Goal: Information Seeking & Learning: Check status

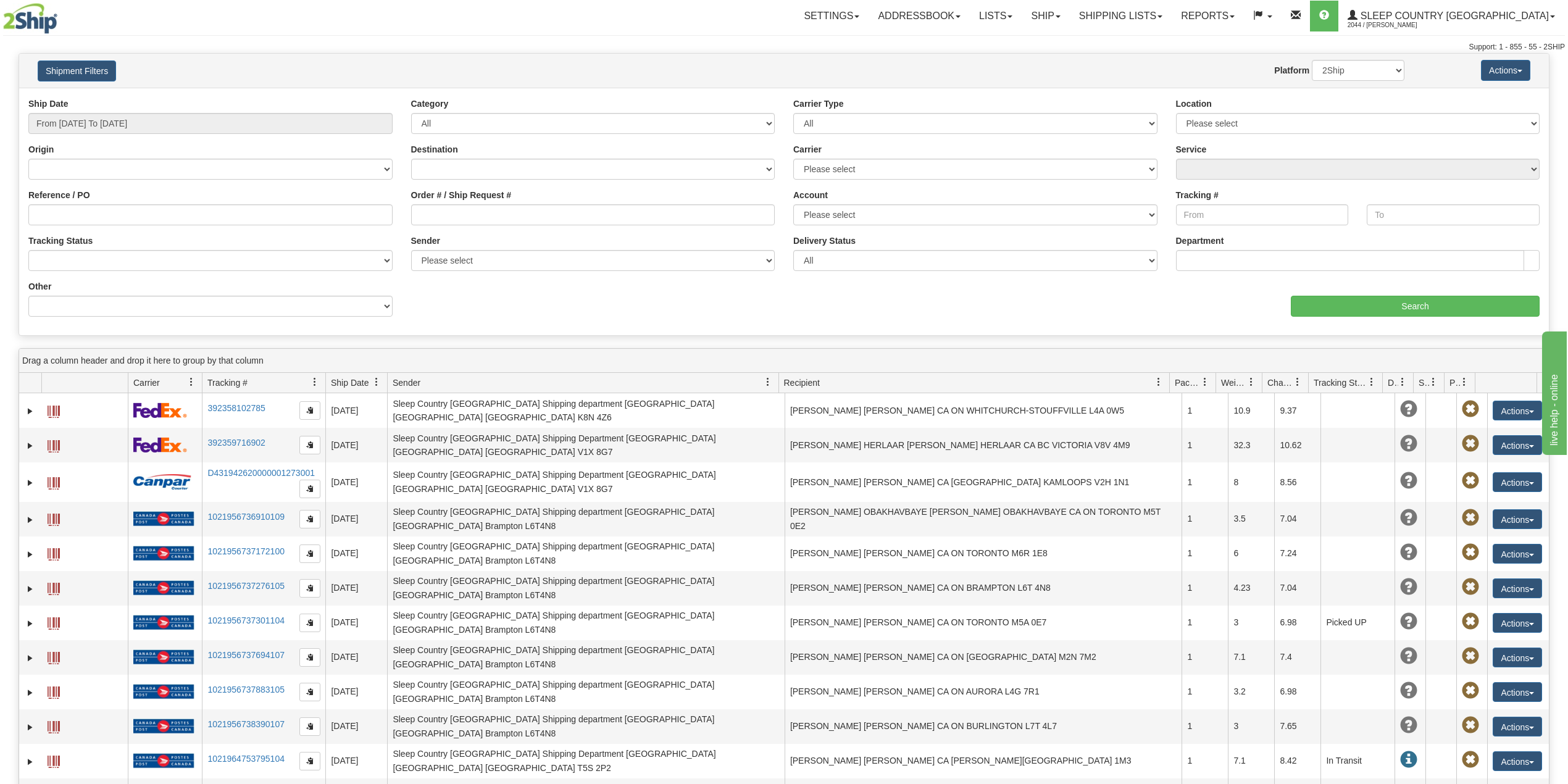
click at [169, 112] on div "Ship Date From 08/20/2025 To 08/21/2025" at bounding box center [211, 115] width 365 height 36
click at [141, 129] on input "From 08/20/2025 To 08/21/2025" at bounding box center [211, 123] width 365 height 21
click at [75, 213] on li "Last 30 Days" at bounding box center [83, 213] width 99 height 17
type input "From 07/23/2025 To 08/21/2025"
click at [82, 220] on input "Reference / PO" at bounding box center [211, 215] width 365 height 21
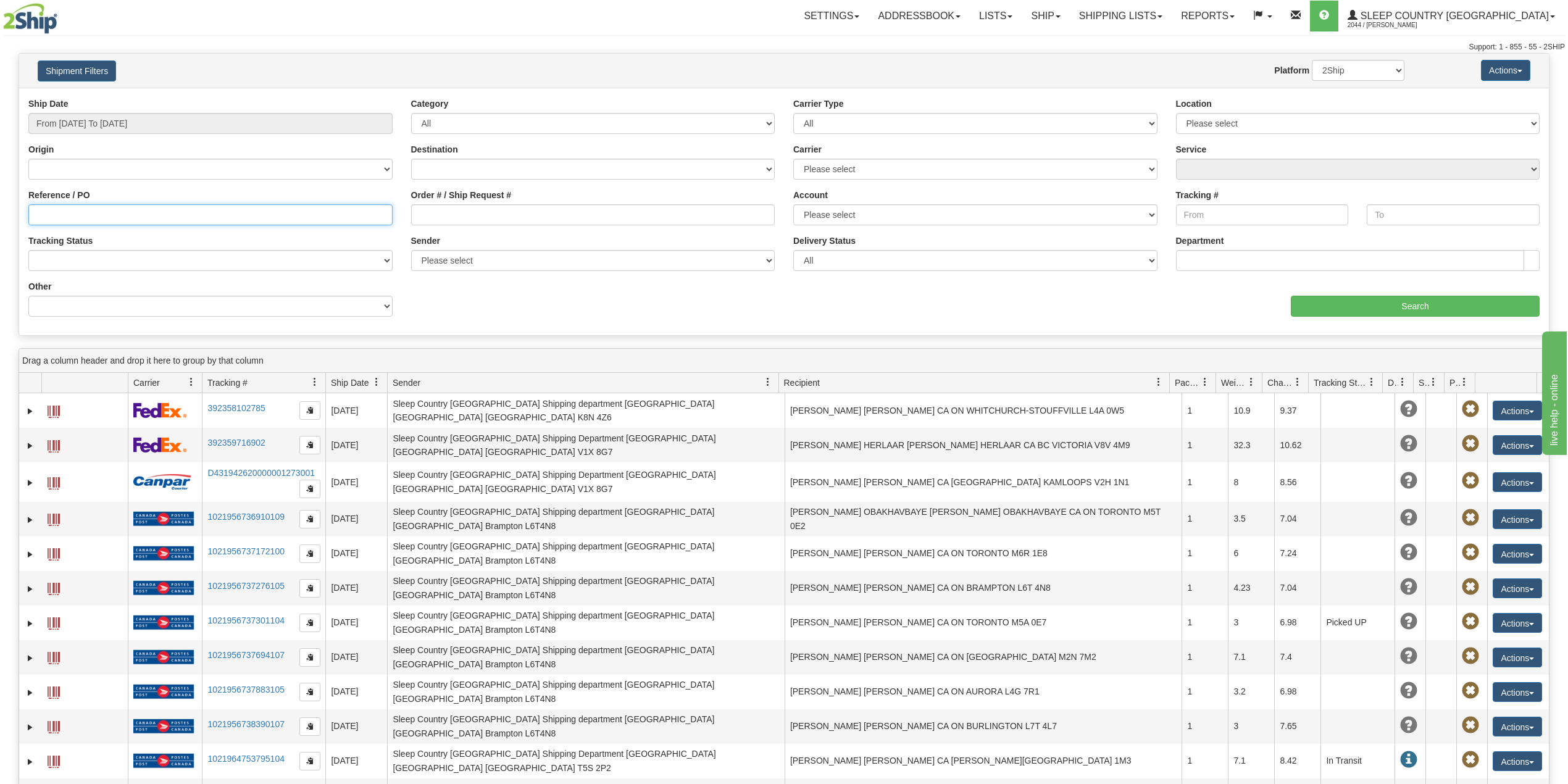
paste input "9000H998046"
click at [1373, 314] on input "Search" at bounding box center [1415, 306] width 249 height 21
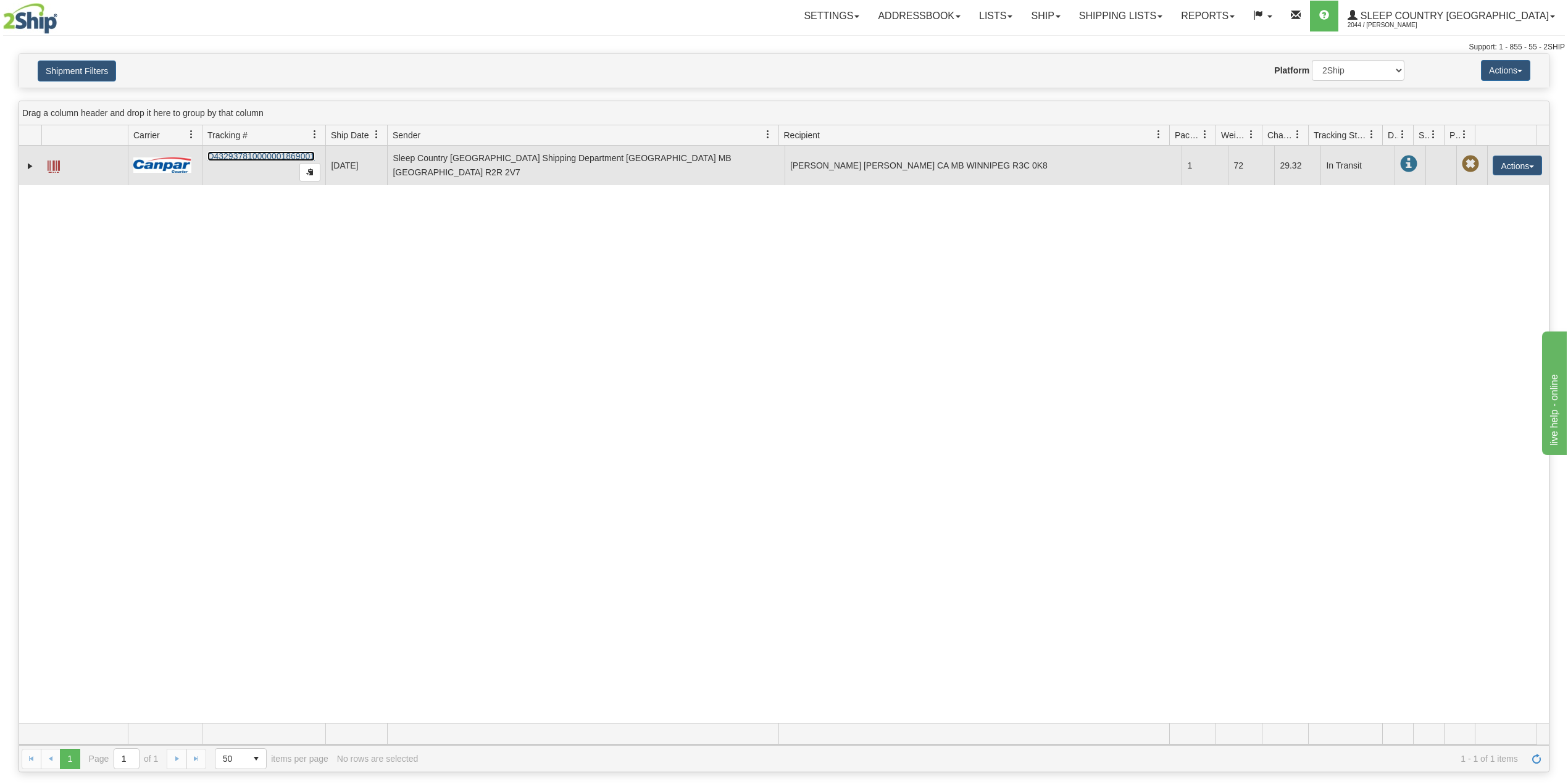
click at [260, 158] on link "D432937810000001869001" at bounding box center [261, 156] width 108 height 10
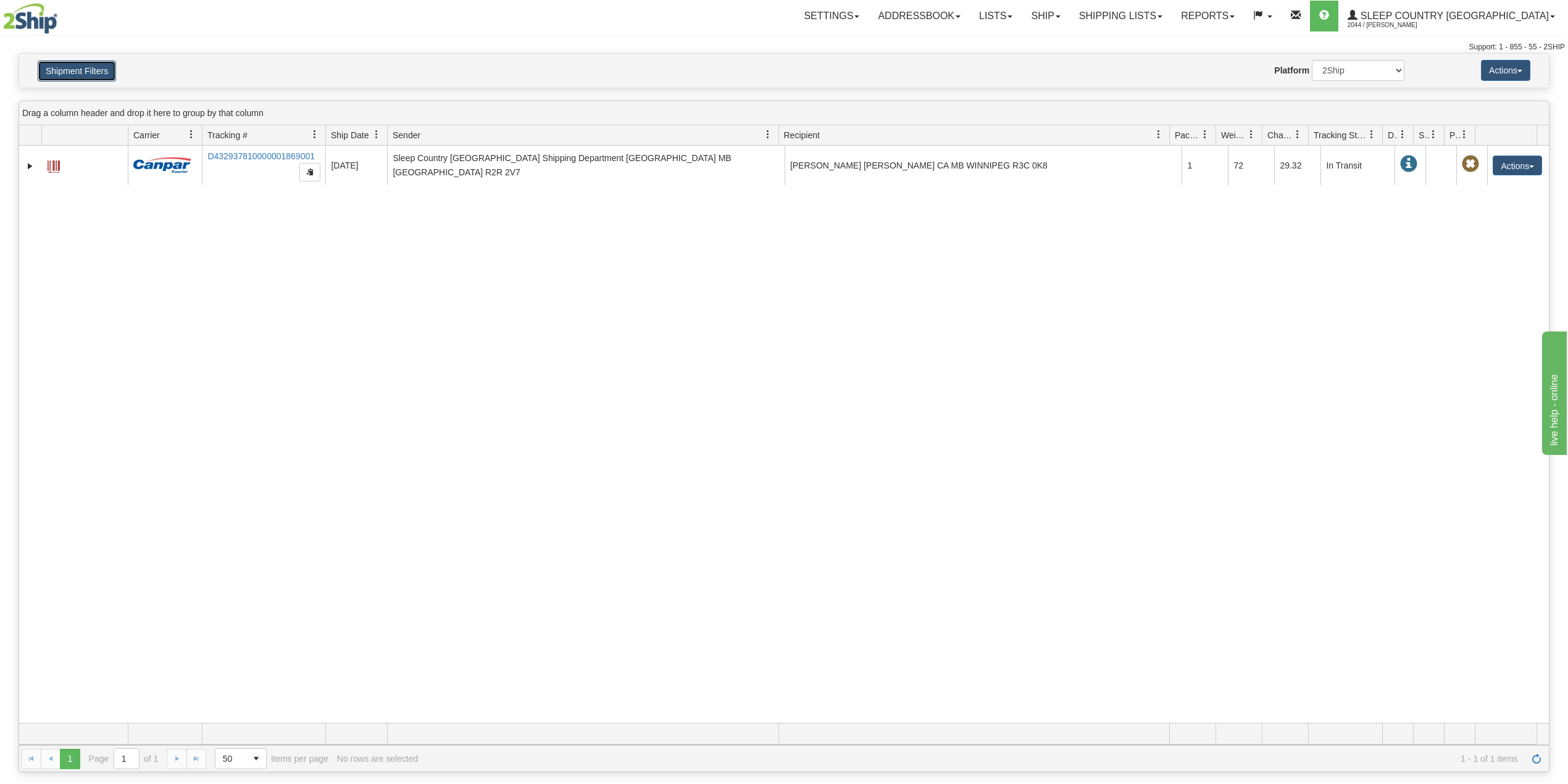
click at [87, 76] on button "Shipment Filters" at bounding box center [77, 71] width 78 height 21
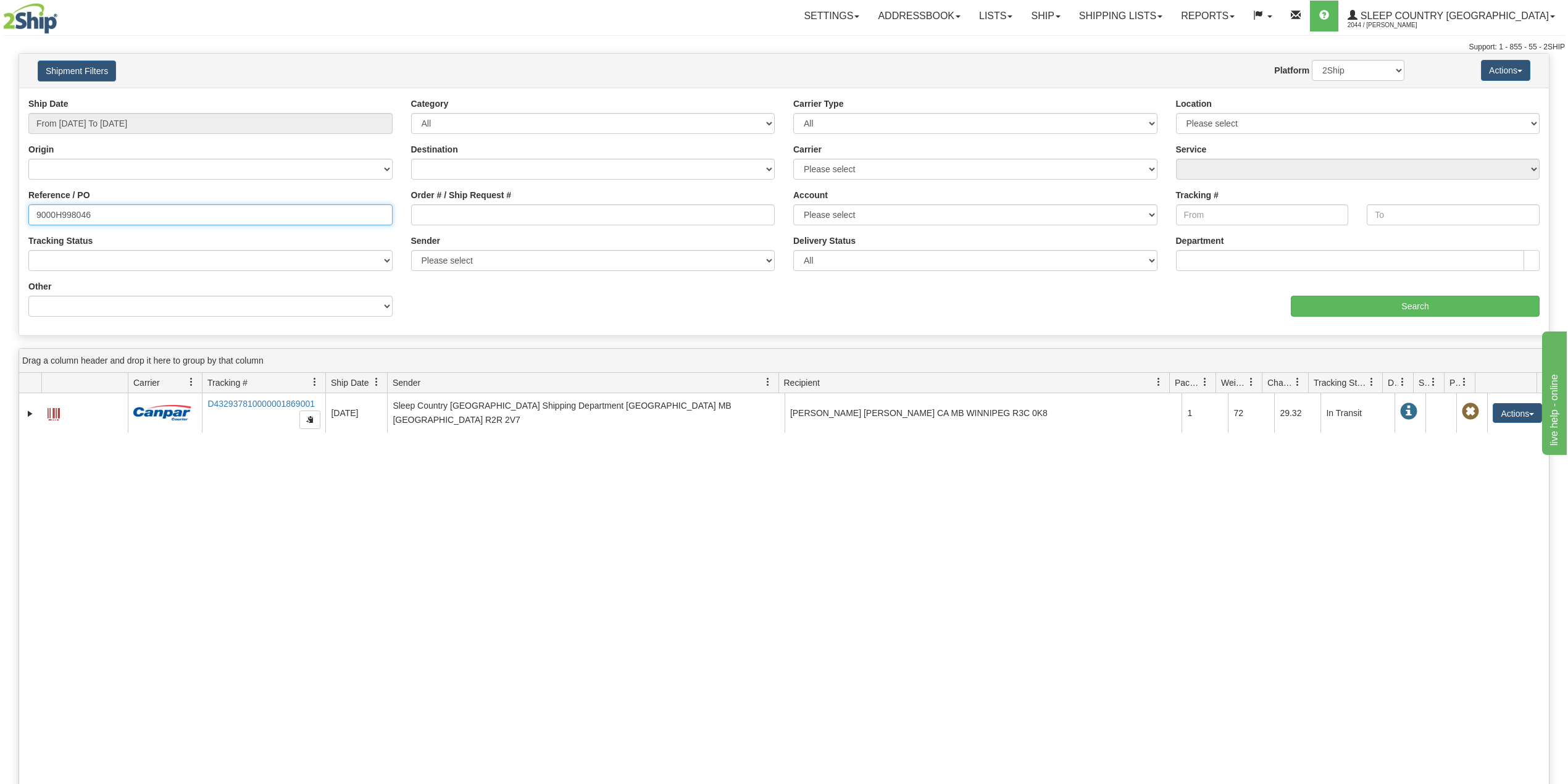
click at [76, 213] on input "9000H998046" at bounding box center [211, 215] width 365 height 21
paste input "7H993263"
click at [1355, 301] on input "Search" at bounding box center [1415, 306] width 249 height 21
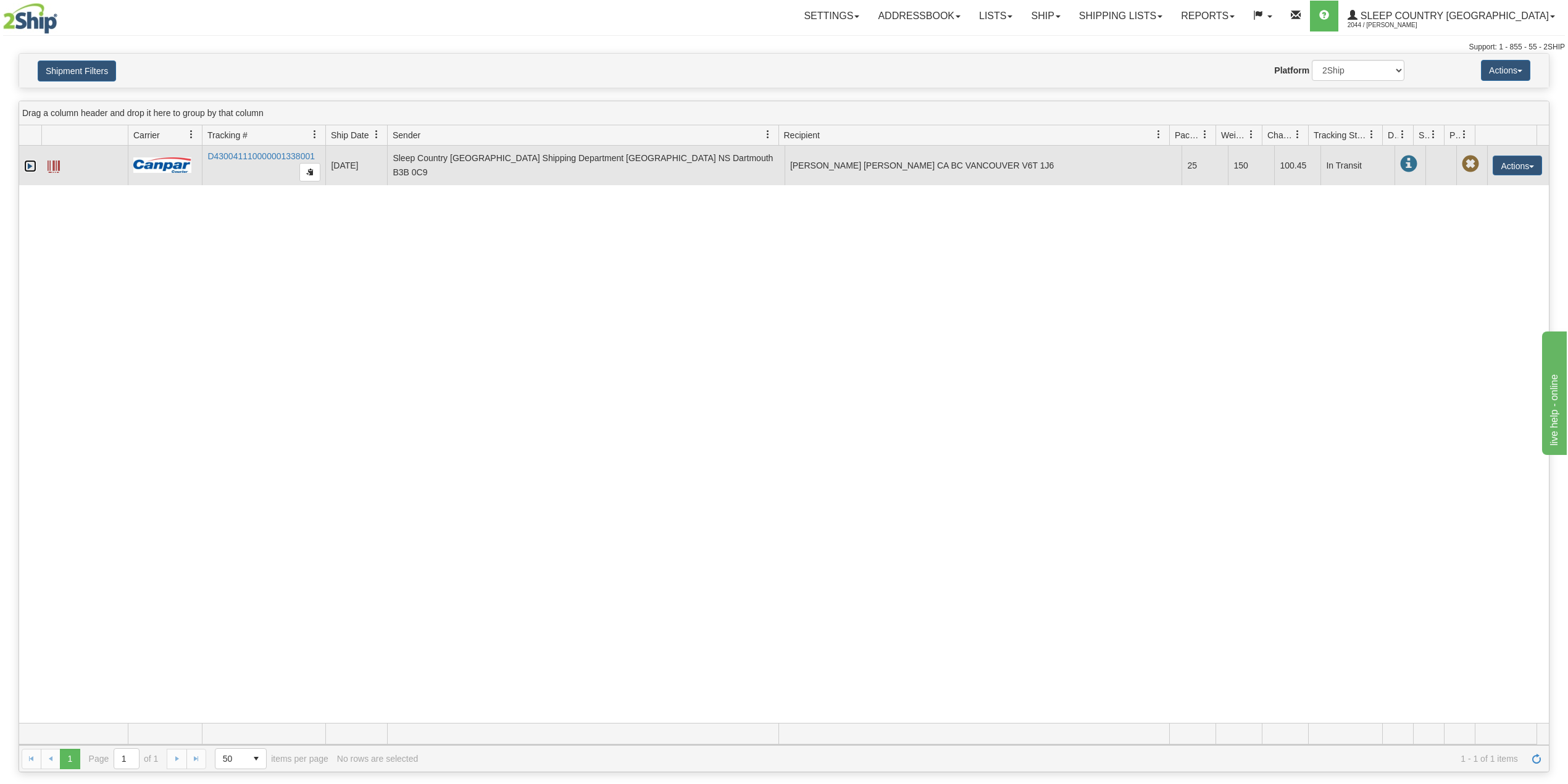
click at [29, 168] on link "Expand" at bounding box center [30, 166] width 13 height 13
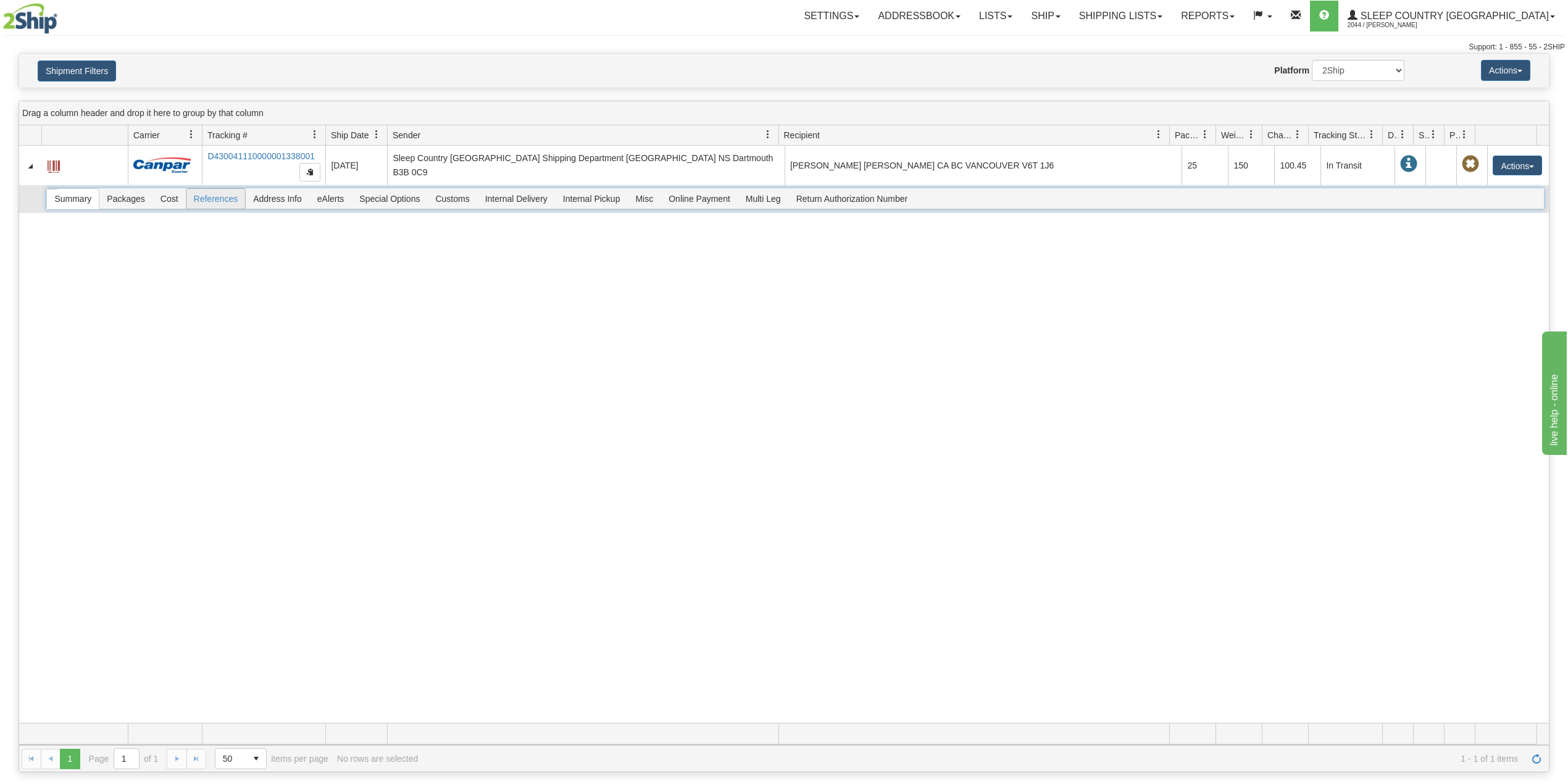
click at [220, 204] on span "References" at bounding box center [216, 199] width 59 height 20
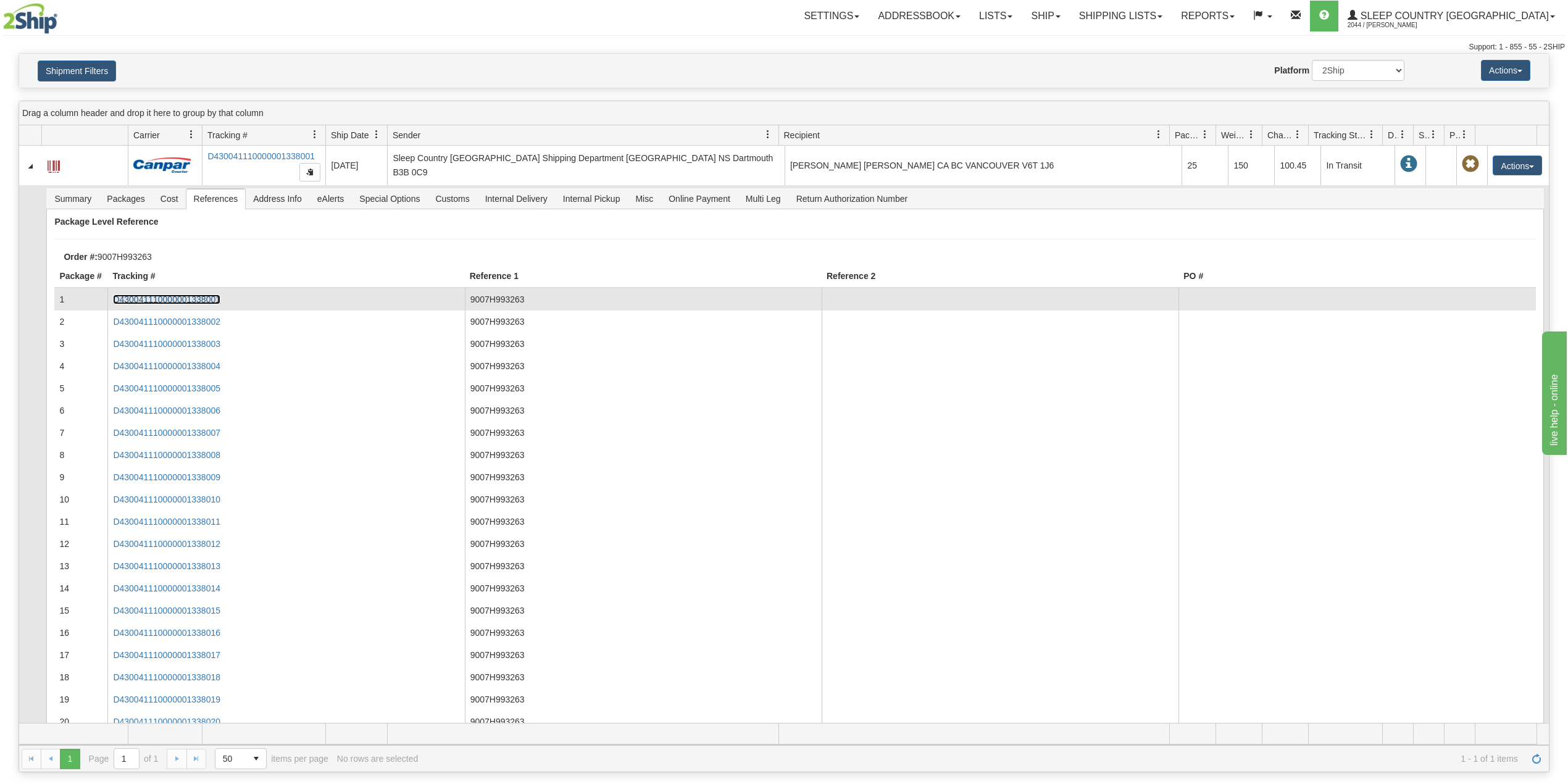
click at [202, 301] on link "D430041110000001338001" at bounding box center [167, 299] width 108 height 10
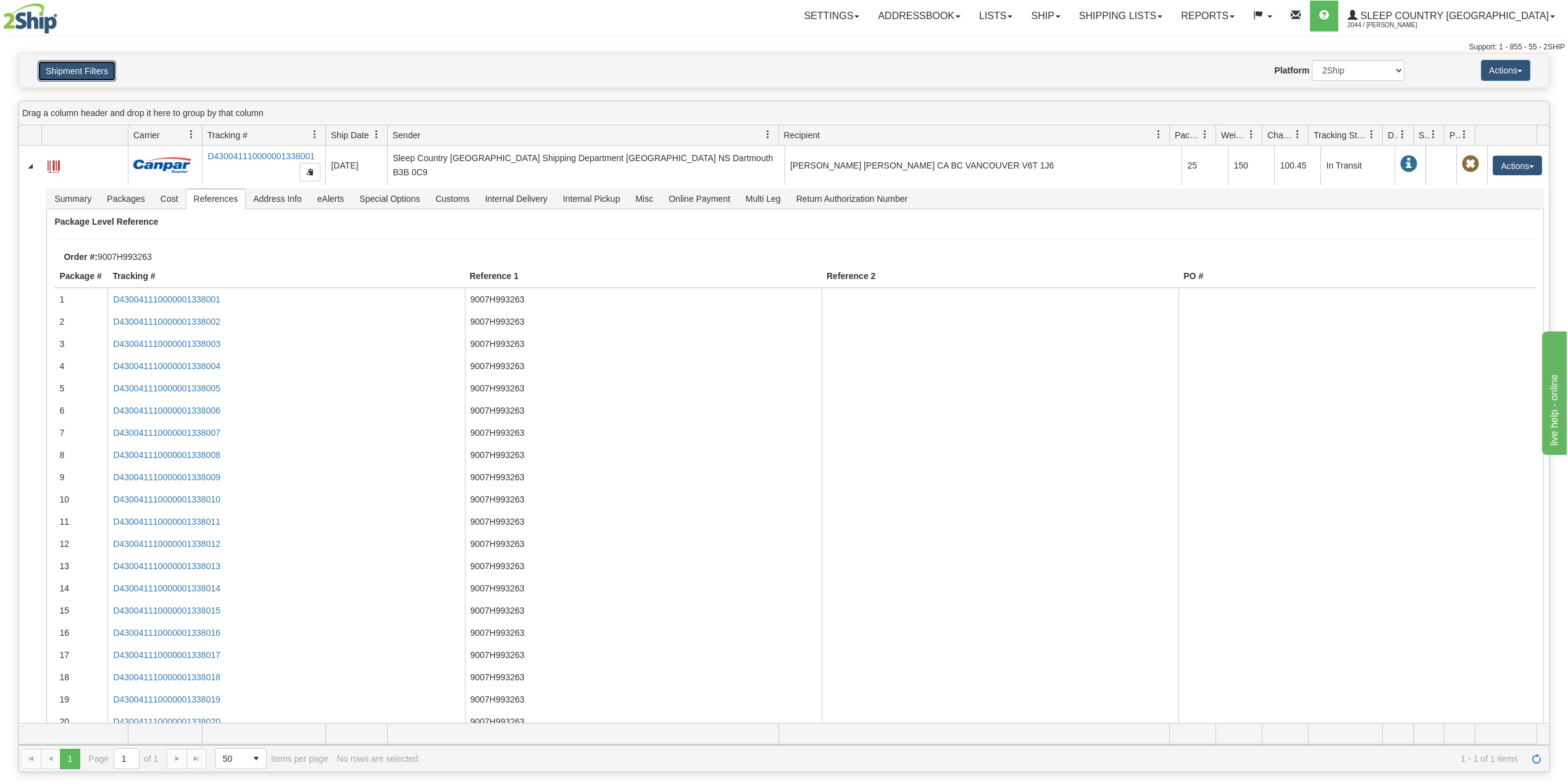
click at [85, 62] on button "Shipment Filters" at bounding box center [77, 71] width 78 height 21
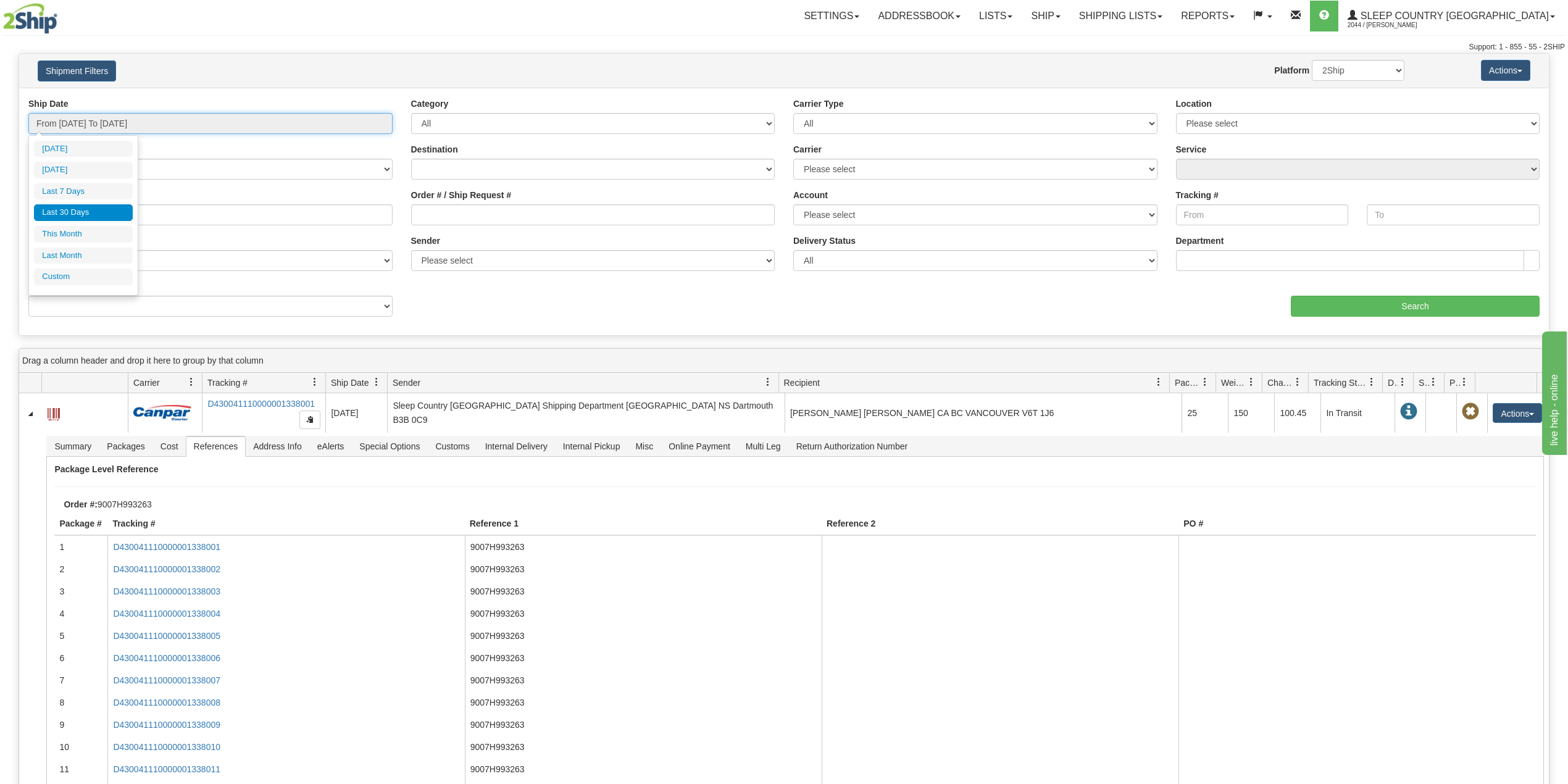
click at [94, 121] on input "From [DATE] To [DATE]" at bounding box center [211, 123] width 365 height 21
click at [84, 218] on li "Last 30 Days" at bounding box center [83, 213] width 99 height 17
click at [69, 216] on input "9007H993263" at bounding box center [211, 215] width 365 height 21
paste input "0I010832"
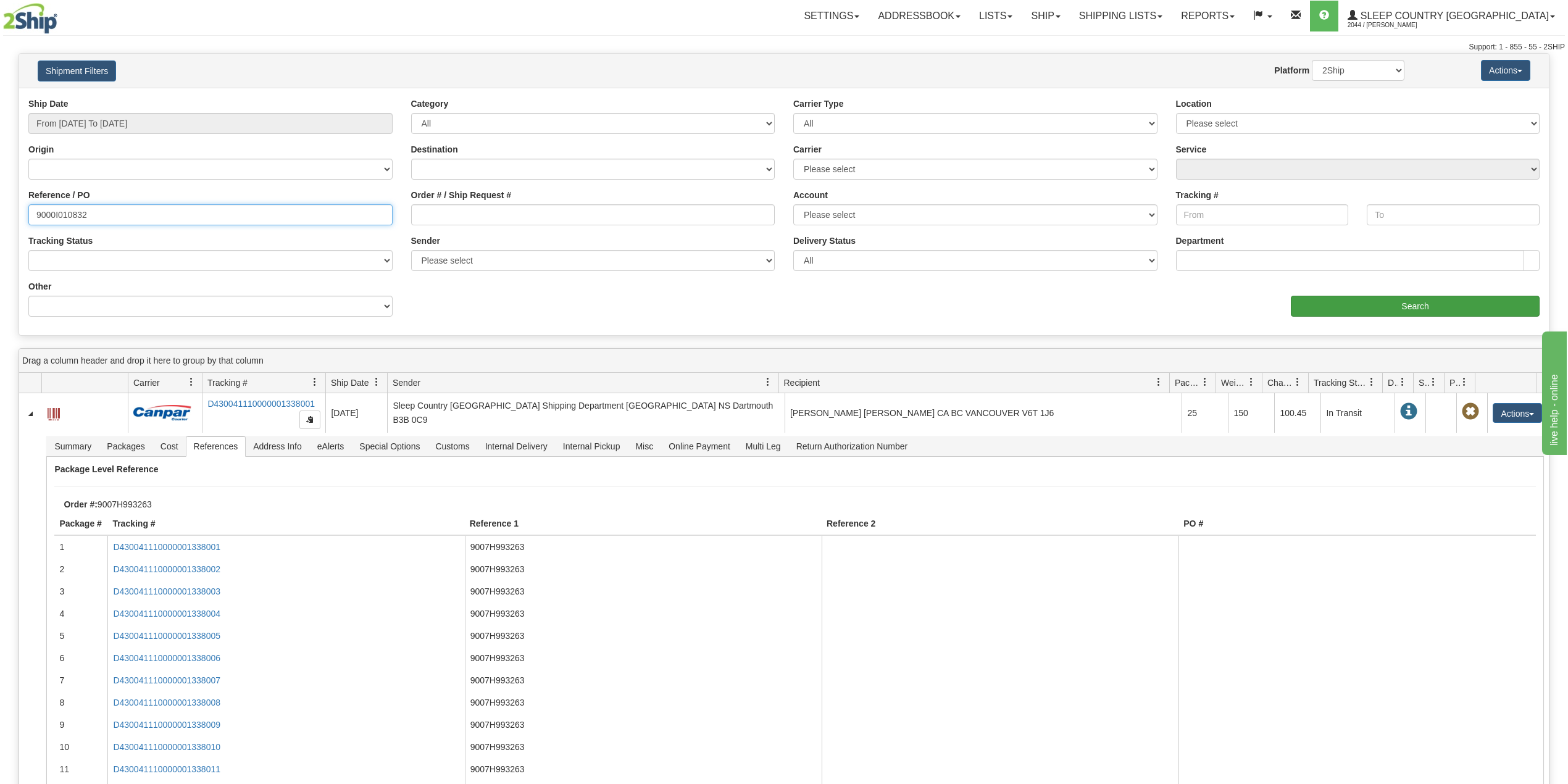
type input "9000I010832"
click at [1322, 306] on input "Search" at bounding box center [1415, 306] width 249 height 21
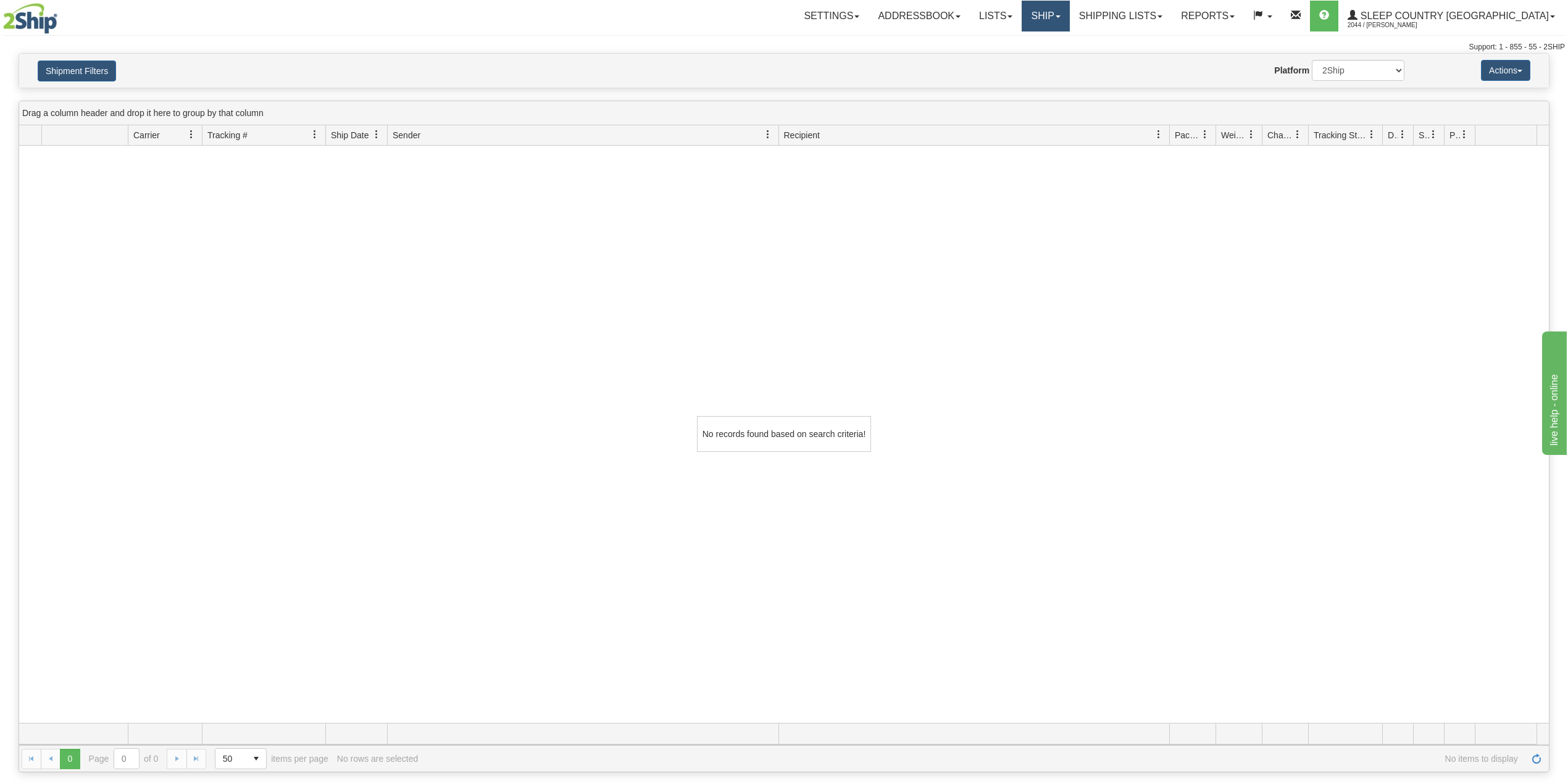
click at [1069, 3] on link "Ship" at bounding box center [1045, 16] width 48 height 31
click at [1057, 57] on span "OnHold / Order Queue" at bounding box center [1013, 59] width 87 height 10
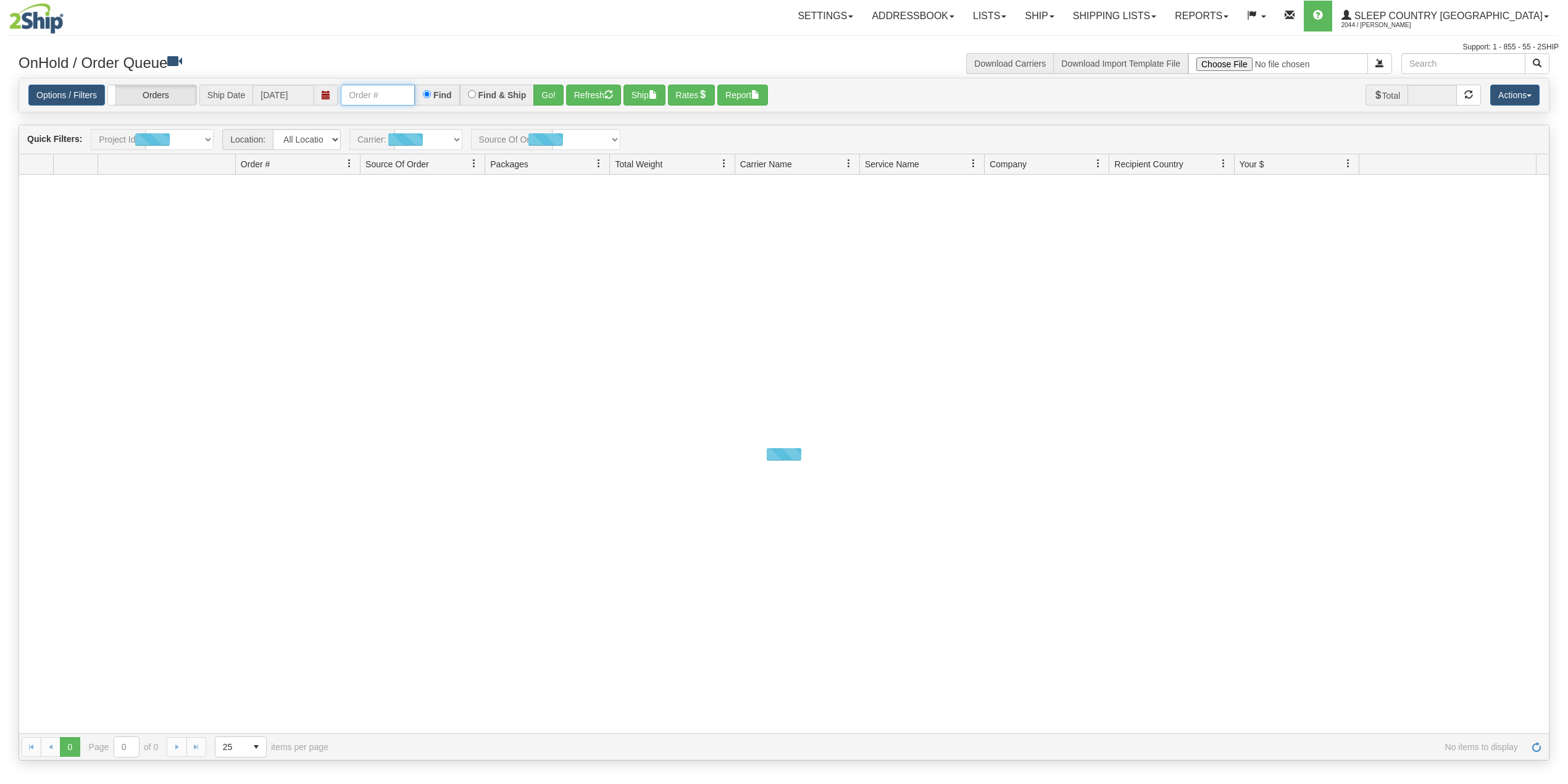
drag, startPoint x: 0, startPoint y: 0, endPoint x: 386, endPoint y: 99, distance: 398.5
click at [379, 94] on input "text" at bounding box center [378, 95] width 74 height 21
paste input "9000I010832"
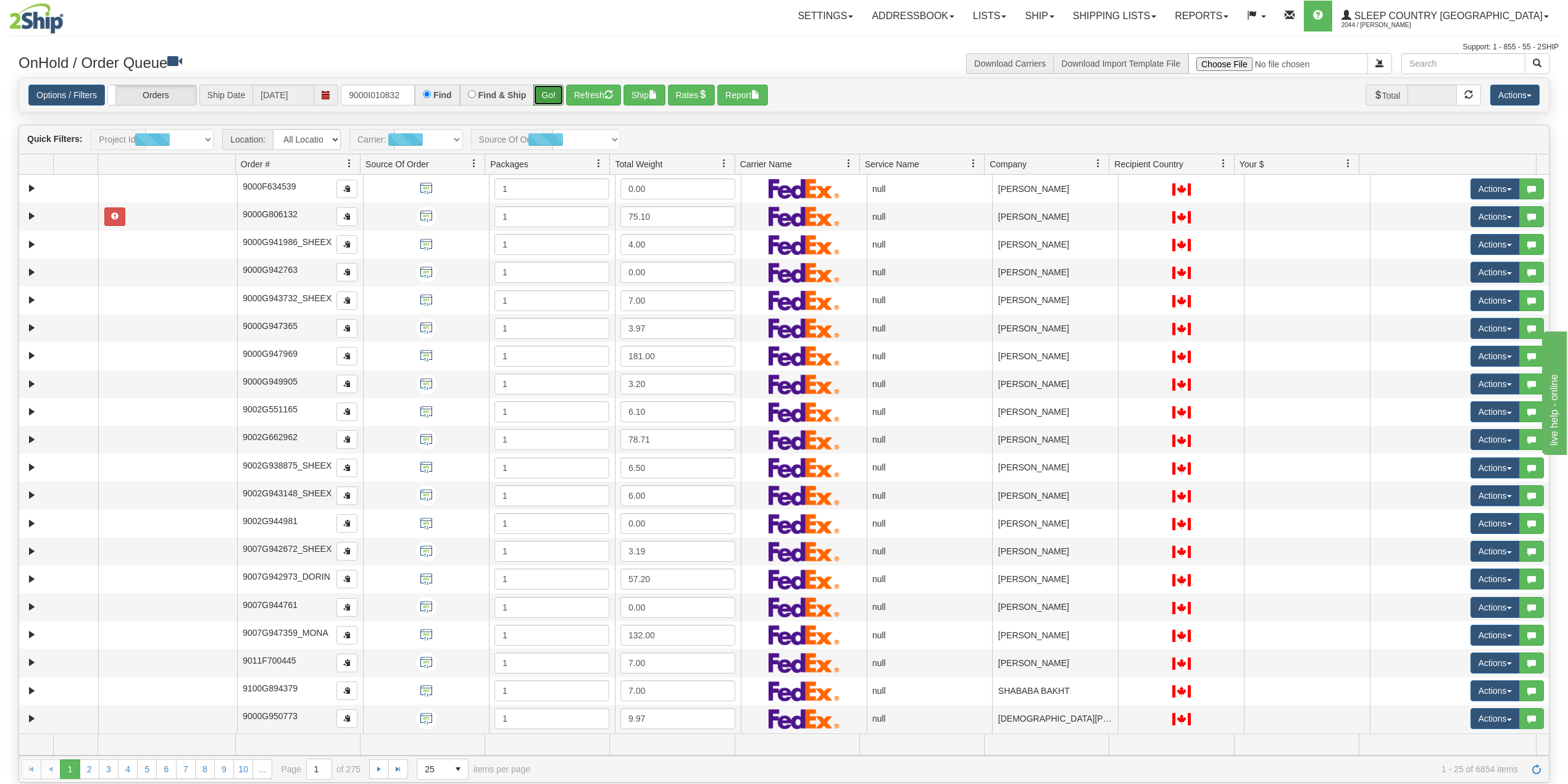
click at [546, 94] on button "Go!" at bounding box center [548, 95] width 30 height 21
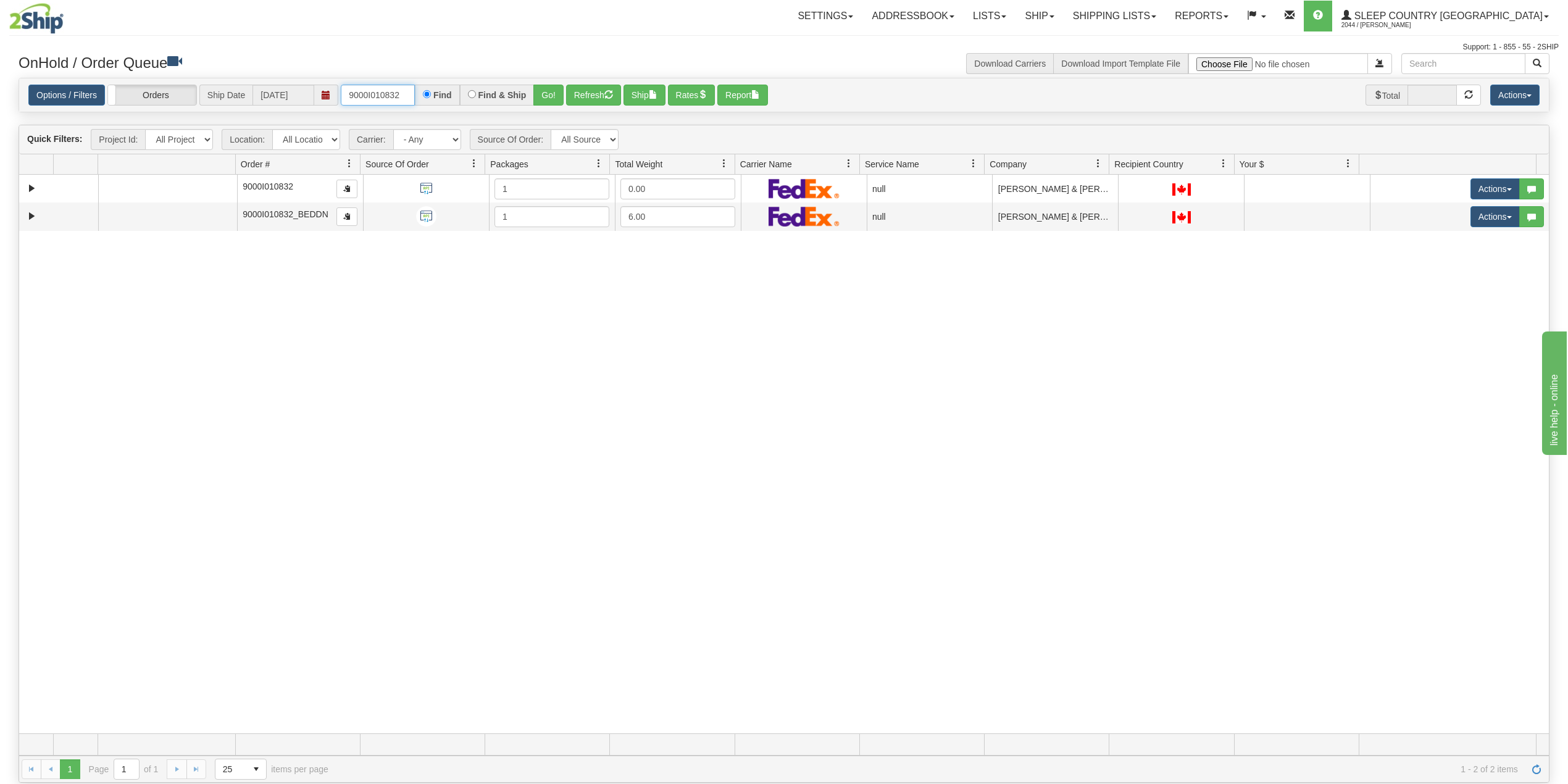
click at [396, 92] on input "9000I010832" at bounding box center [378, 95] width 74 height 21
paste input "1052900"
type input "1052900"
click at [548, 97] on button "Go!" at bounding box center [548, 95] width 30 height 21
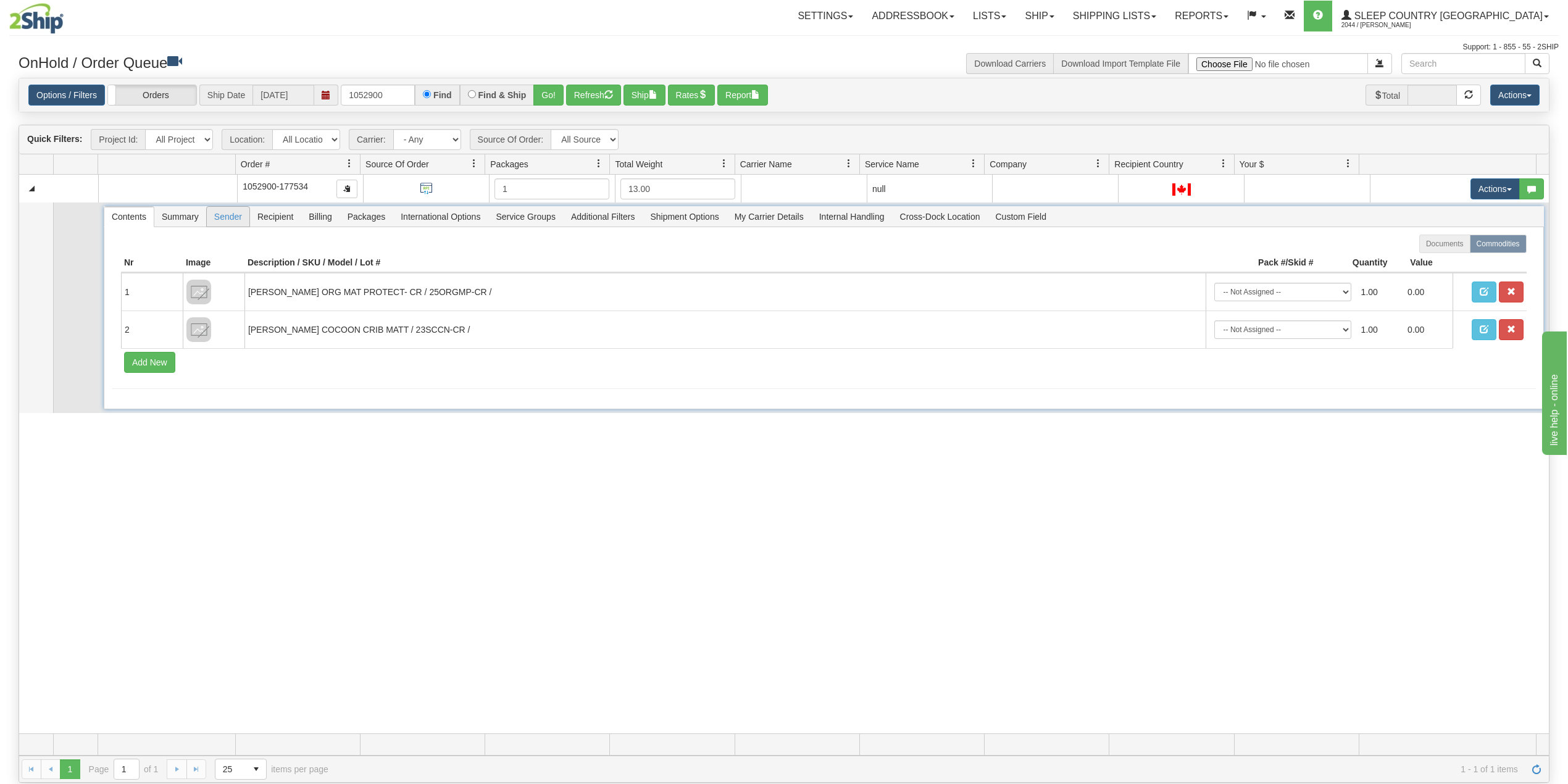
click at [223, 220] on span "Sender" at bounding box center [228, 217] width 43 height 20
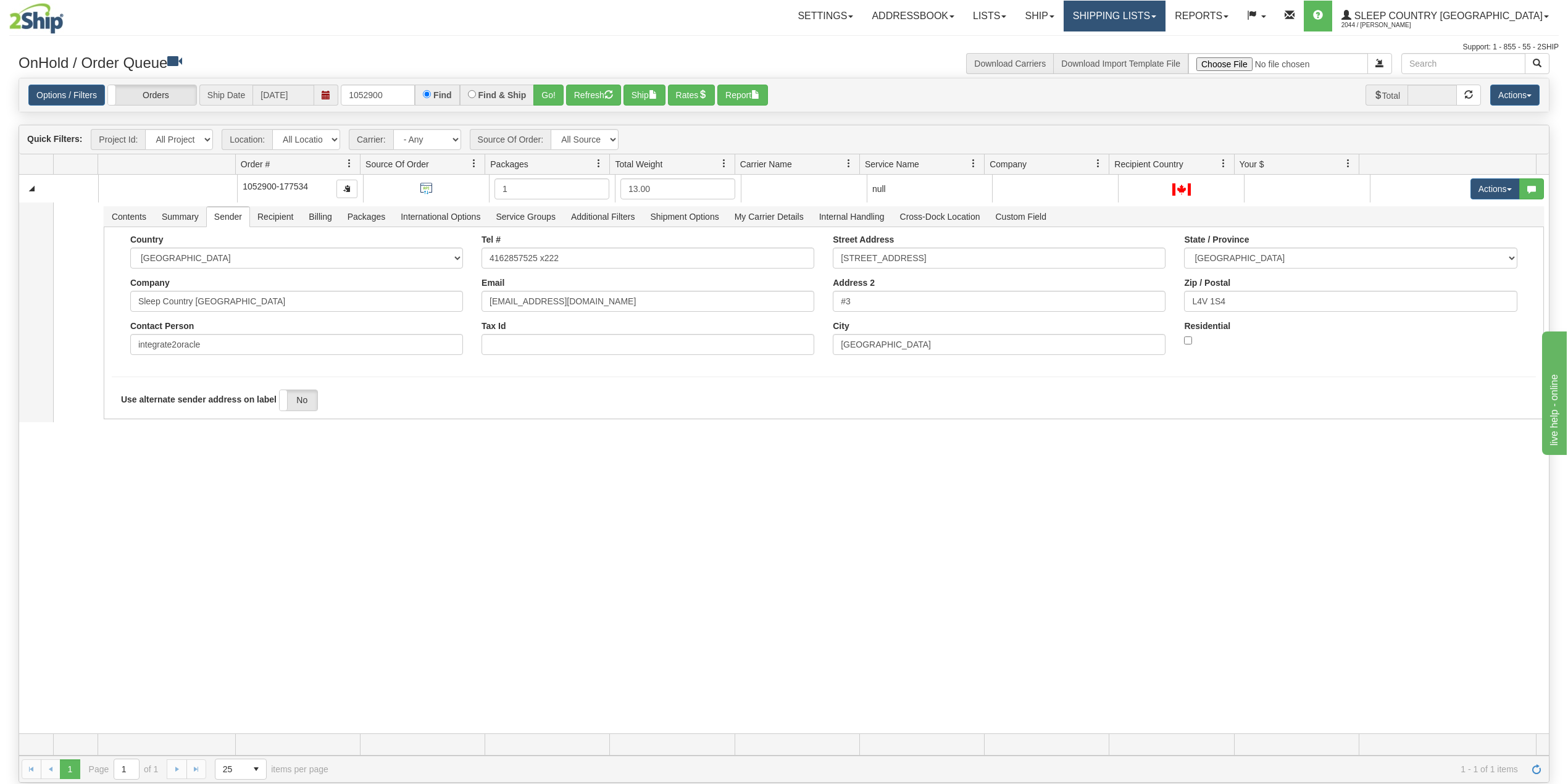
click at [1166, 10] on link "Shipping lists" at bounding box center [1115, 16] width 102 height 31
click at [1152, 55] on span "Search Shipment History" at bounding box center [1104, 59] width 96 height 10
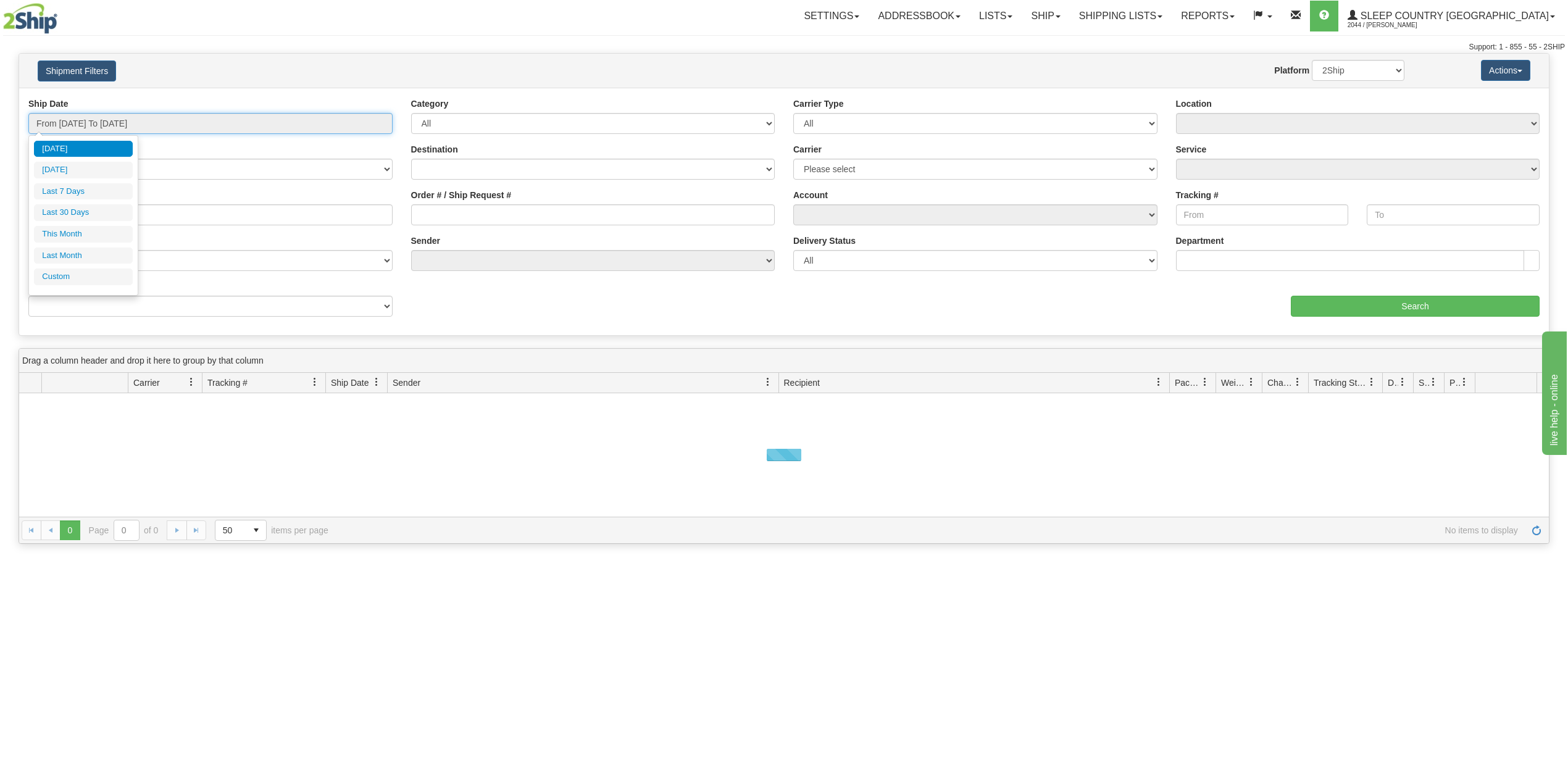
click at [102, 122] on input "From 08/20/2025 To 08/21/2025" at bounding box center [211, 123] width 365 height 21
click at [83, 218] on li "Last 30 Days" at bounding box center [83, 213] width 99 height 17
type input "From 07/23/2025 To 08/21/2025"
click at [435, 224] on input "Order # / Ship Request #" at bounding box center [593, 215] width 365 height 21
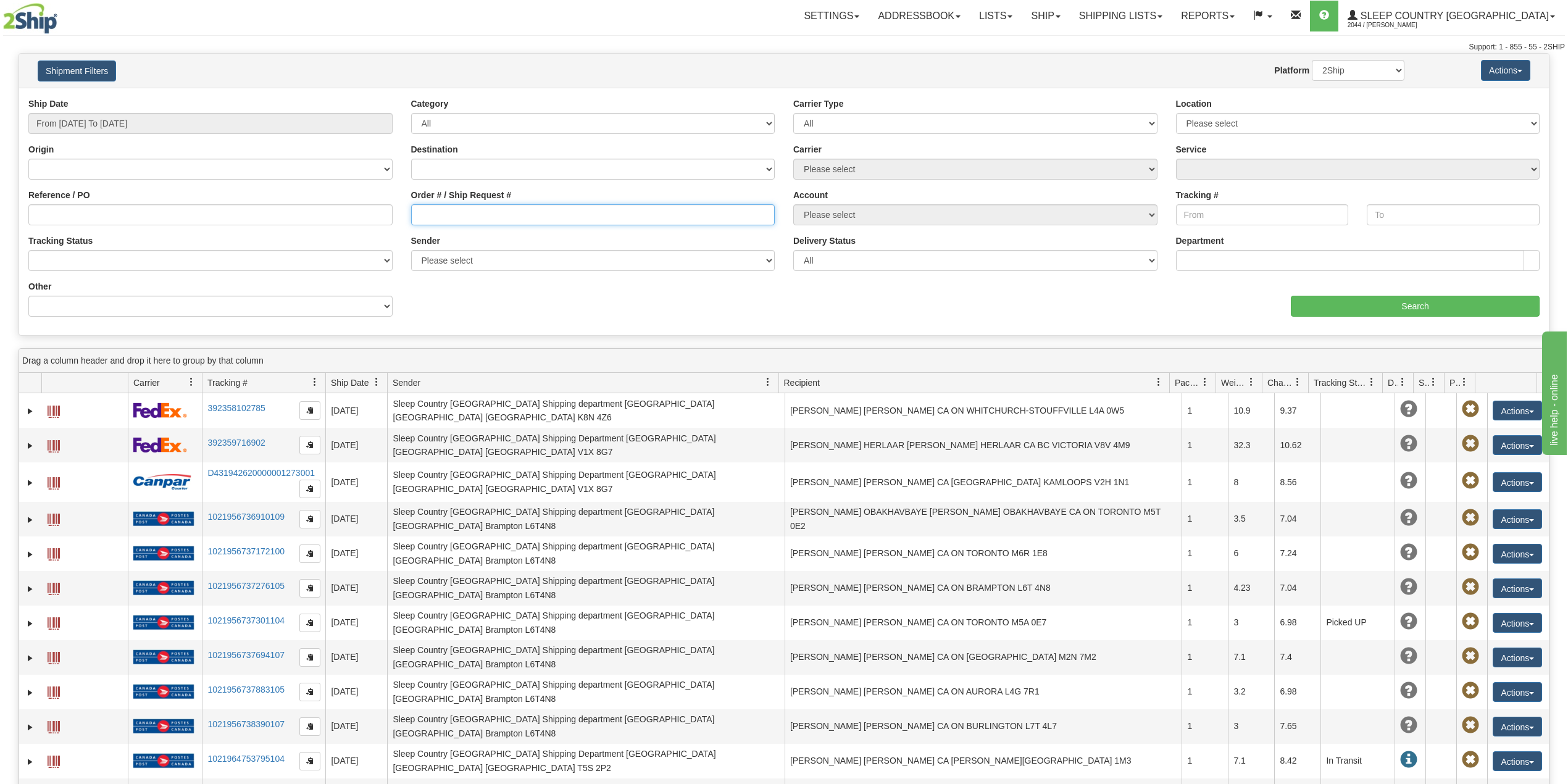
paste input "1052900"
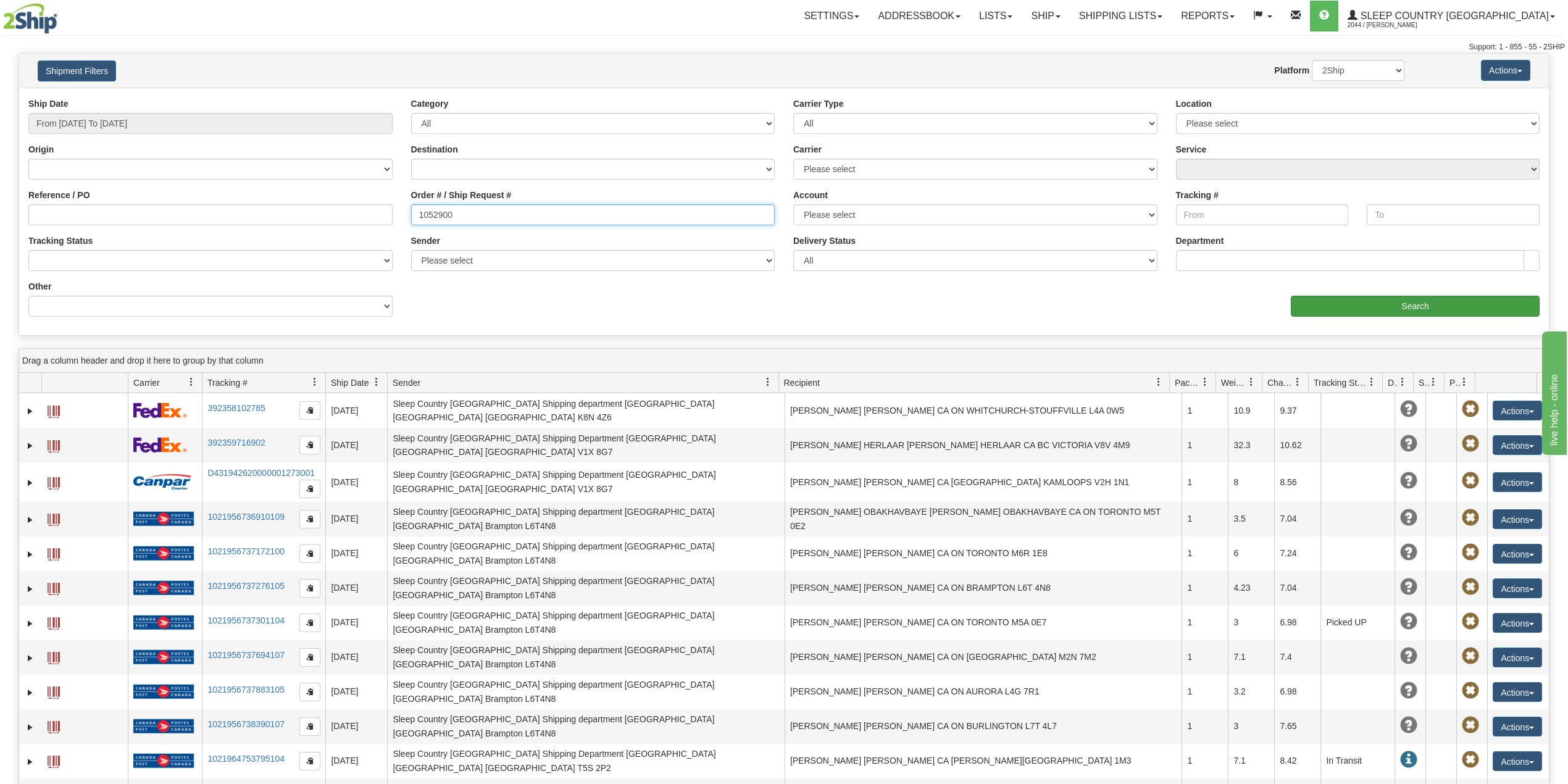
type input "1052900"
click at [1353, 309] on input "Search" at bounding box center [1415, 306] width 249 height 21
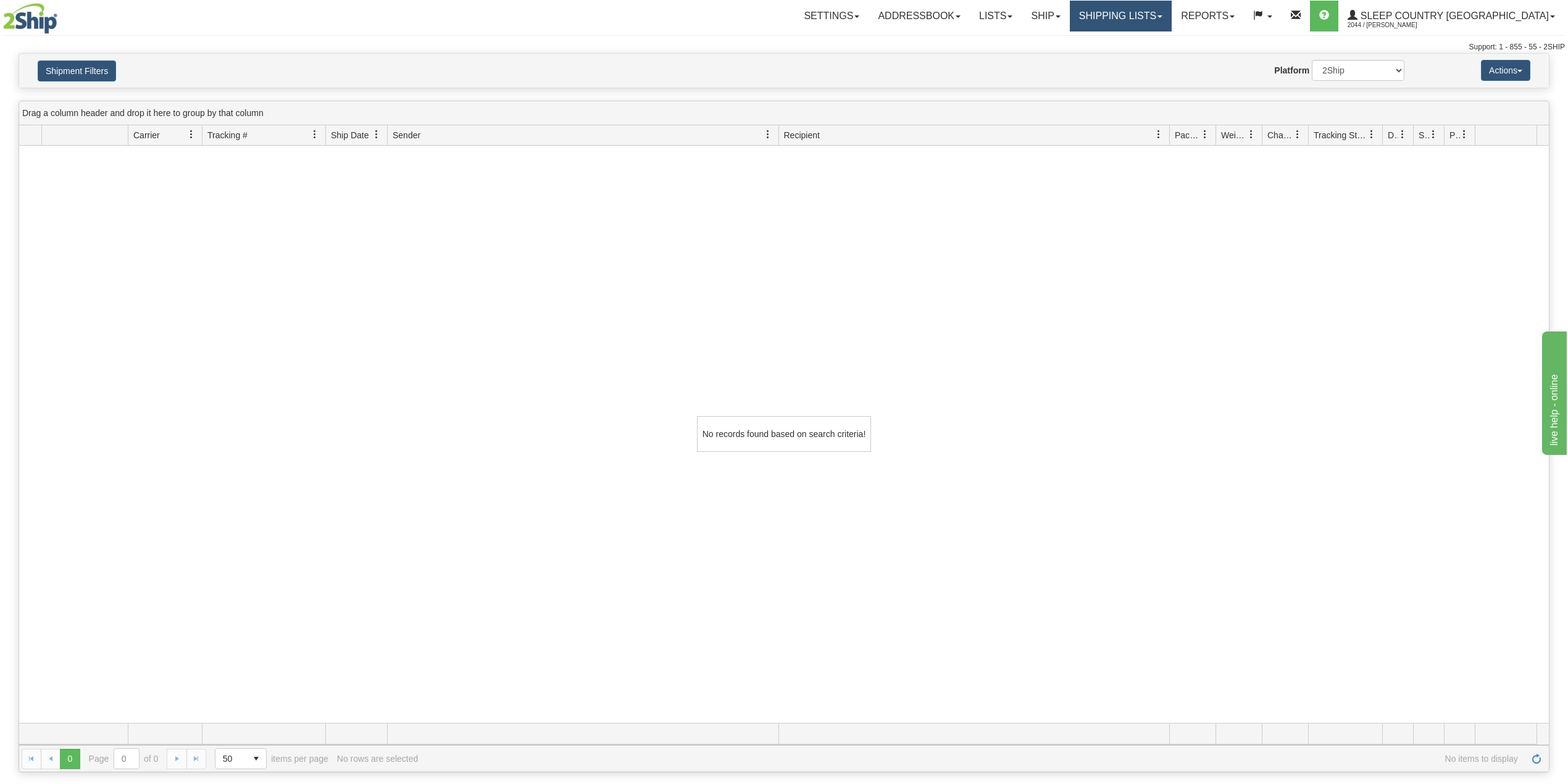
click at [1168, 15] on link "Shipping lists" at bounding box center [1121, 16] width 102 height 31
click at [1148, 37] on link "Current Shipments" at bounding box center [1111, 43] width 120 height 16
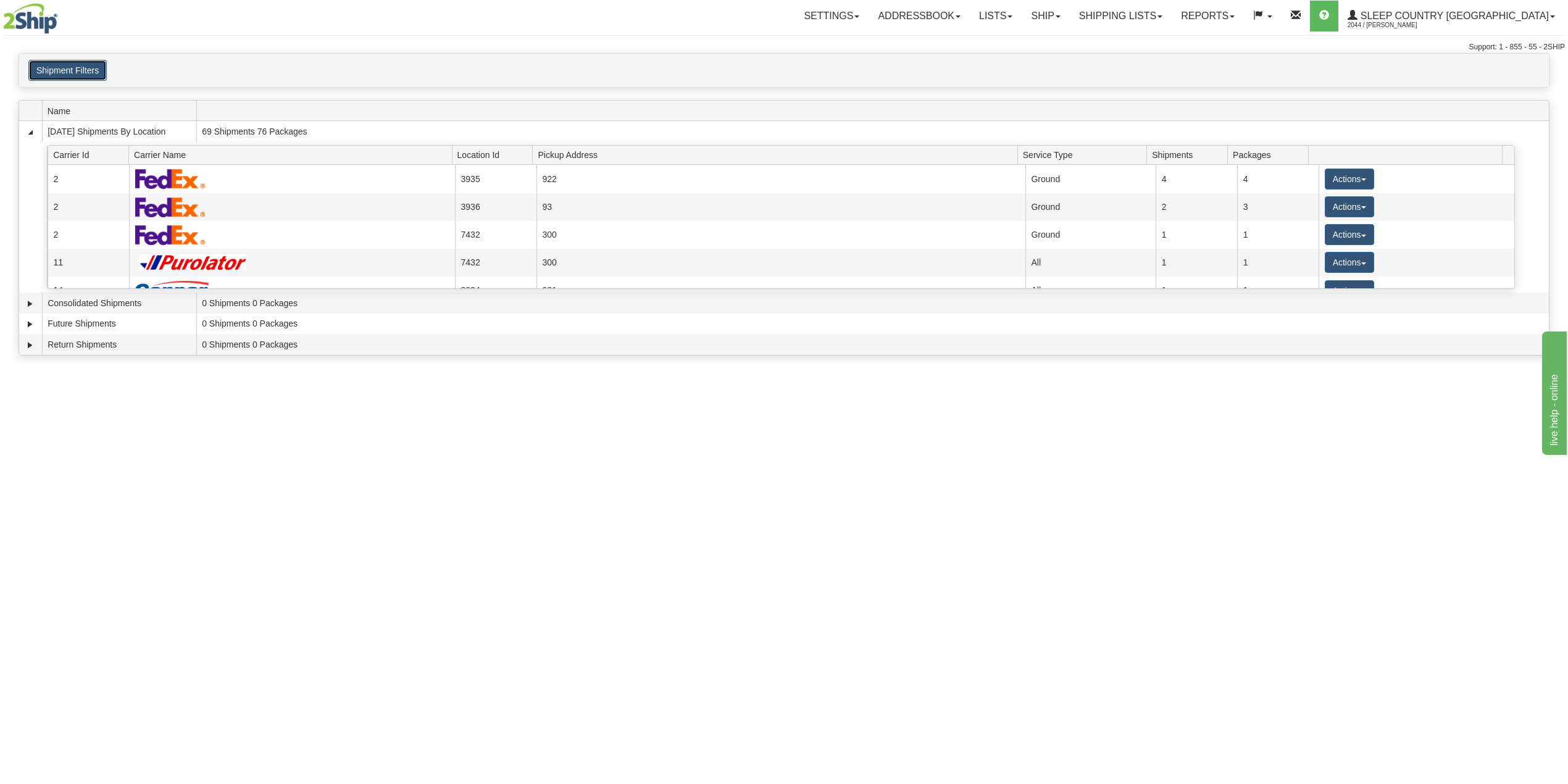
click at [71, 74] on button "Shipment Filters" at bounding box center [68, 71] width 78 height 21
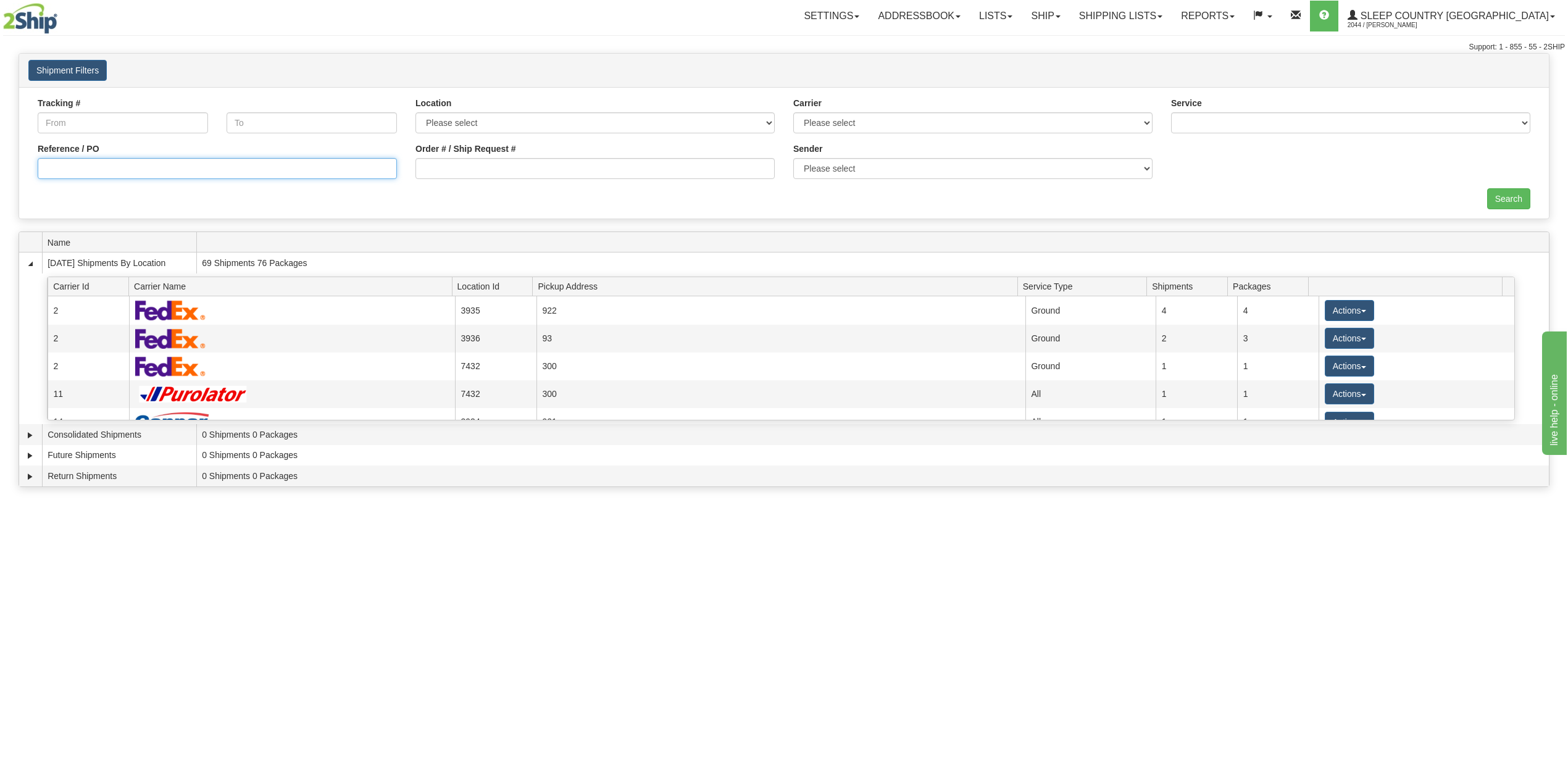
click at [118, 164] on input "Reference / PO" at bounding box center [217, 169] width 359 height 21
click at [511, 173] on input "Order # / Ship Request #" at bounding box center [595, 169] width 359 height 21
paste input "1052900"
type input "1052900"
click at [1504, 197] on input "Search" at bounding box center [1509, 199] width 43 height 21
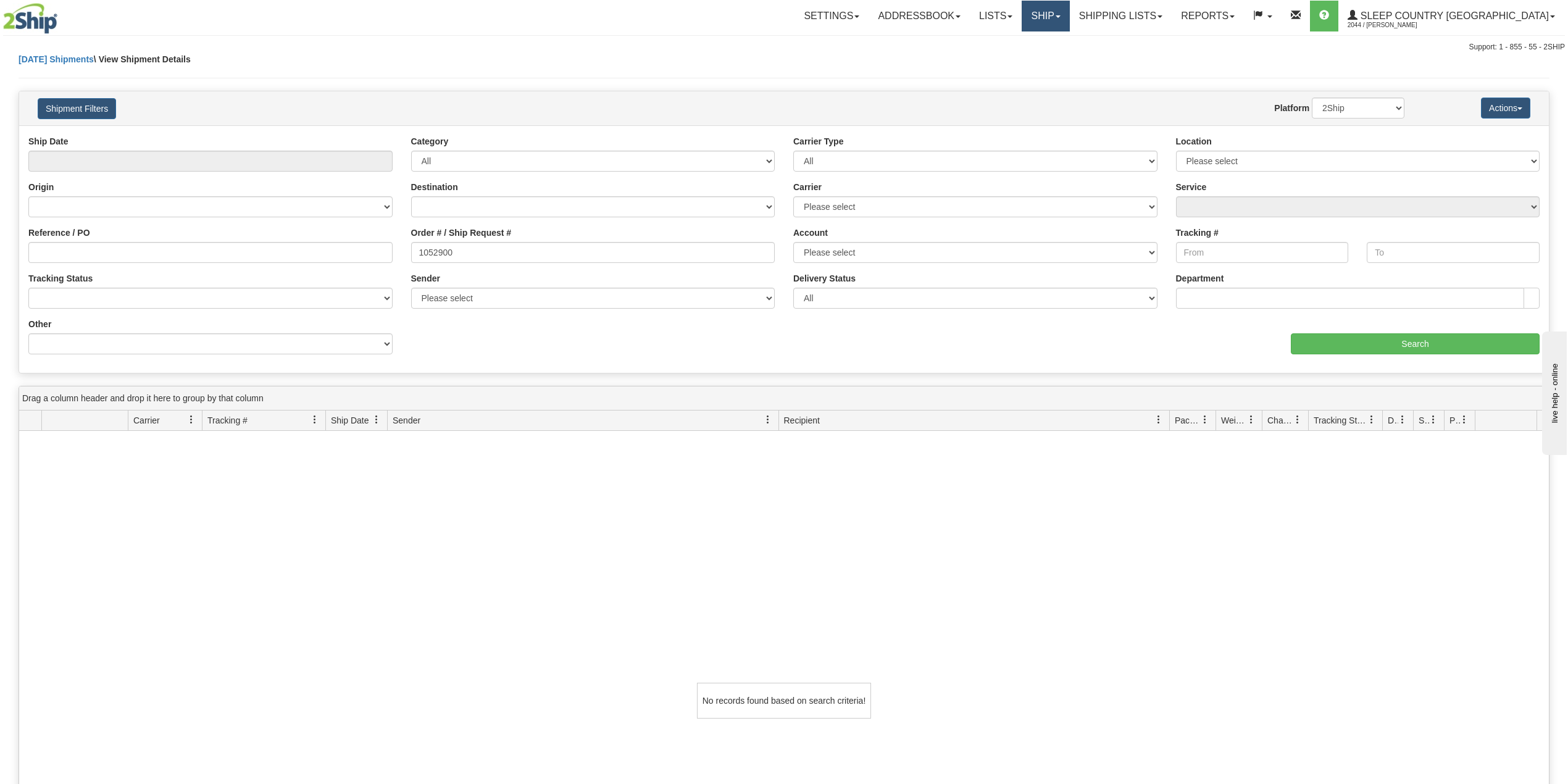
click at [1069, 17] on link "Ship" at bounding box center [1045, 16] width 48 height 31
click at [1057, 55] on span "OnHold / Order Queue" at bounding box center [1013, 59] width 87 height 10
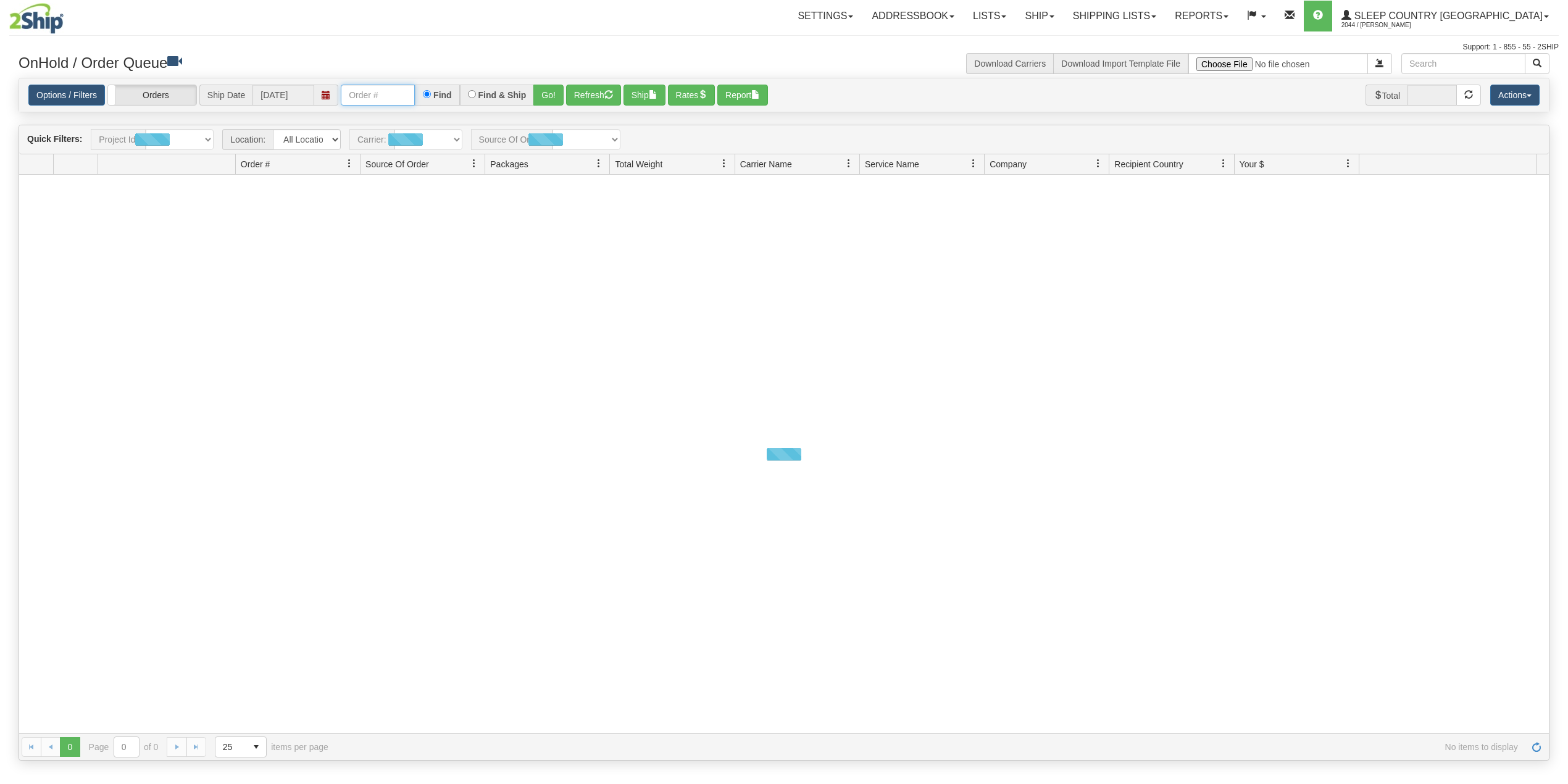
click at [386, 99] on input "text" at bounding box center [378, 95] width 74 height 21
paste input "1052900"
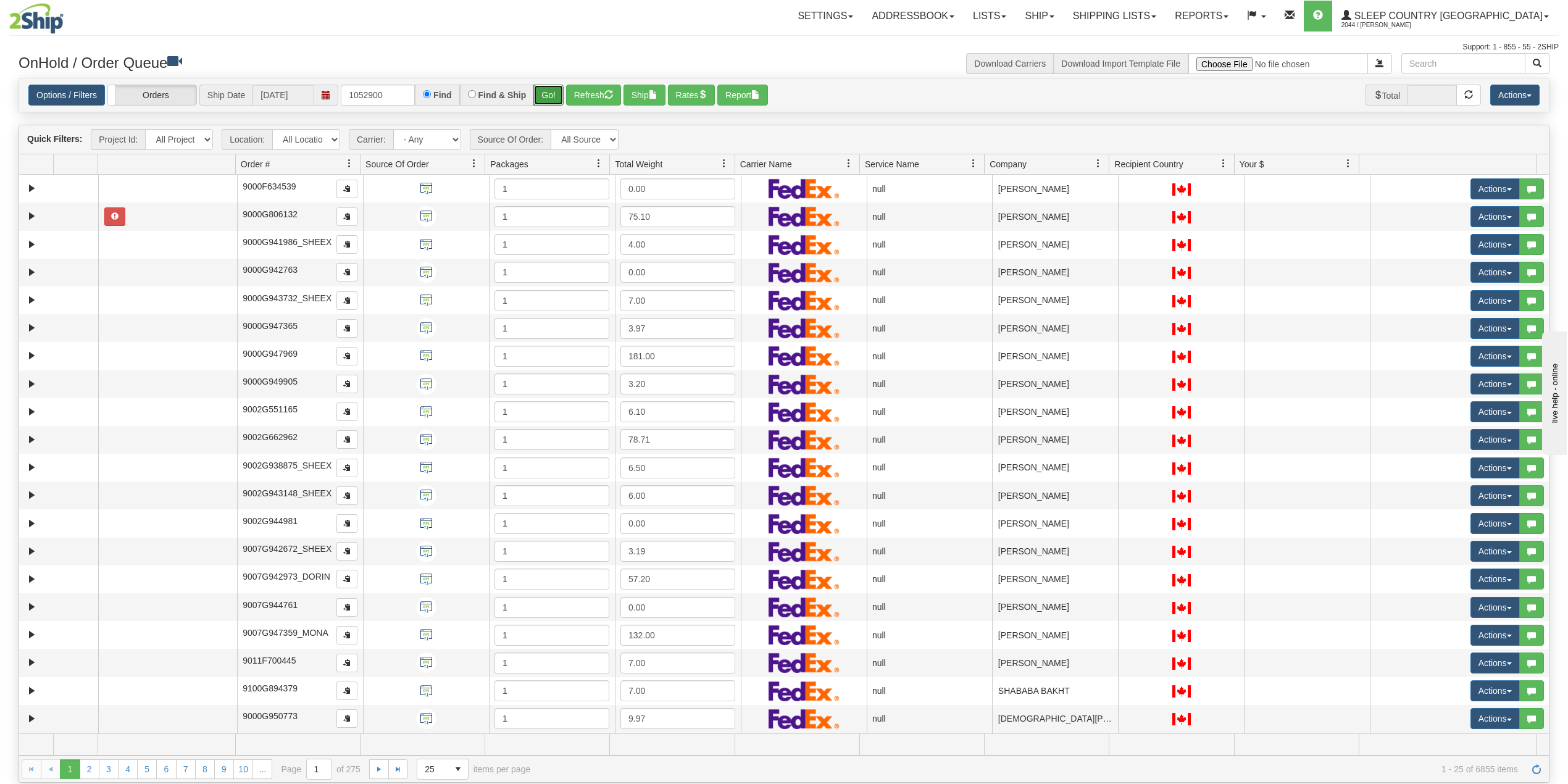
click at [547, 87] on button "Go!" at bounding box center [548, 95] width 30 height 21
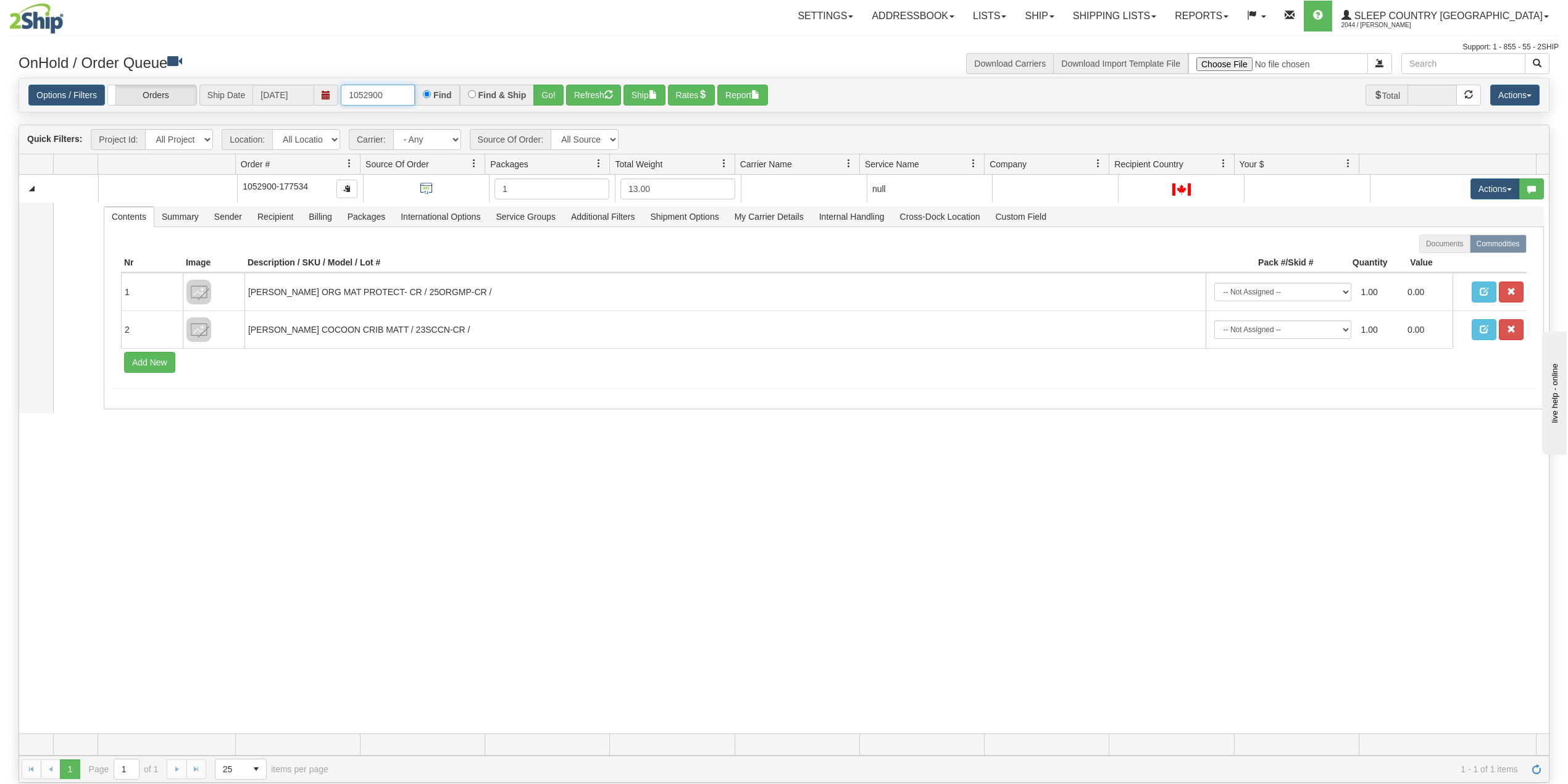
click at [365, 97] on input "1052900" at bounding box center [378, 95] width 74 height 21
paste input "9000I012172"
type input "9000I012172"
click at [556, 92] on button "Go!" at bounding box center [548, 95] width 30 height 21
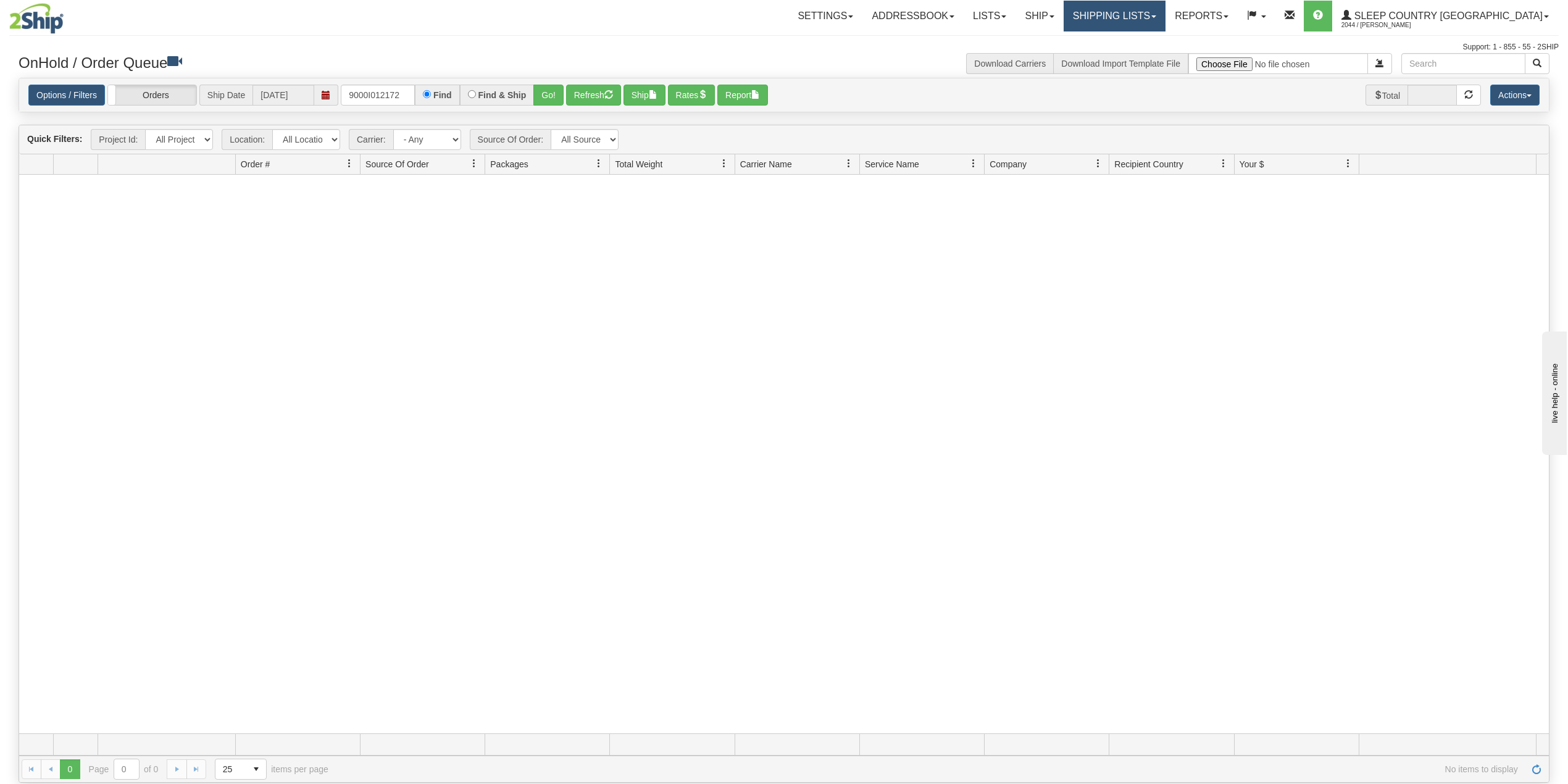
click at [1166, 10] on link "Shipping lists" at bounding box center [1115, 16] width 102 height 31
click at [1152, 55] on span "Search Shipment History" at bounding box center [1104, 59] width 96 height 10
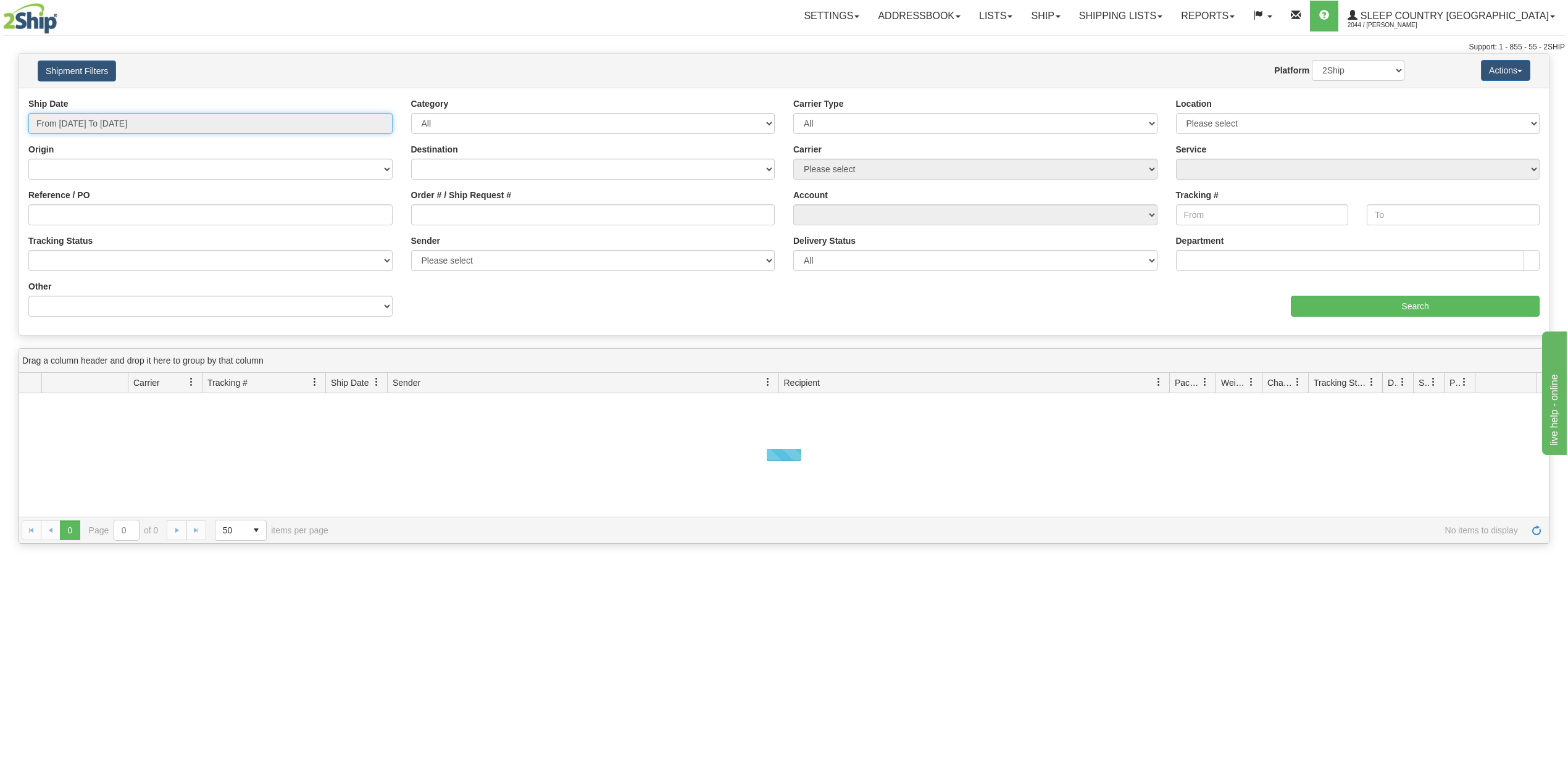
click at [157, 127] on input "From [DATE] To [DATE]" at bounding box center [211, 123] width 365 height 21
click at [82, 215] on li "Last 30 Days" at bounding box center [83, 213] width 99 height 17
type input "From [DATE] To [DATE]"
click at [87, 218] on input "Reference / PO" at bounding box center [211, 215] width 365 height 21
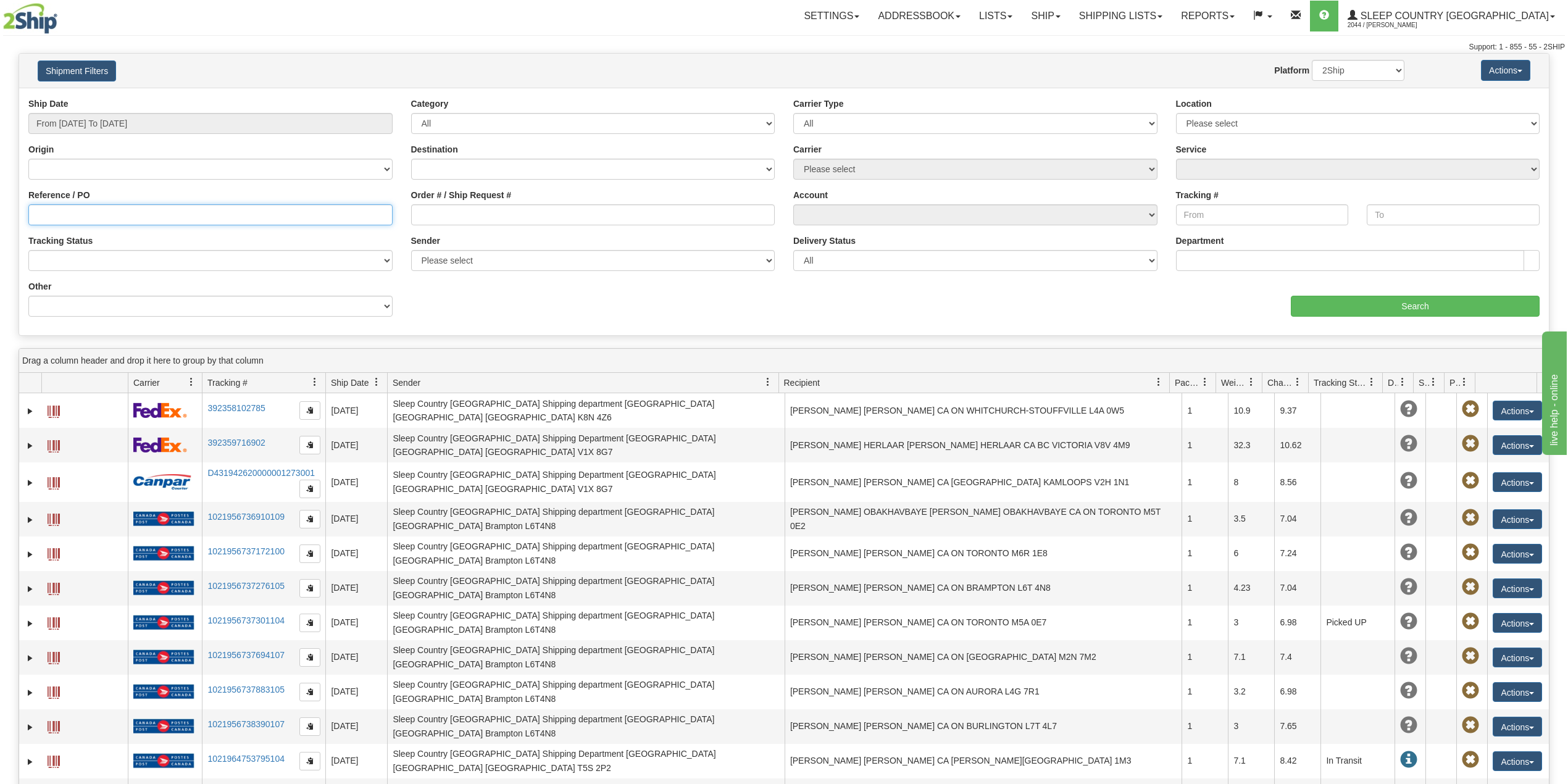
paste input "9000I012172"
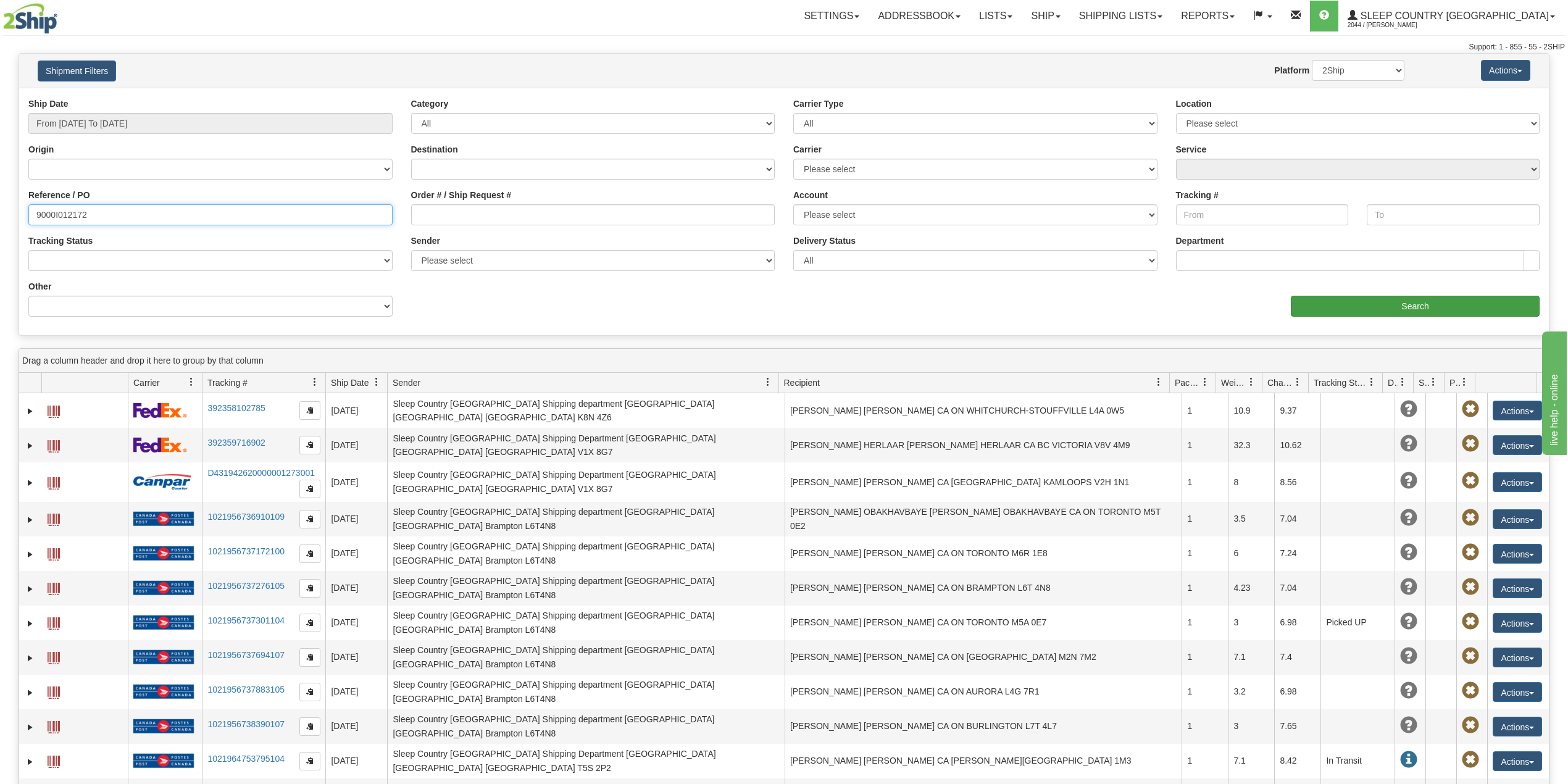
type input "9000I012172"
click at [1359, 304] on input "Search" at bounding box center [1415, 306] width 249 height 21
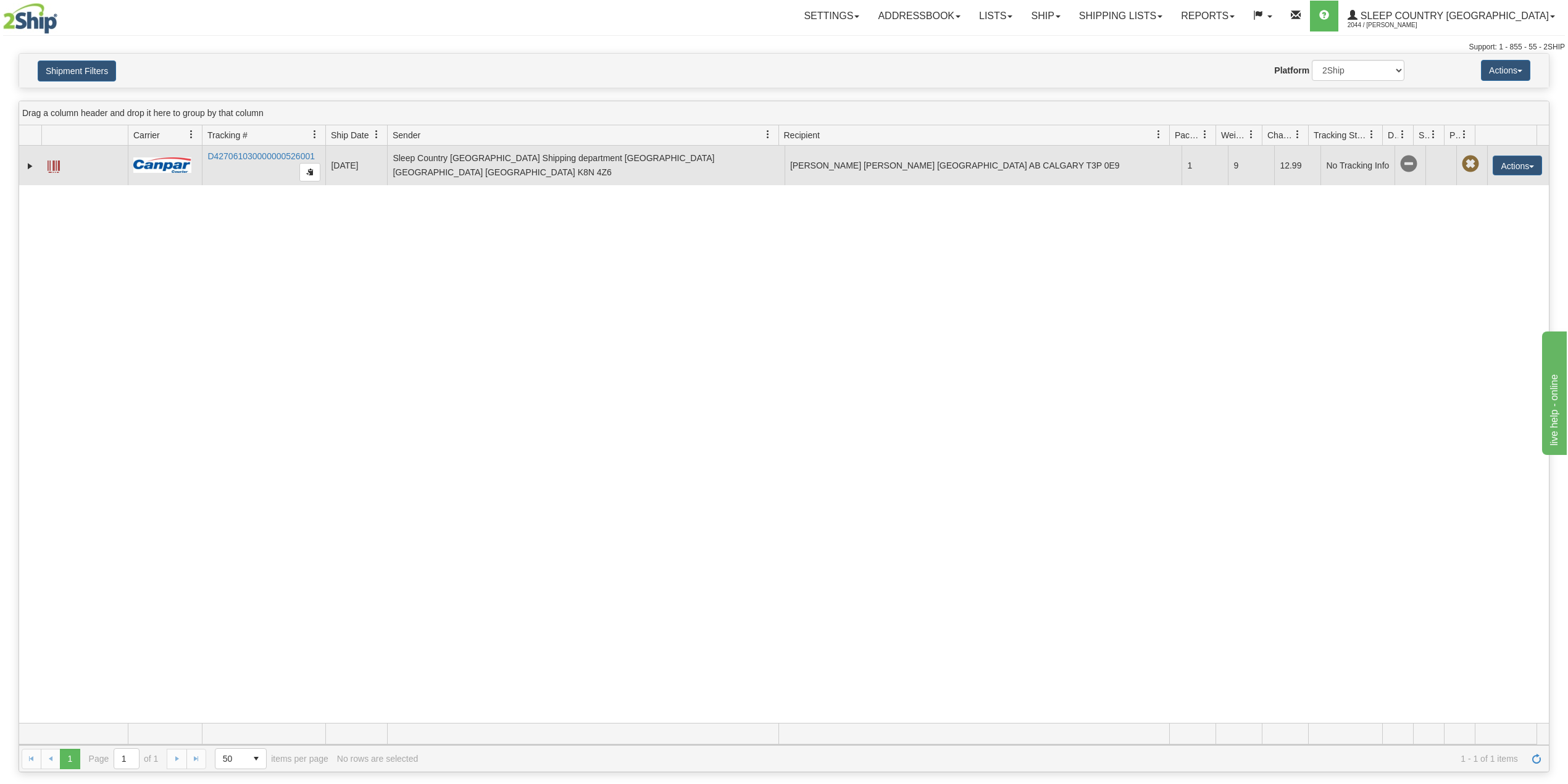
click at [252, 150] on td "D427061030000000526001" at bounding box center [264, 165] width 123 height 39
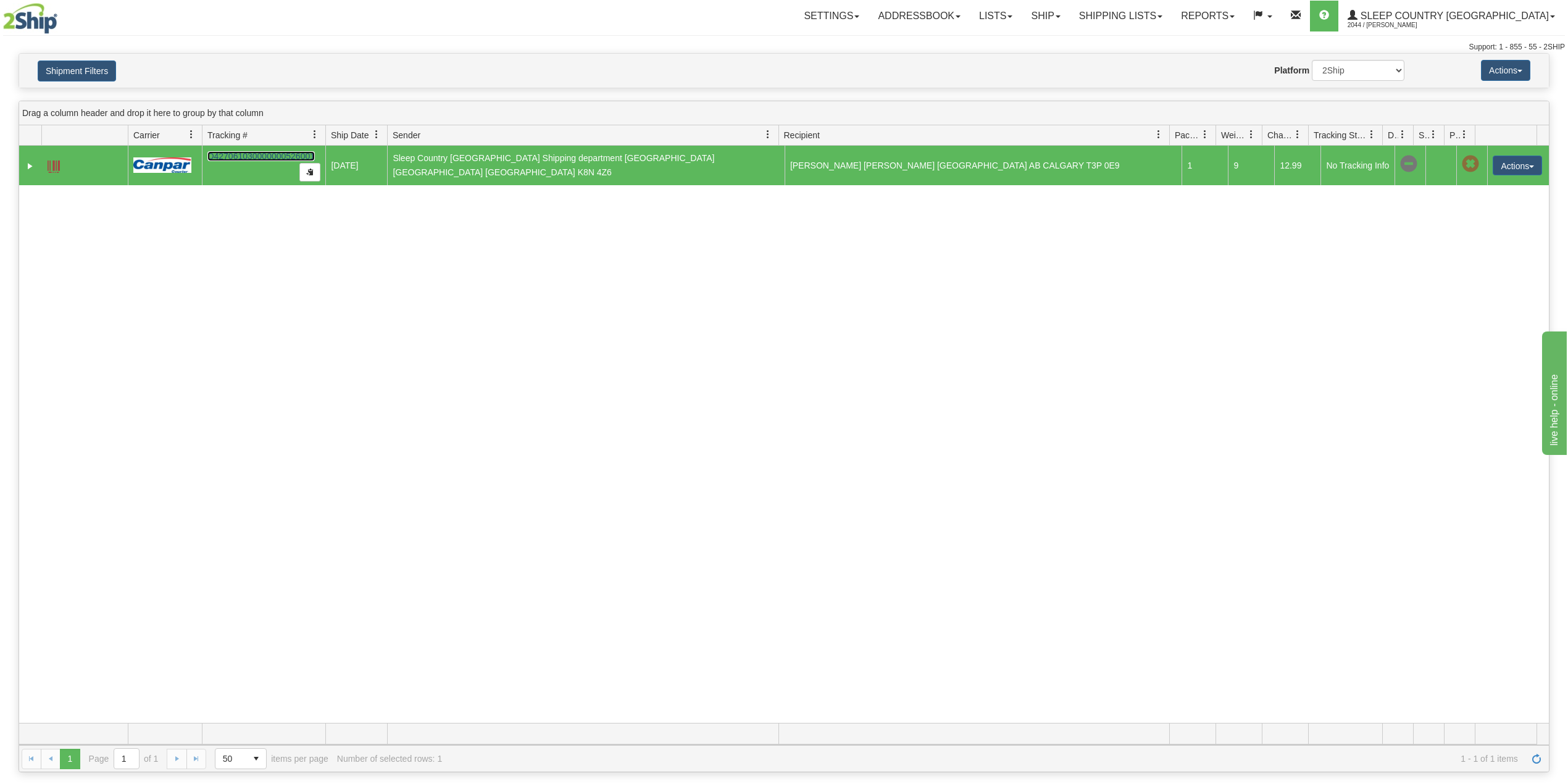
click at [250, 155] on link "D427061030000000526001" at bounding box center [261, 156] width 108 height 10
click at [1069, 13] on link "Ship" at bounding box center [1045, 16] width 48 height 31
click at [1069, 53] on link "OnHold / Order Queue" at bounding box center [1013, 59] width 112 height 16
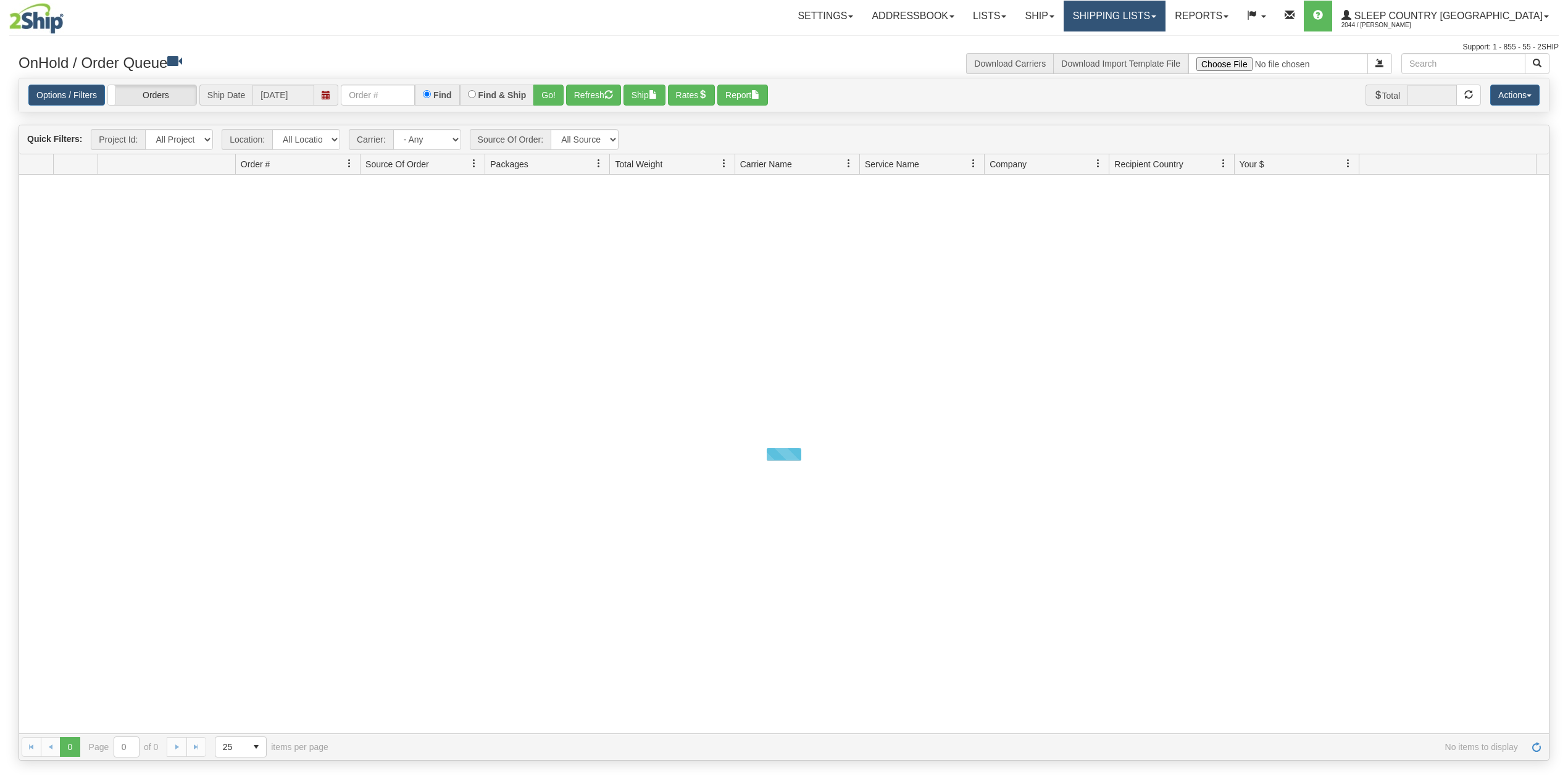
click at [1166, 13] on link "Shipping lists" at bounding box center [1115, 16] width 102 height 31
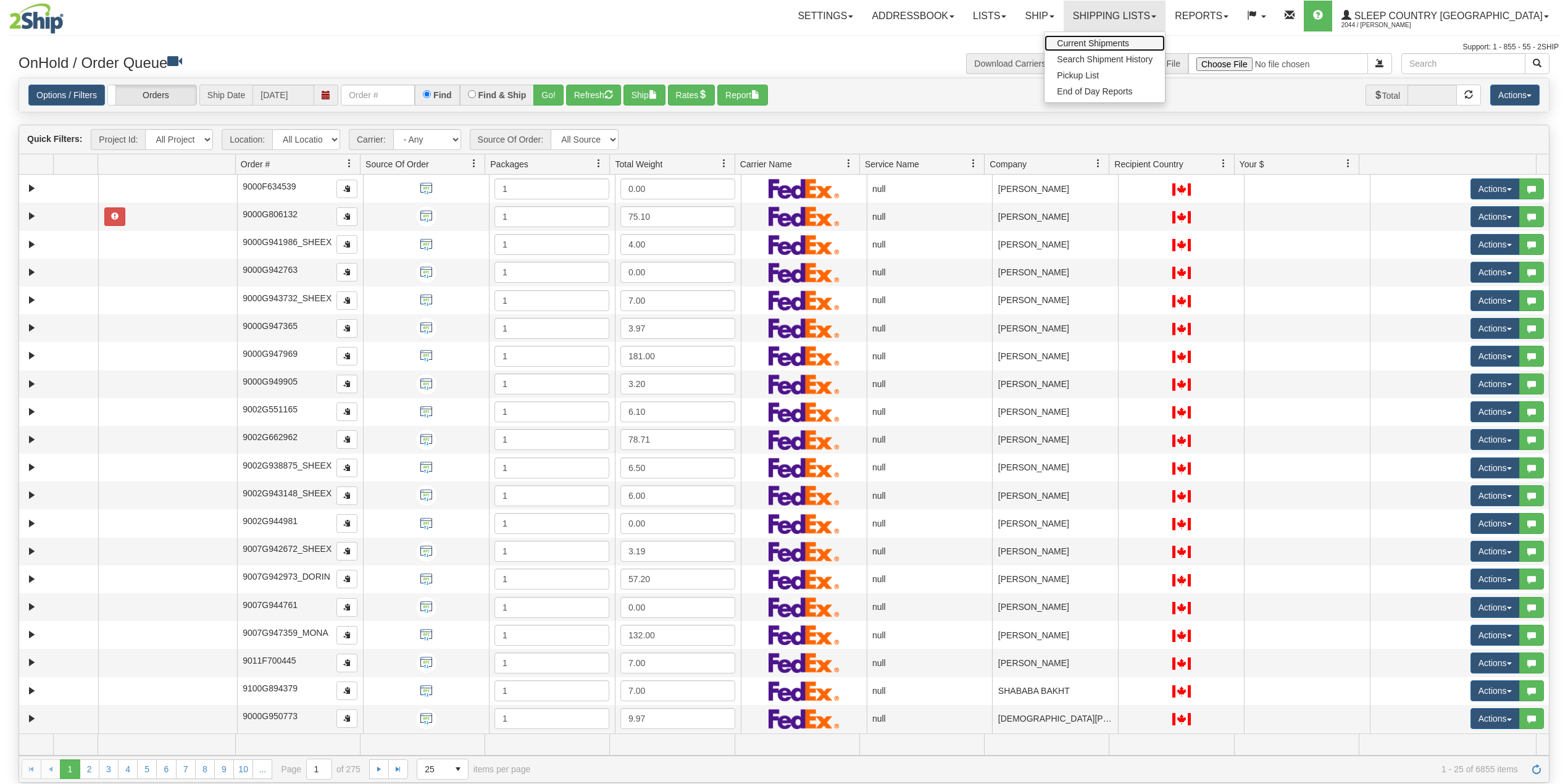
click at [1129, 41] on span "Current Shipments" at bounding box center [1092, 43] width 72 height 10
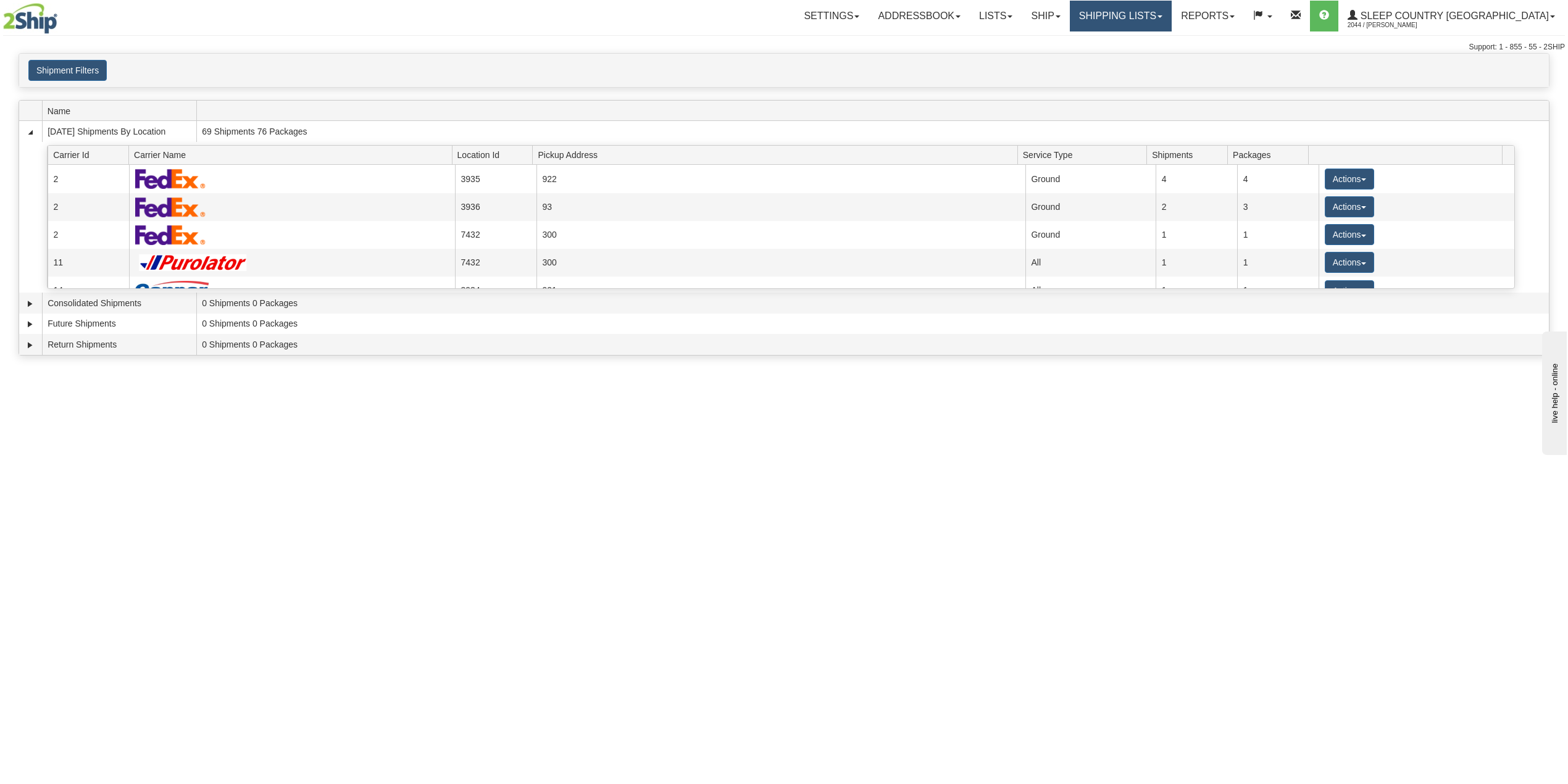
click at [1172, 17] on link "Shipping lists" at bounding box center [1121, 16] width 102 height 31
click at [1159, 57] on span "Search Shipment History" at bounding box center [1110, 59] width 96 height 10
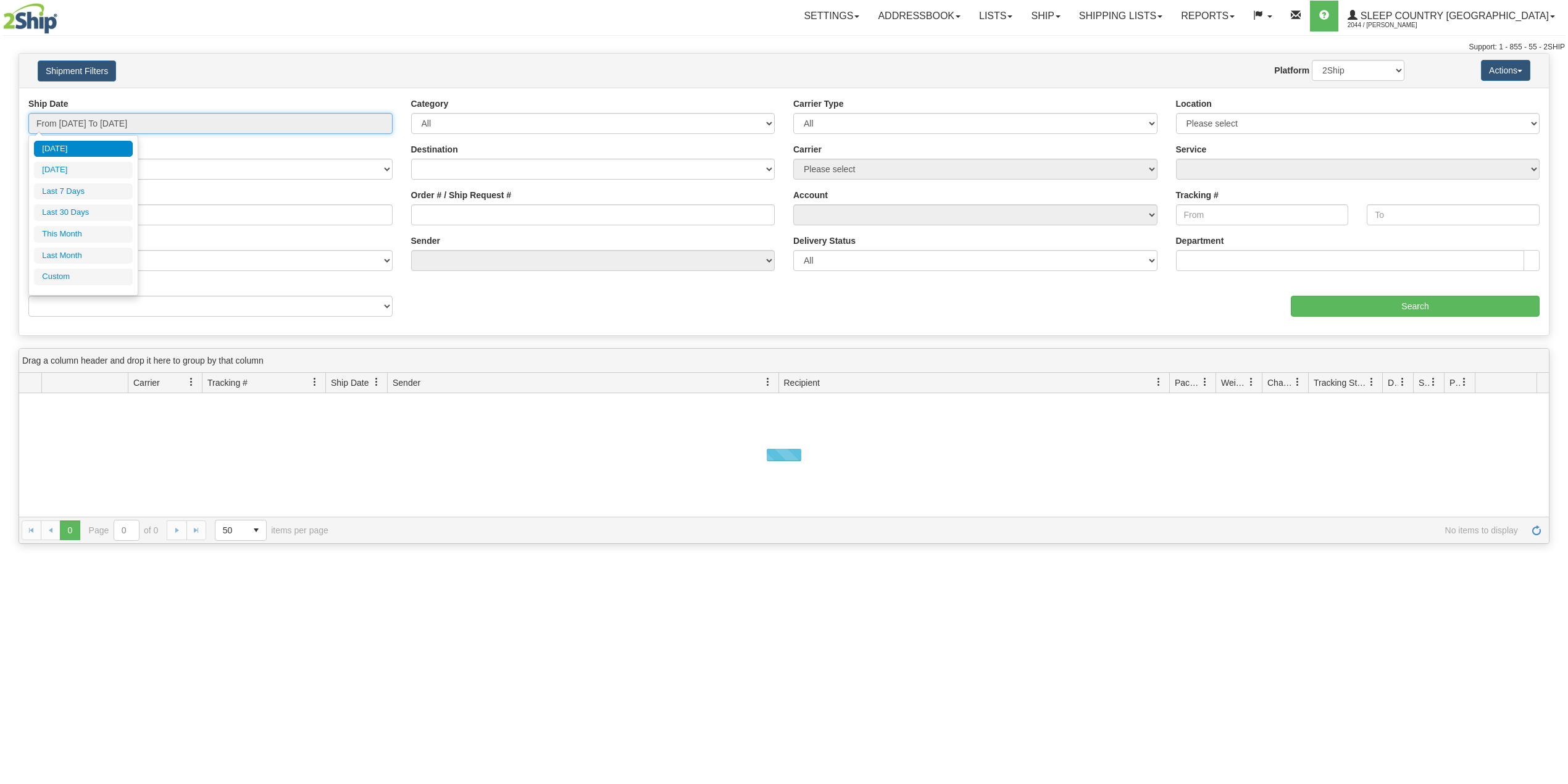
click at [90, 122] on input "From 08/20/2025 To 08/21/2025" at bounding box center [211, 123] width 365 height 21
click at [87, 215] on li "Last 30 Days" at bounding box center [83, 213] width 99 height 17
type input "From [DATE] To [DATE]"
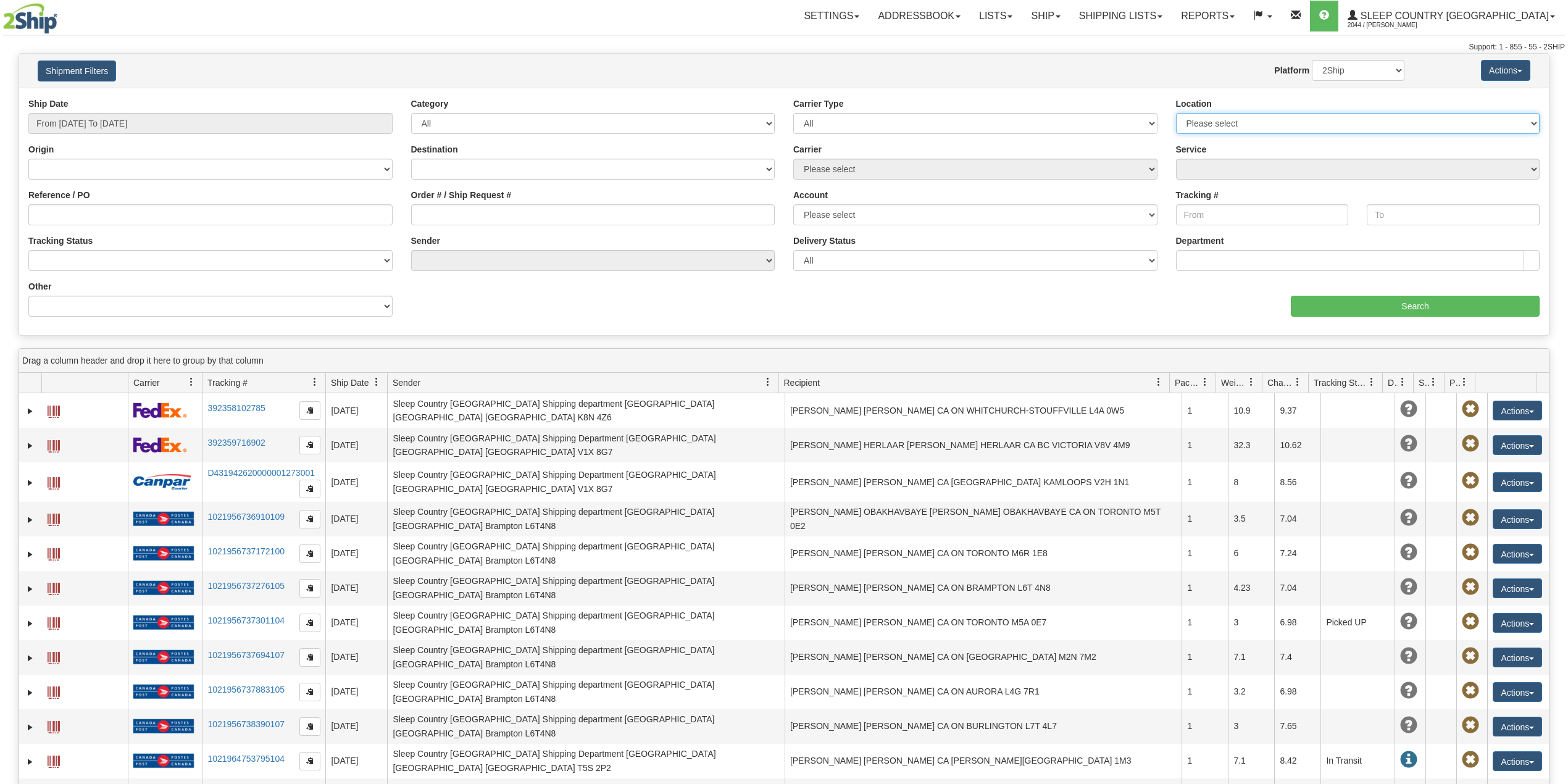
click at [1276, 124] on select "Please select Old Toronto DC 921 922 93 94 97 390 915 916 98 902 95 96 90 91 92…" at bounding box center [1358, 123] width 365 height 21
select select "7267"
click at [1176, 113] on select "Please select Old Toronto DC 921 922 93 94 97 390 915 916 98 902 95 96 90 91 92…" at bounding box center [1358, 123] width 365 height 21
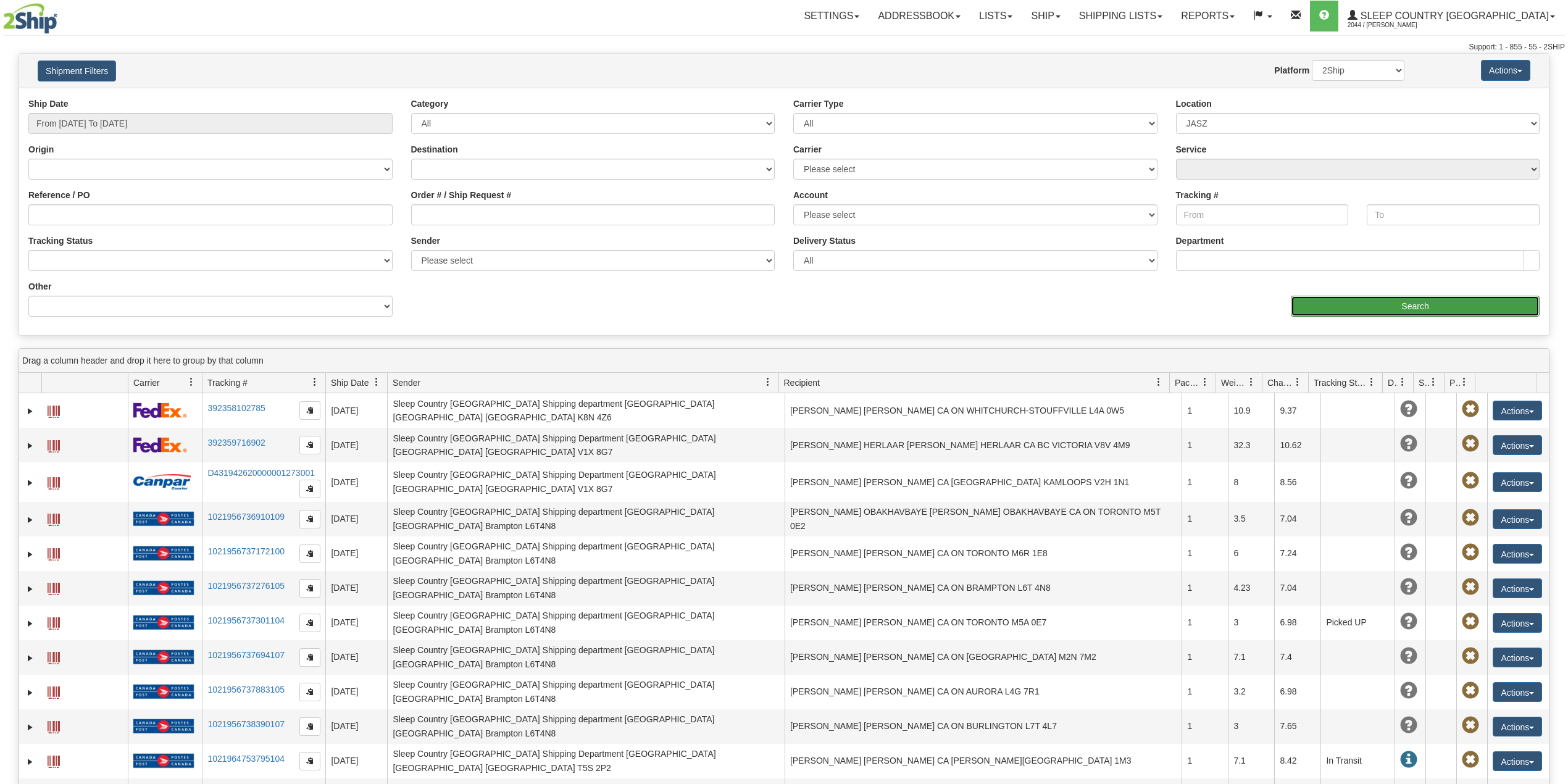
click at [1355, 306] on input "Search" at bounding box center [1415, 306] width 249 height 21
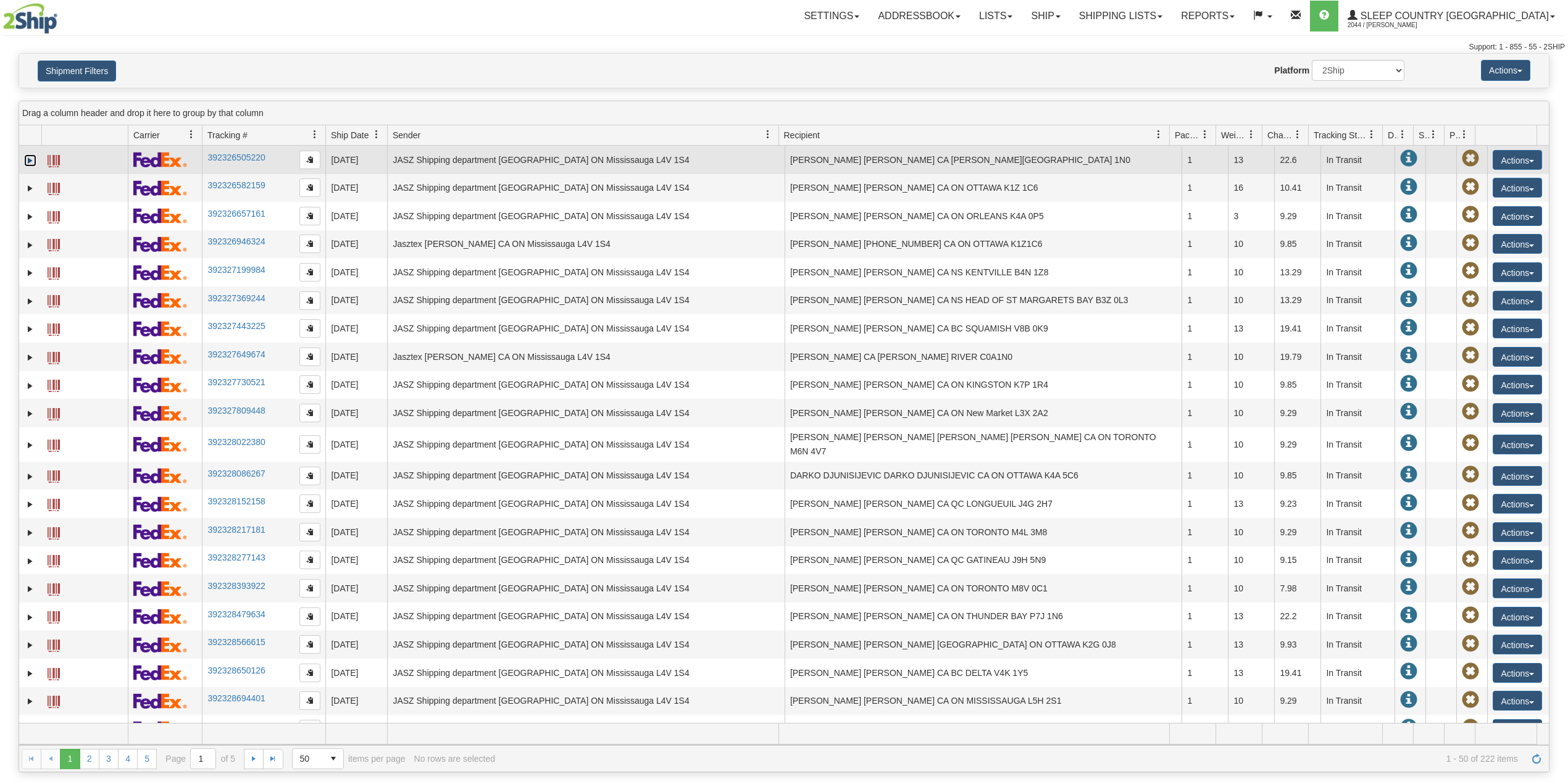
click at [26, 163] on link "Expand" at bounding box center [30, 161] width 13 height 13
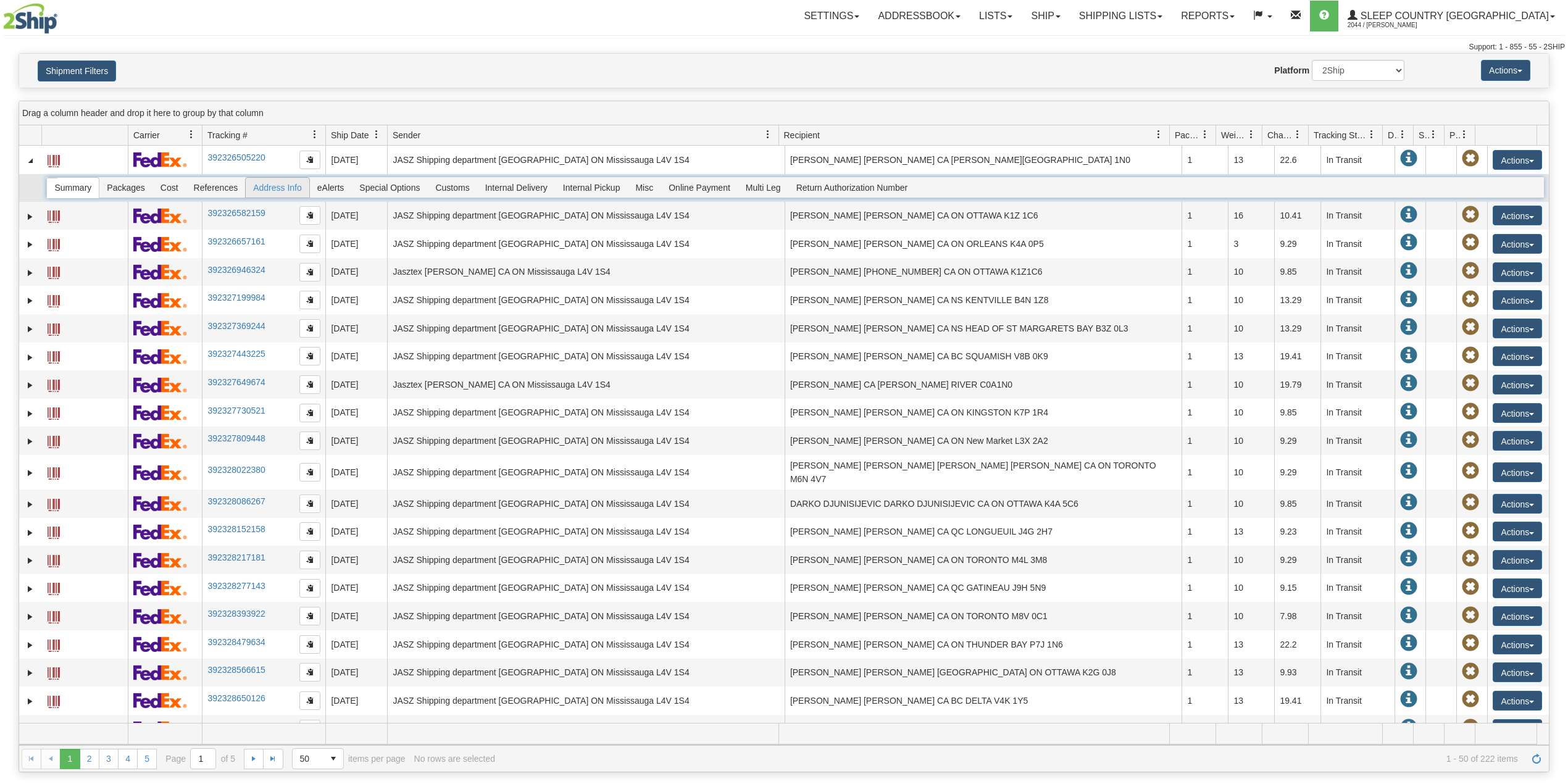
click at [295, 189] on span "Address Info" at bounding box center [277, 187] width 64 height 20
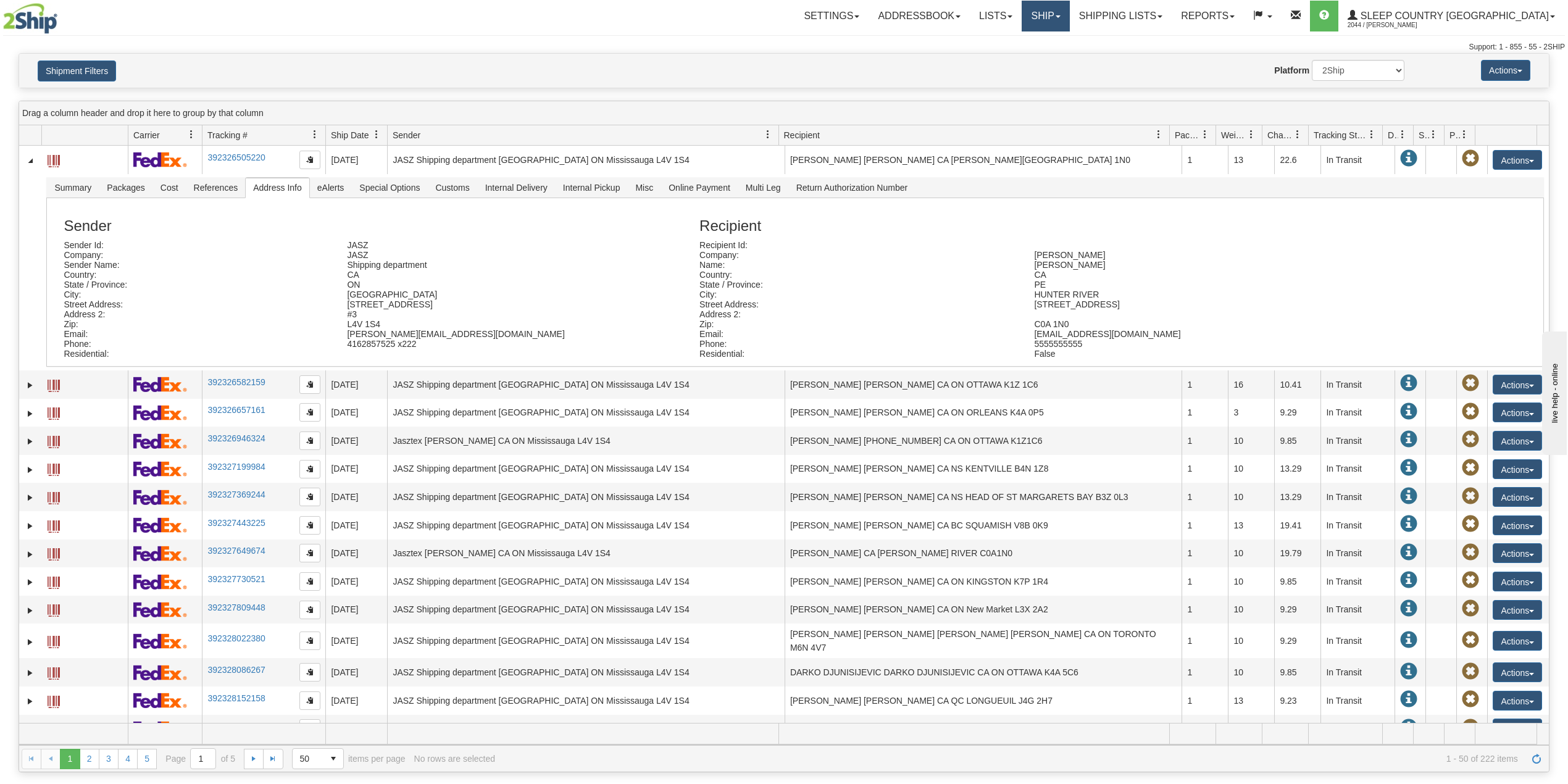
click at [1069, 17] on link "Ship" at bounding box center [1045, 16] width 48 height 31
click at [1057, 57] on span "OnHold / Order Queue" at bounding box center [1013, 59] width 87 height 10
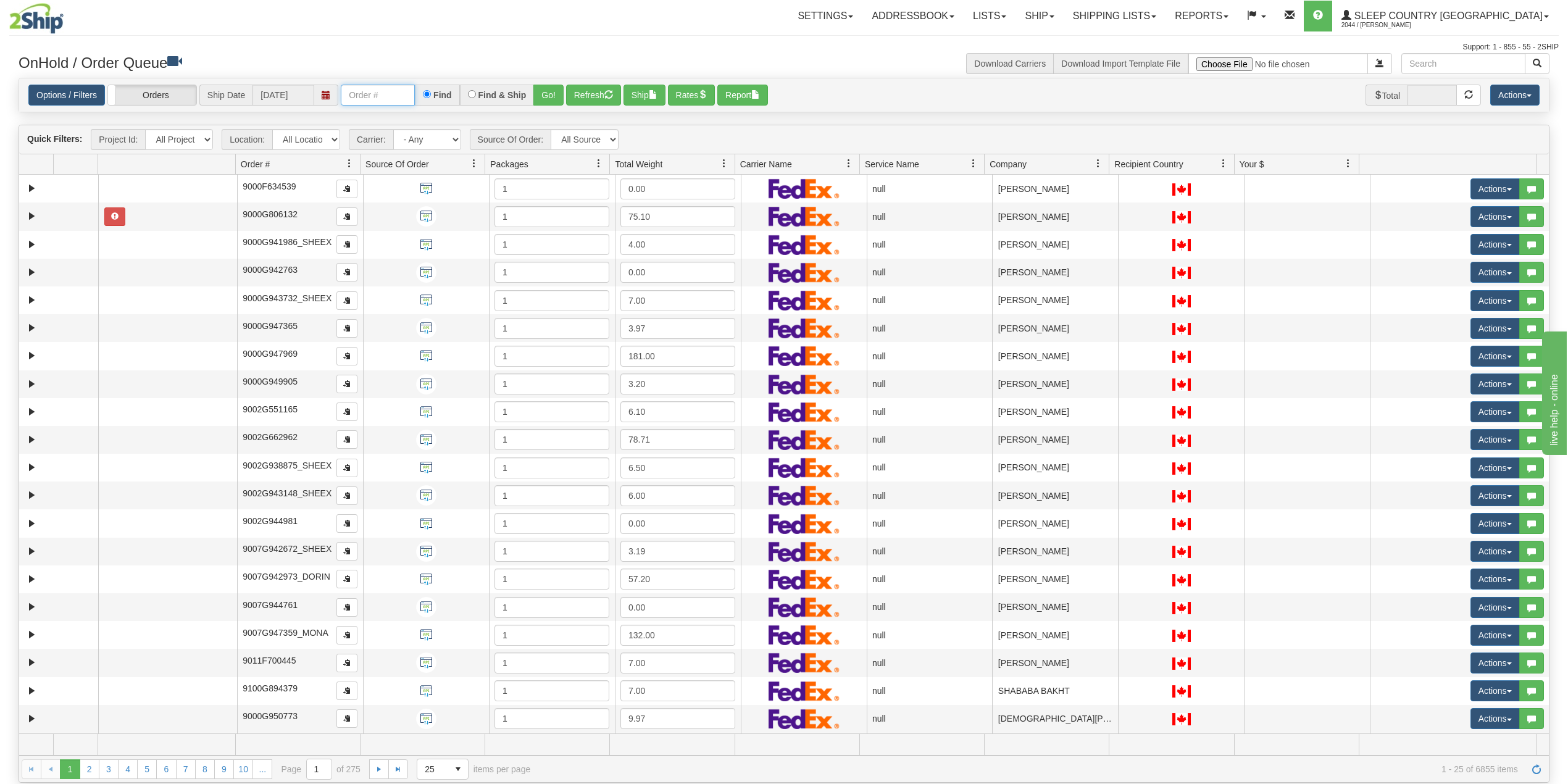
click at [390, 90] on input "text" at bounding box center [378, 95] width 74 height 21
paste input "1052900"
type input "1052900"
click at [553, 97] on button "Go!" at bounding box center [548, 95] width 30 height 21
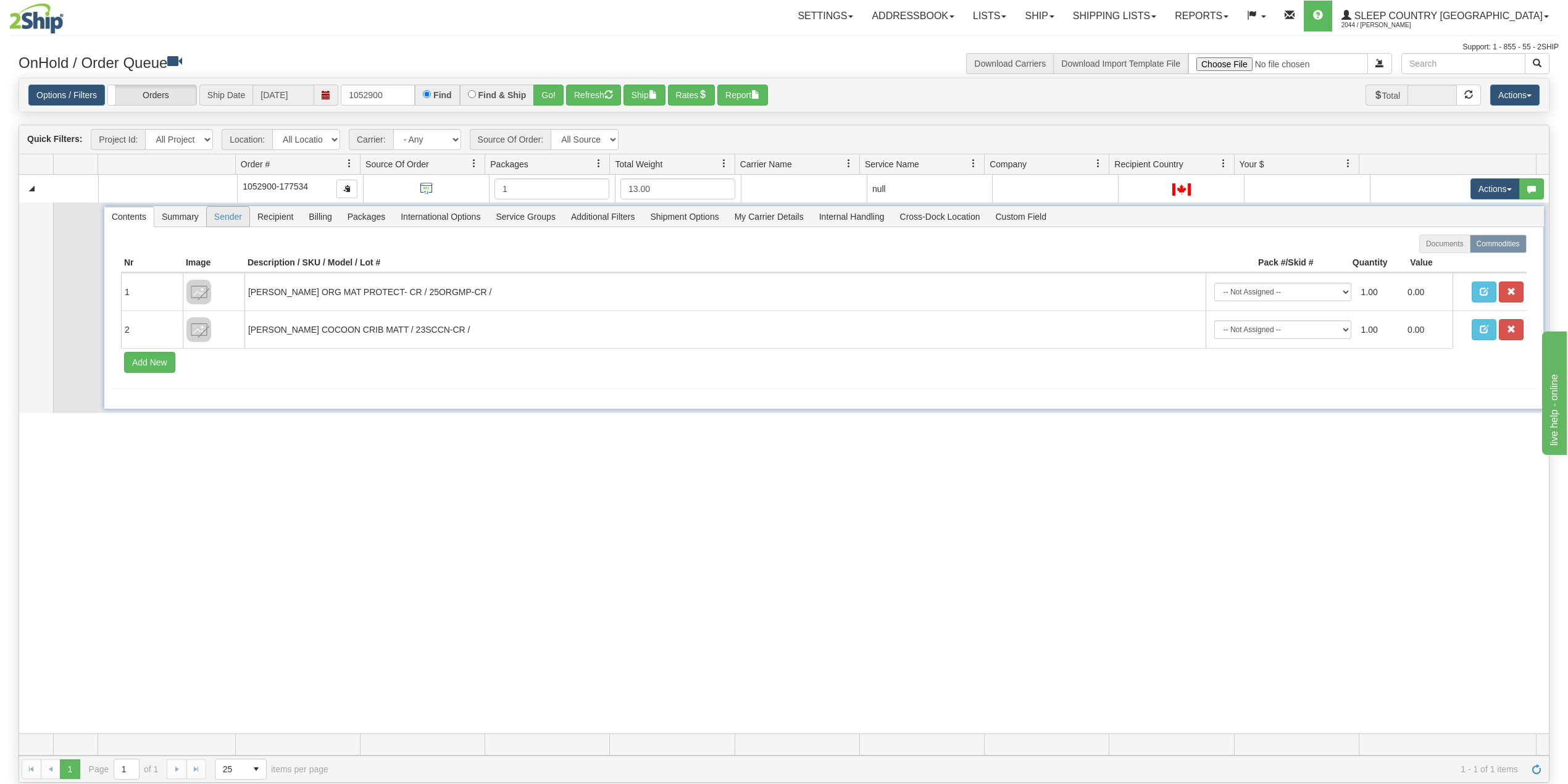
click at [233, 221] on span "Sender" at bounding box center [228, 217] width 43 height 20
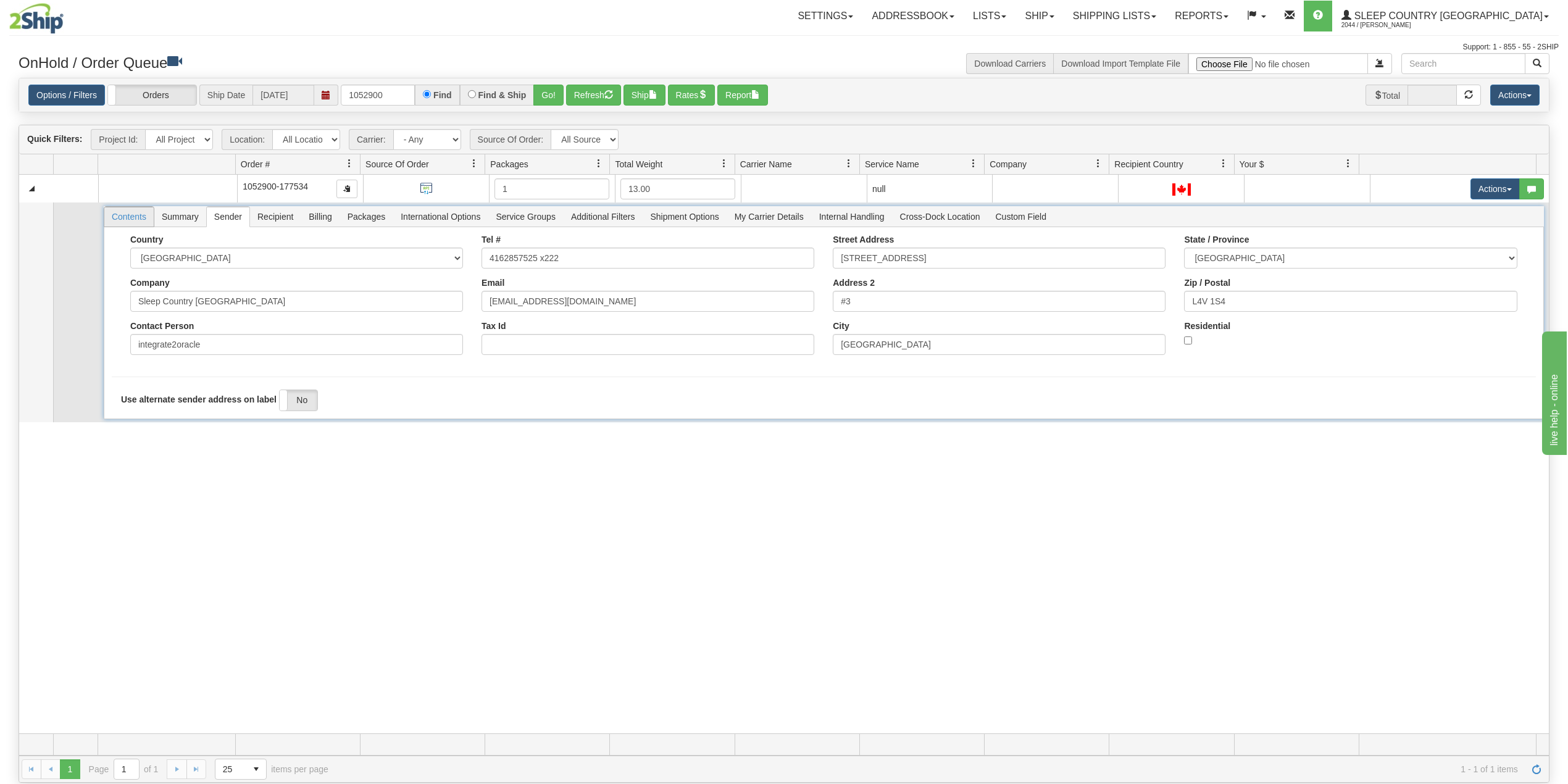
click at [129, 221] on span "Contents" at bounding box center [129, 217] width 50 height 20
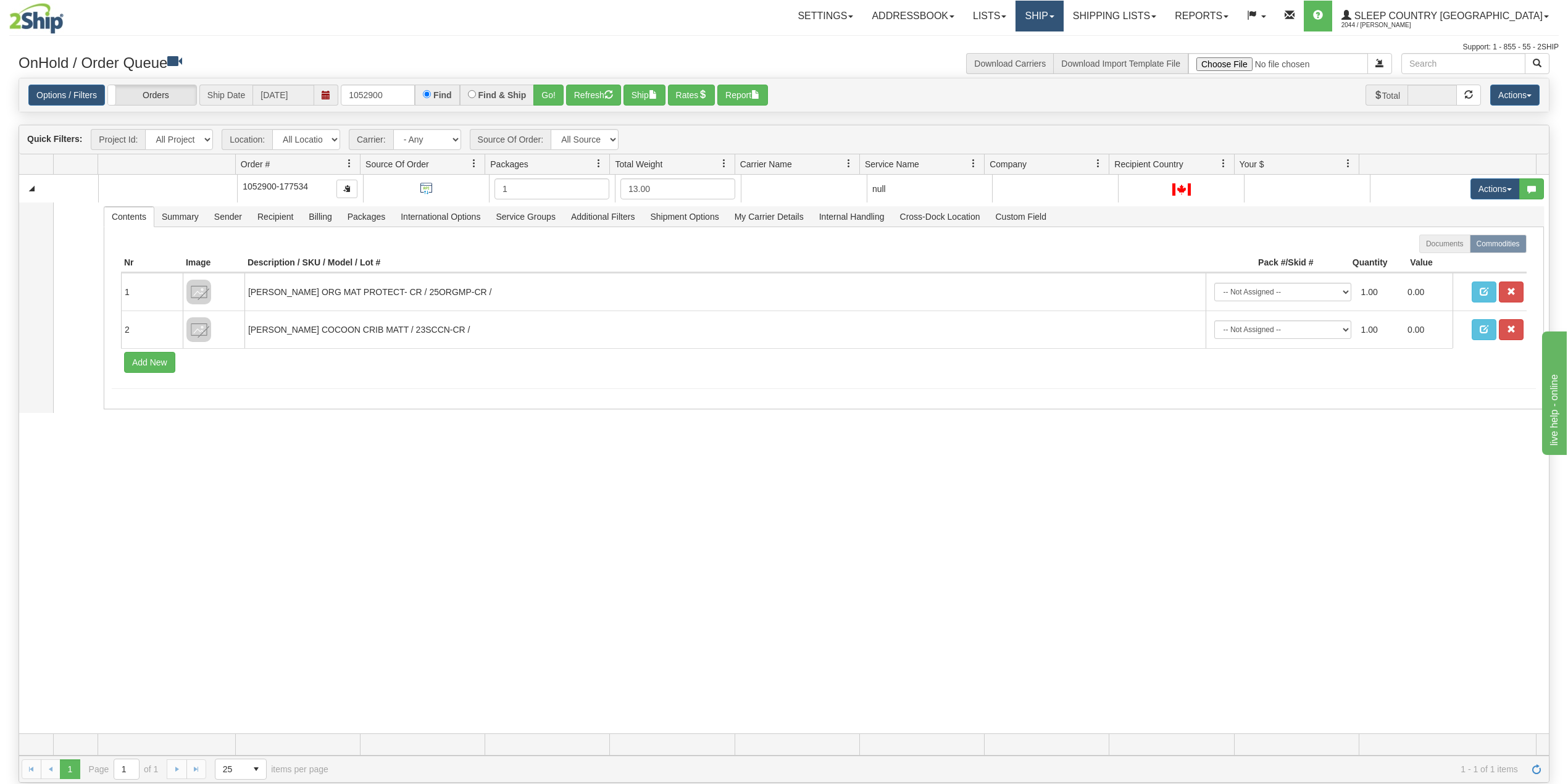
click at [1063, 13] on link "Ship" at bounding box center [1039, 16] width 48 height 31
click at [1148, 13] on link "Shipping lists" at bounding box center [1115, 16] width 102 height 31
click at [1150, 59] on span "Search Shipment History" at bounding box center [1104, 59] width 96 height 10
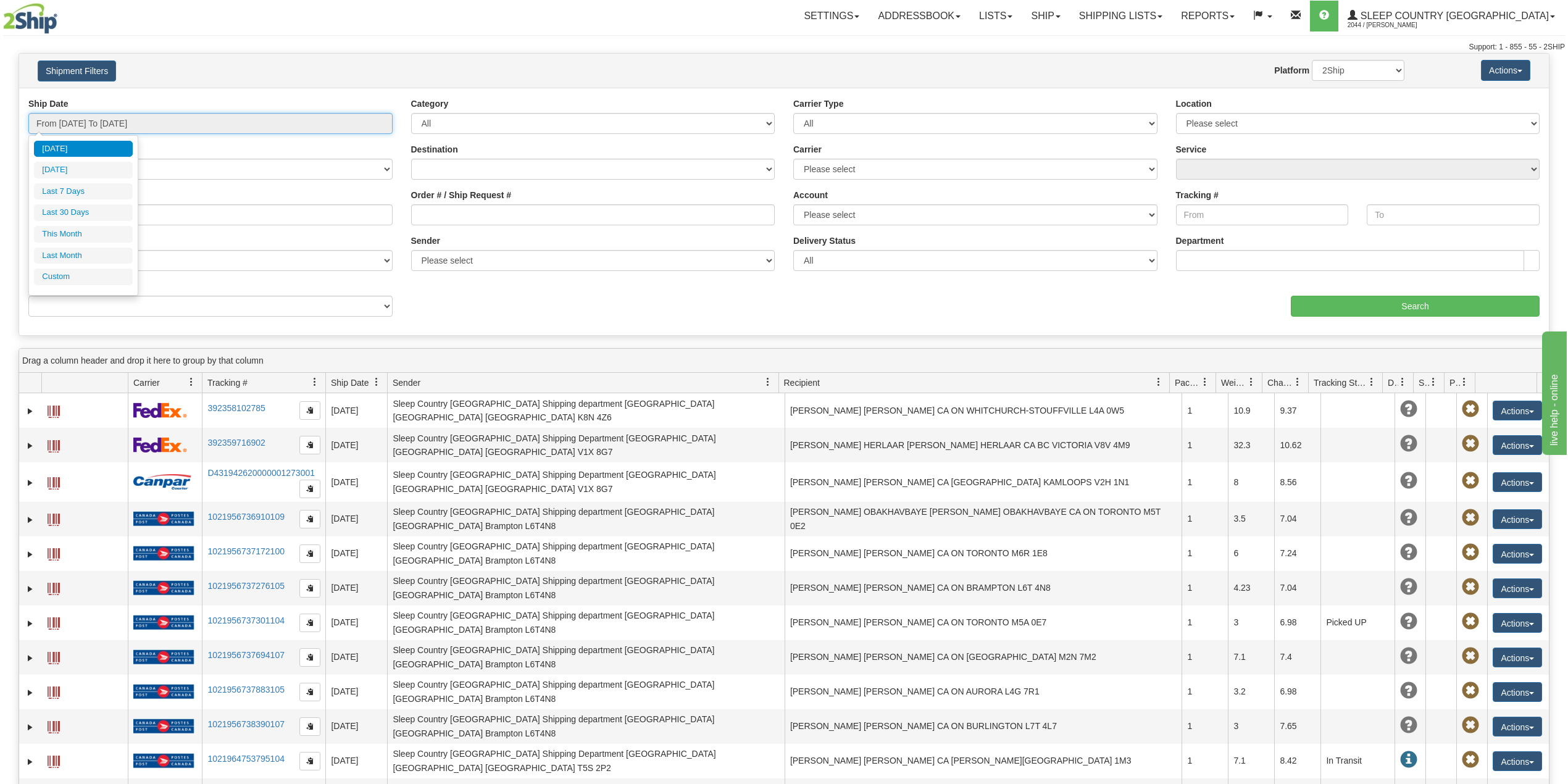
click at [118, 129] on input "From [DATE] To [DATE]" at bounding box center [211, 123] width 365 height 21
click at [76, 208] on li "Last 30 Days" at bounding box center [83, 213] width 99 height 17
type input "From [DATE] To [DATE]"
click at [85, 216] on input "Reference / PO" at bounding box center [211, 215] width 365 height 21
paste input "9000I012172"
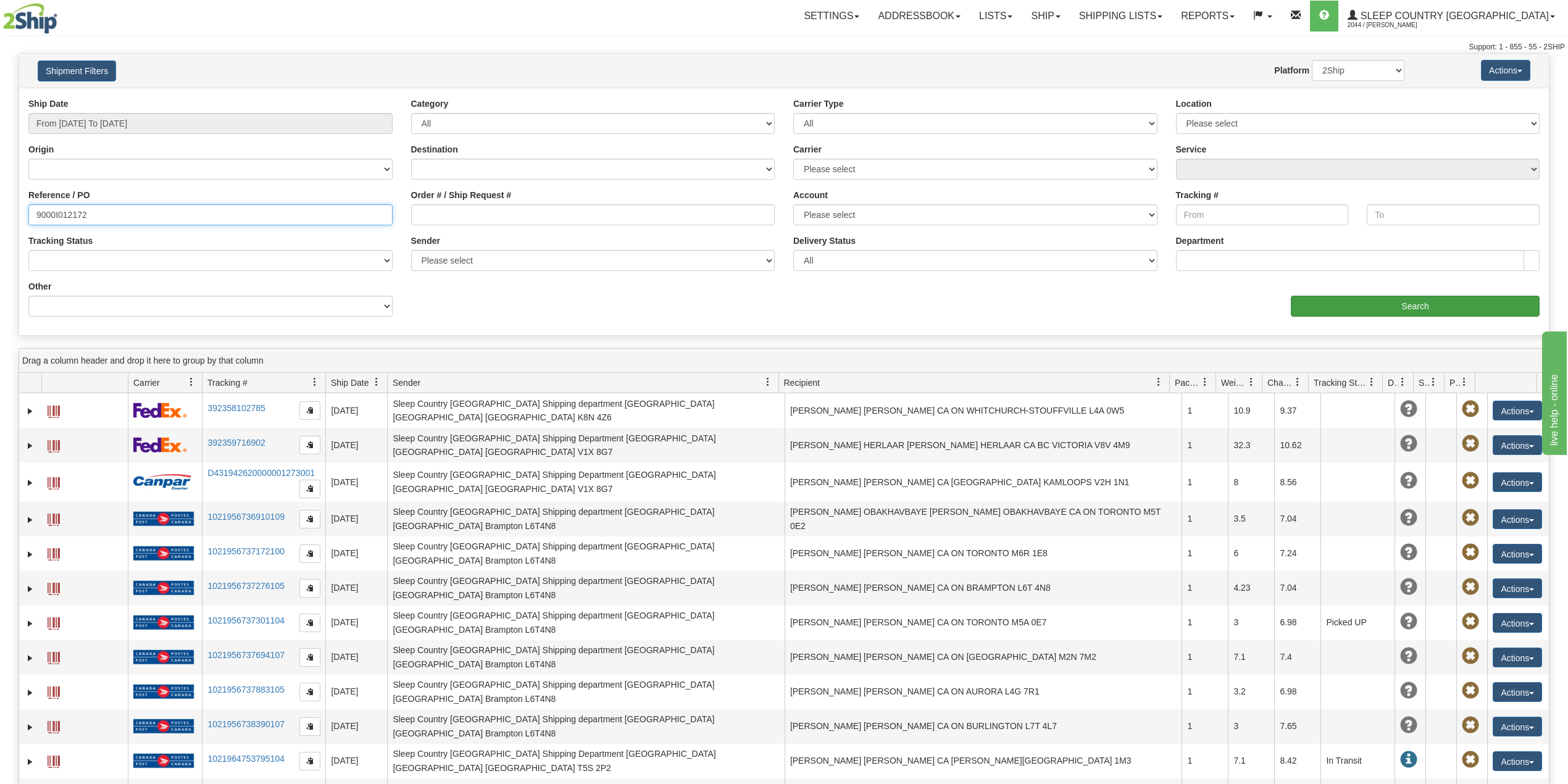
type input "9000I012172"
click at [1396, 307] on input "Search" at bounding box center [1415, 306] width 249 height 21
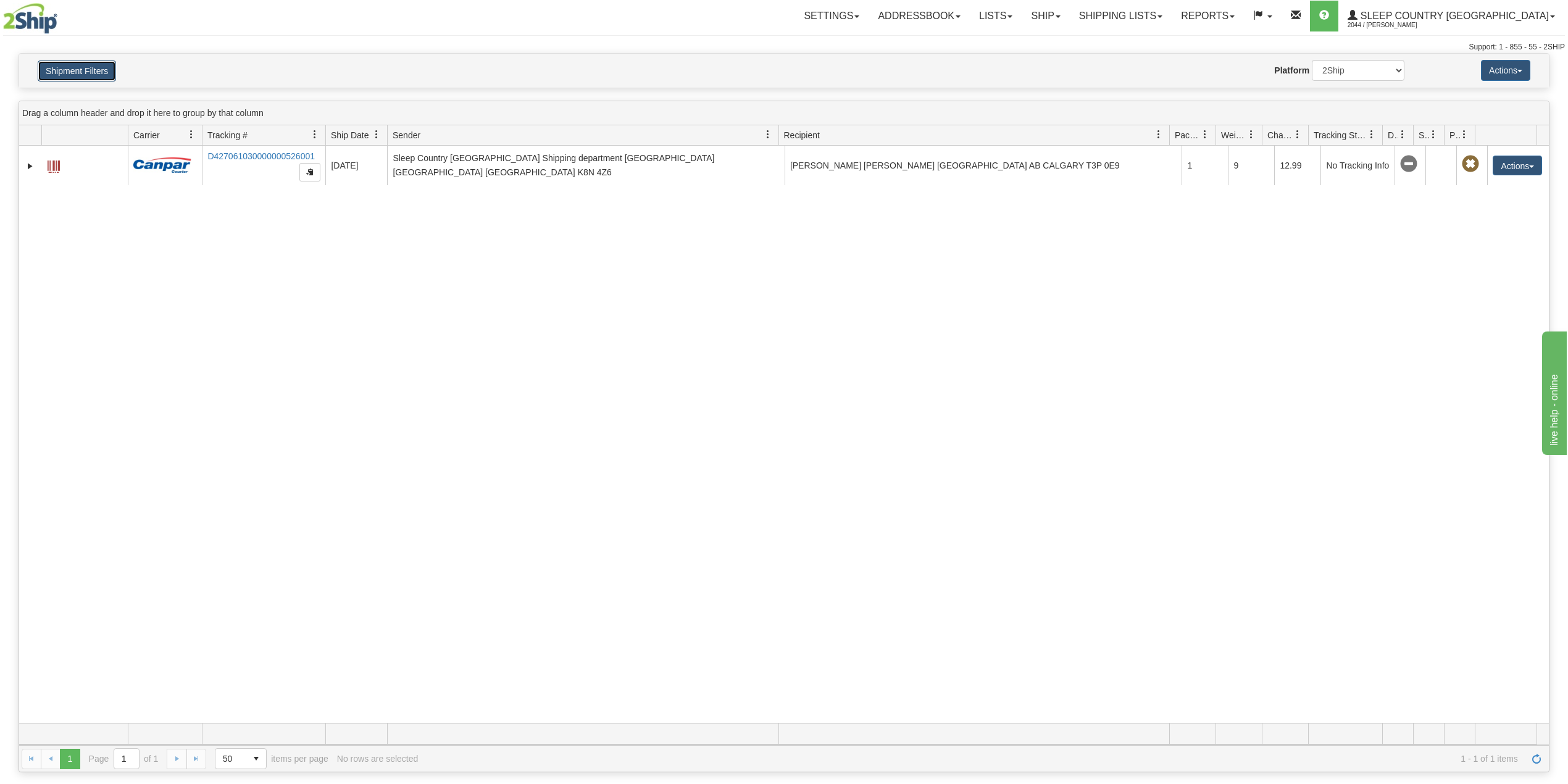
click at [76, 71] on button "Shipment Filters" at bounding box center [77, 71] width 78 height 21
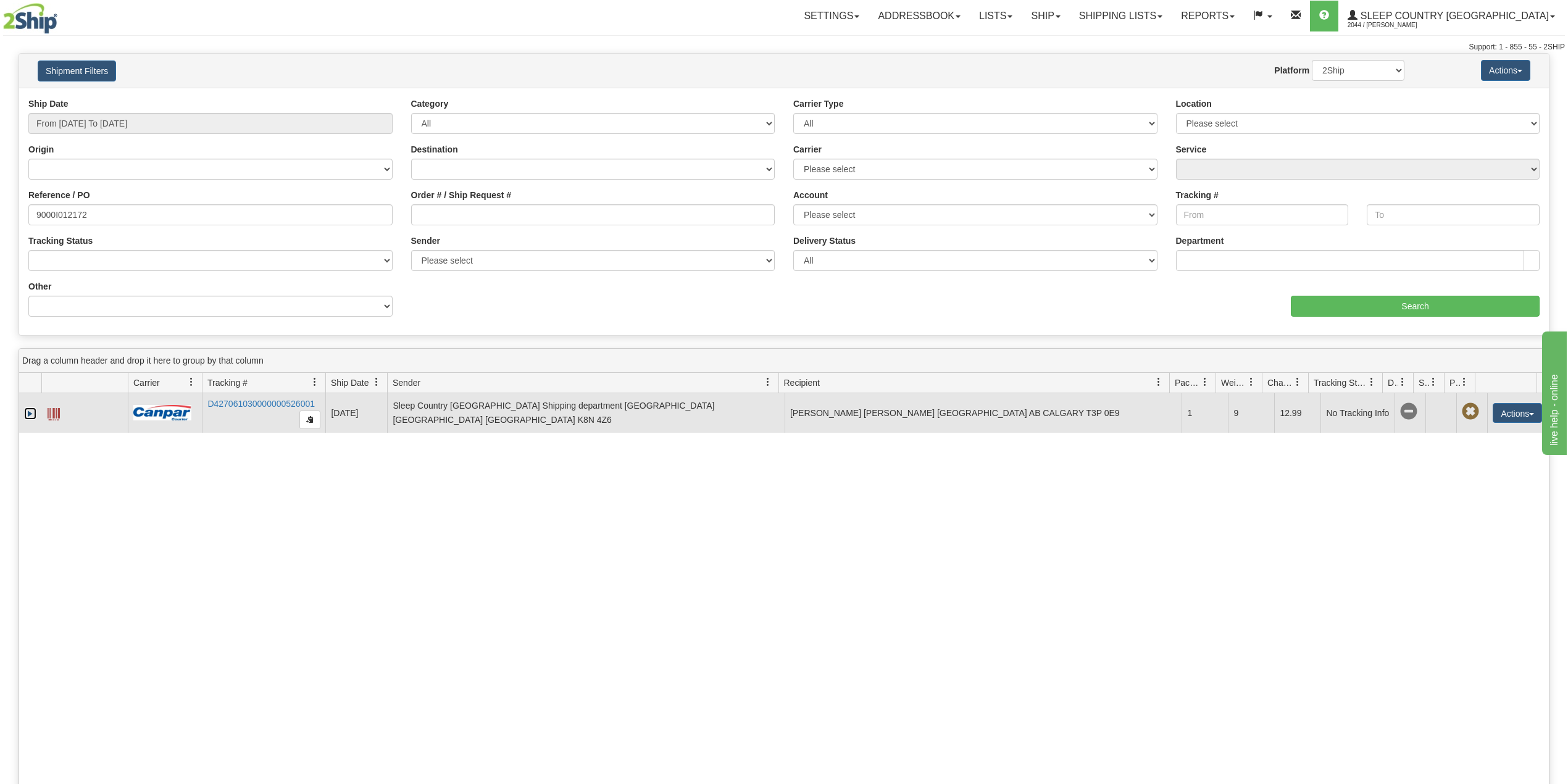
click at [27, 413] on link "Expand" at bounding box center [30, 413] width 13 height 13
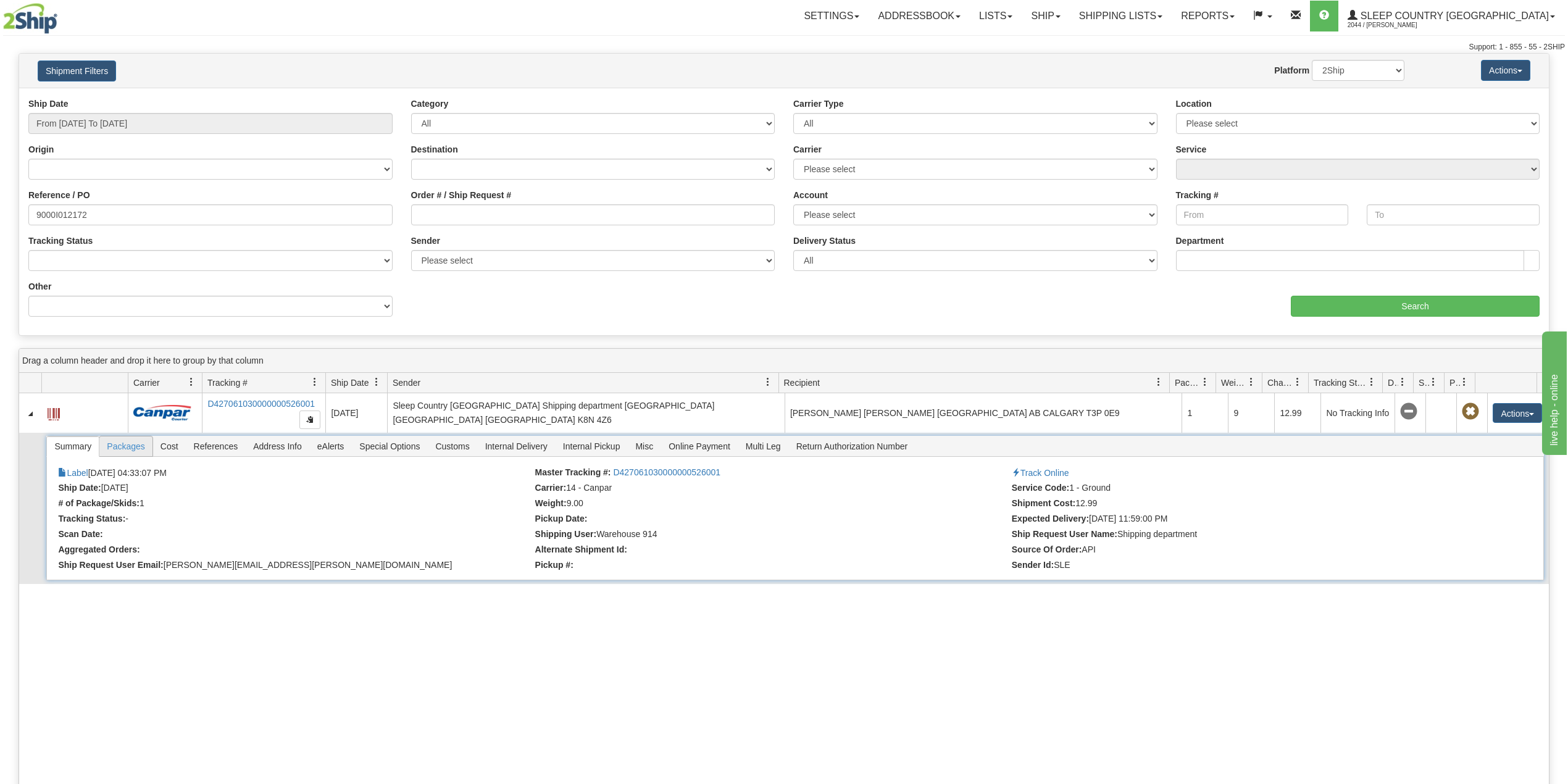
click at [124, 452] on span "Packages" at bounding box center [125, 446] width 52 height 20
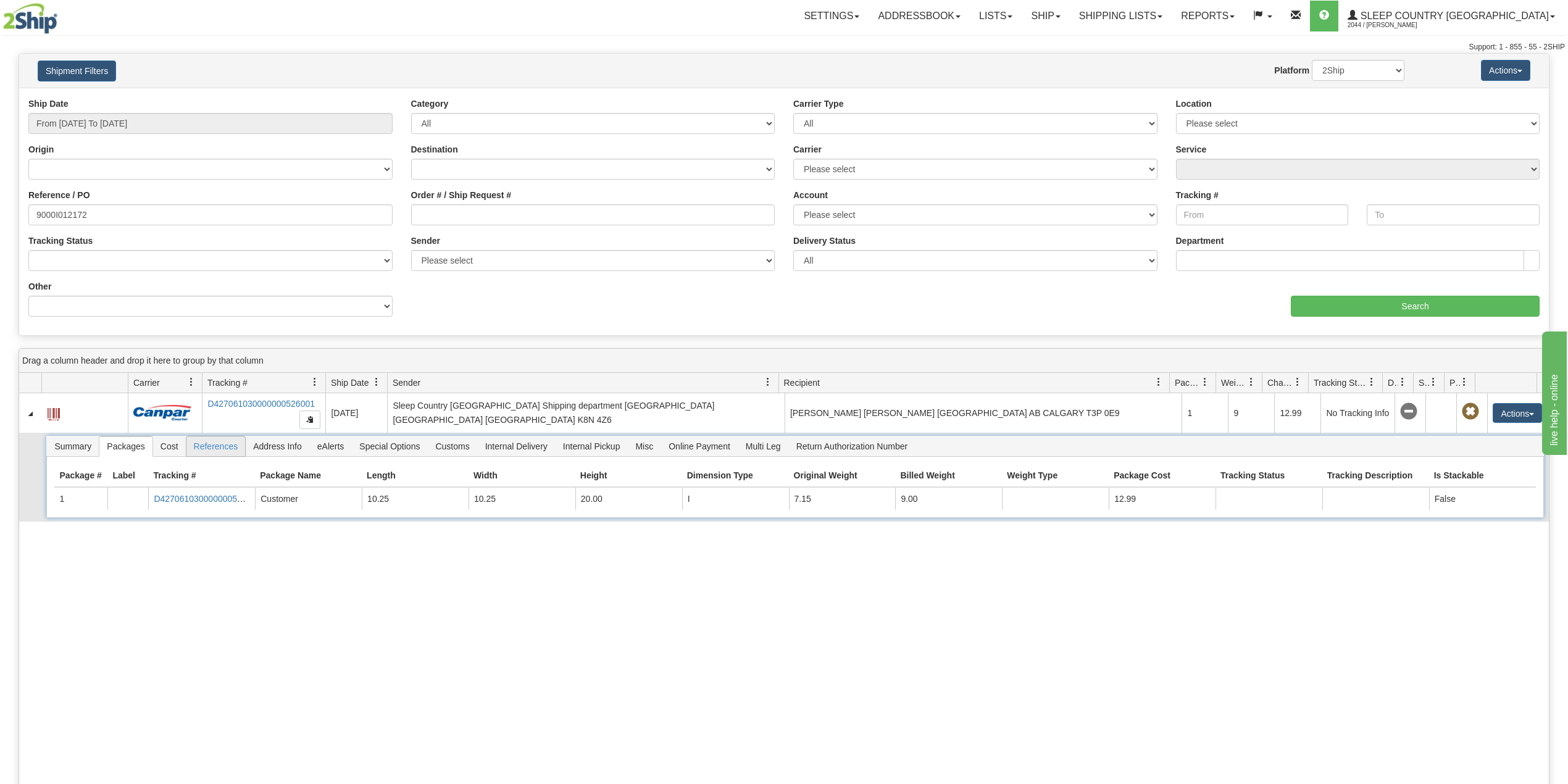
click at [216, 446] on span "References" at bounding box center [216, 446] width 59 height 20
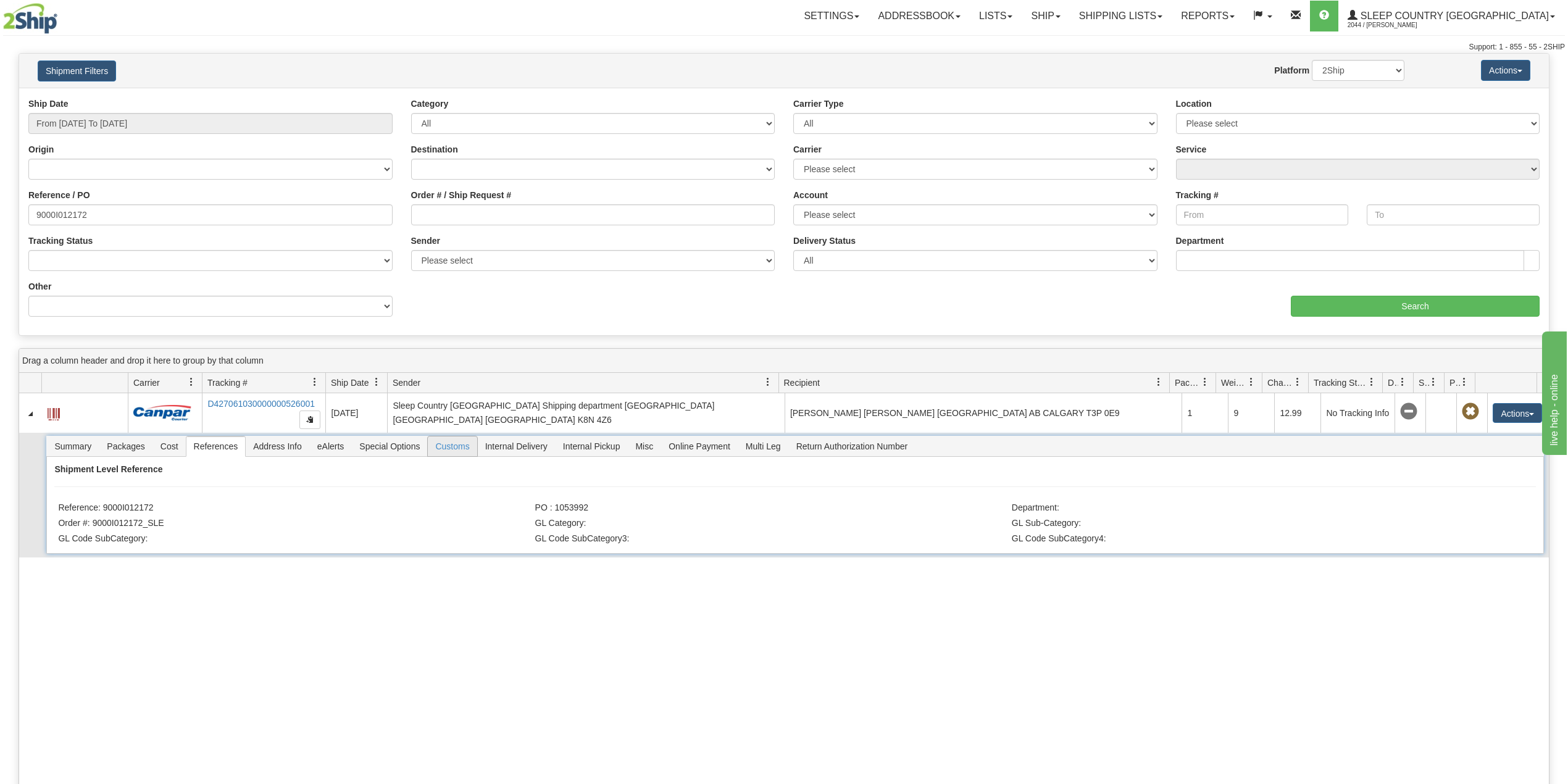
click at [453, 452] on span "Customs" at bounding box center [452, 446] width 49 height 20
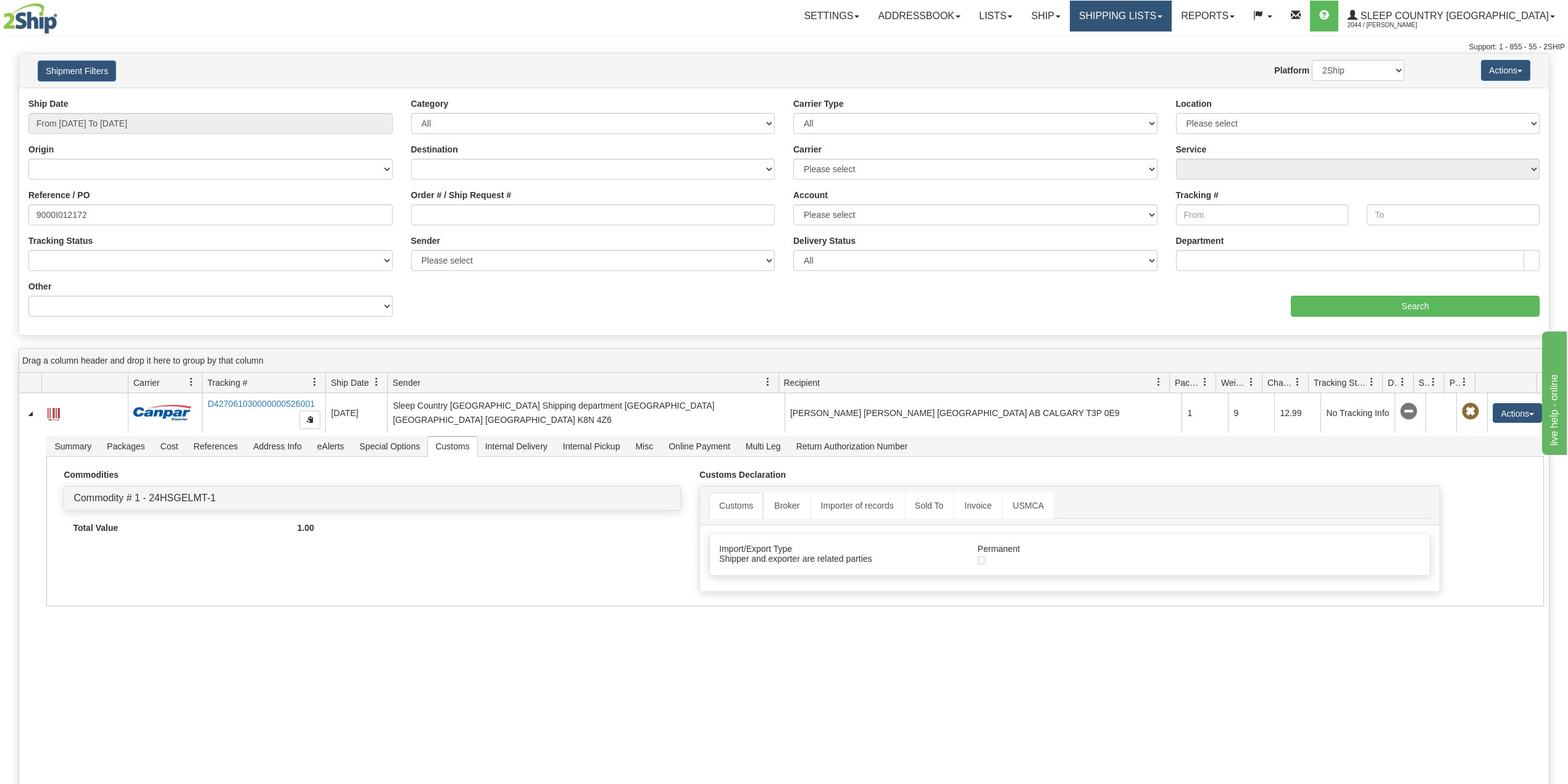
click at [1158, 15] on link "Shipping lists" at bounding box center [1121, 16] width 102 height 31
click at [1159, 55] on span "Search Shipment History" at bounding box center [1110, 59] width 96 height 10
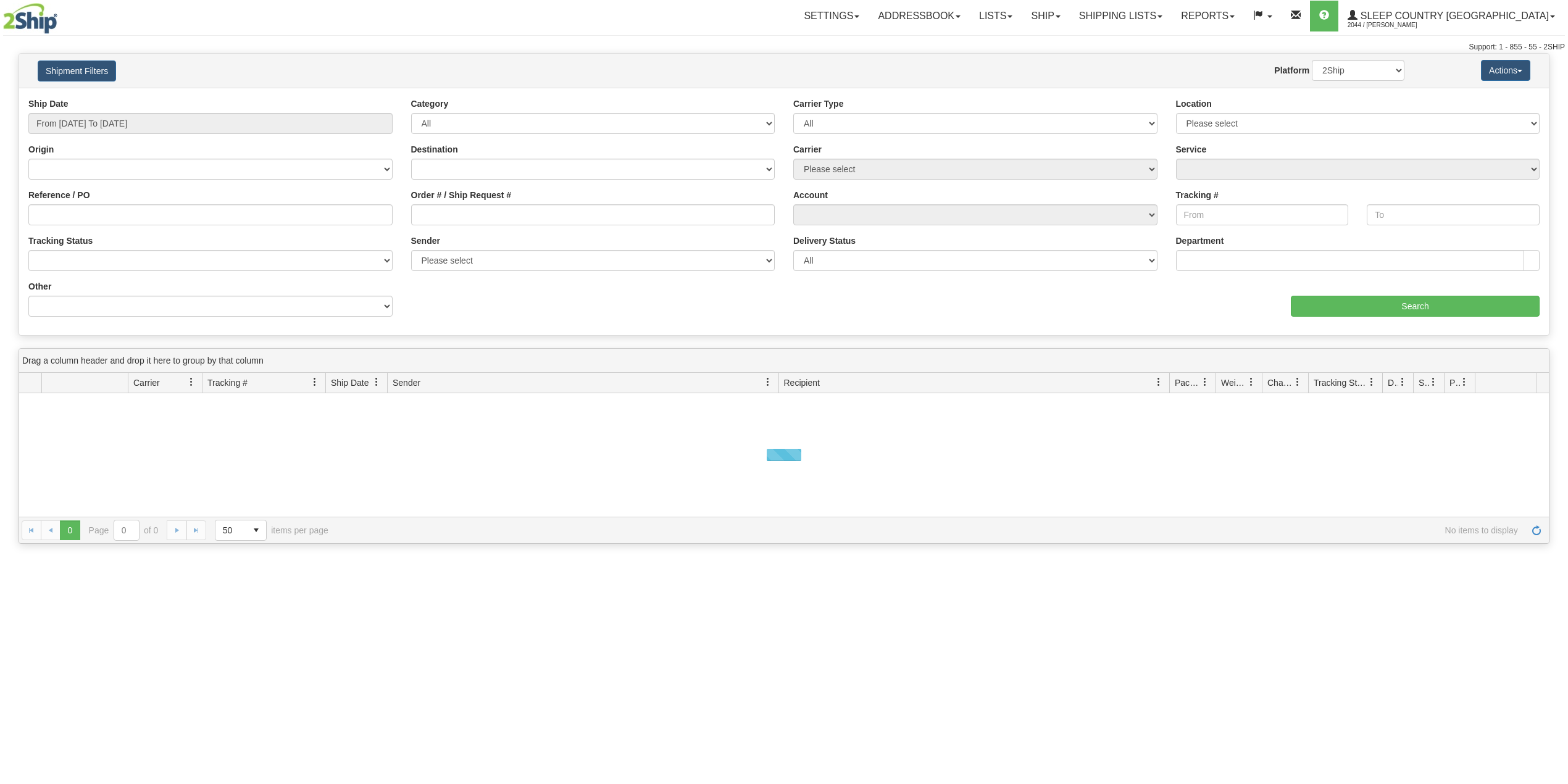
click at [1172, 11] on link "Shipping lists" at bounding box center [1121, 16] width 102 height 31
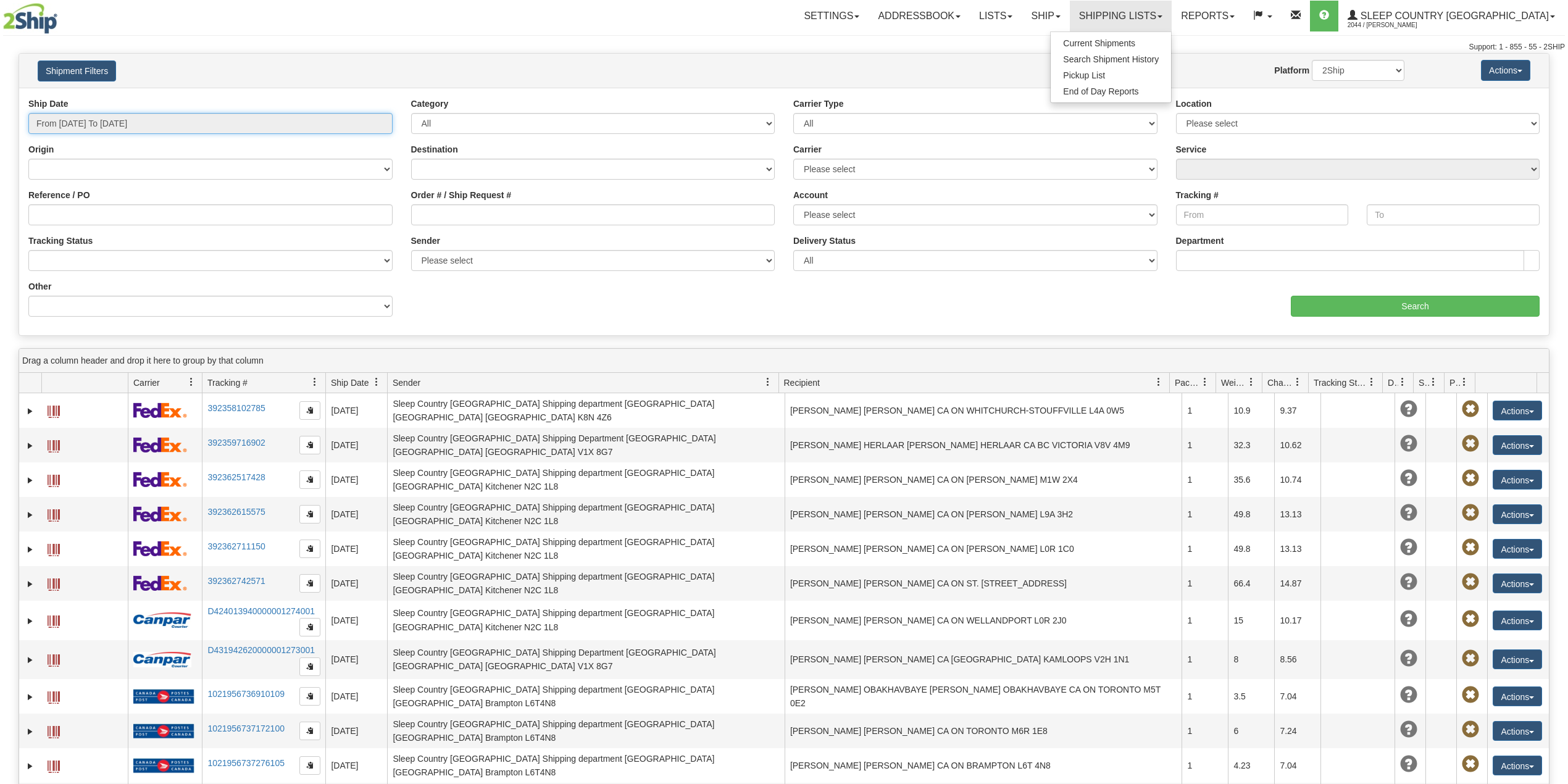
click at [108, 127] on input "From [DATE] To [DATE]" at bounding box center [211, 123] width 365 height 21
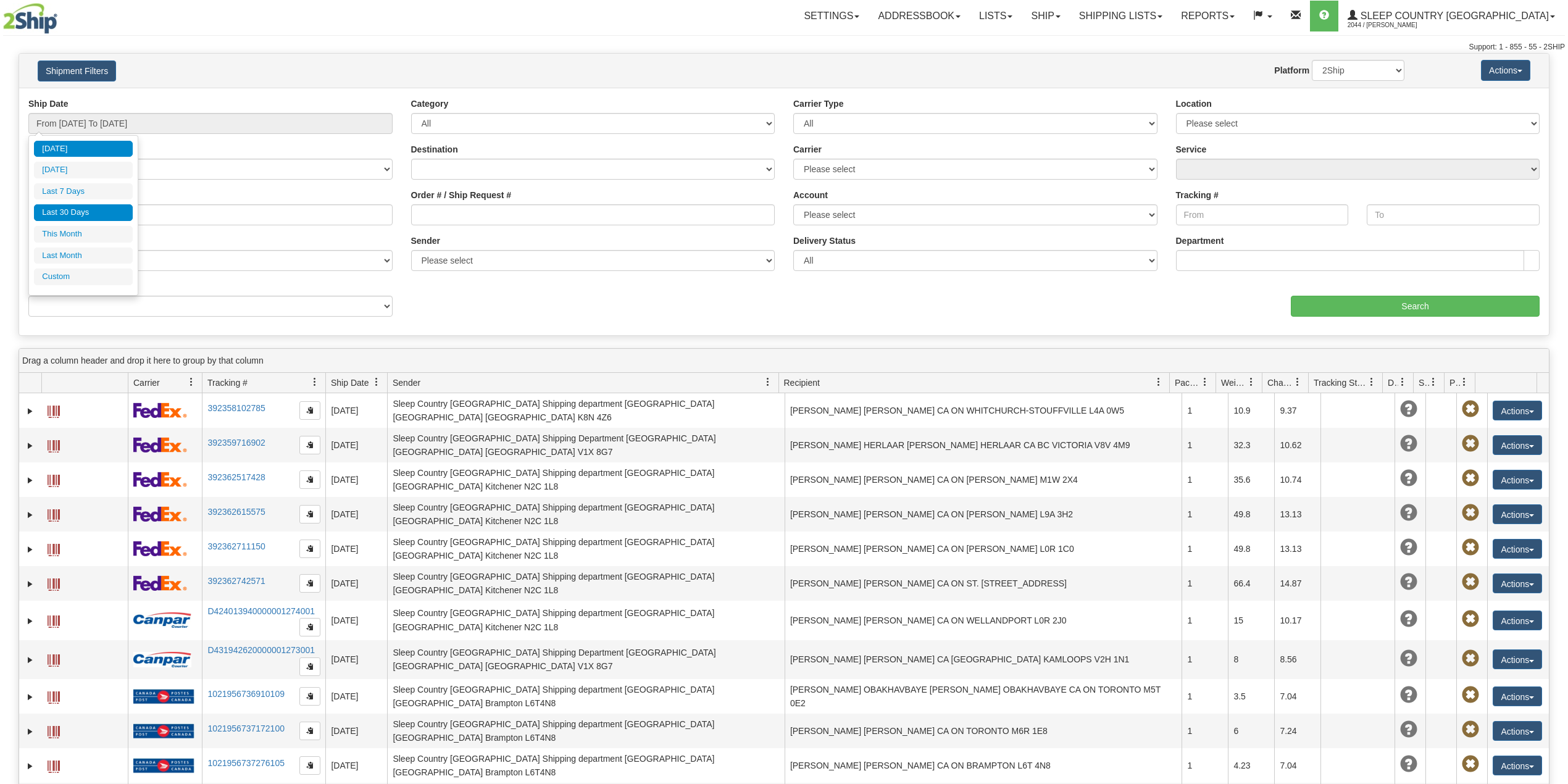
click at [87, 208] on li "Last 30 Days" at bounding box center [83, 213] width 99 height 17
type input "From [DATE] To [DATE]"
click at [92, 213] on input "Reference / PO" at bounding box center [211, 215] width 365 height 21
paste input "9000I012172"
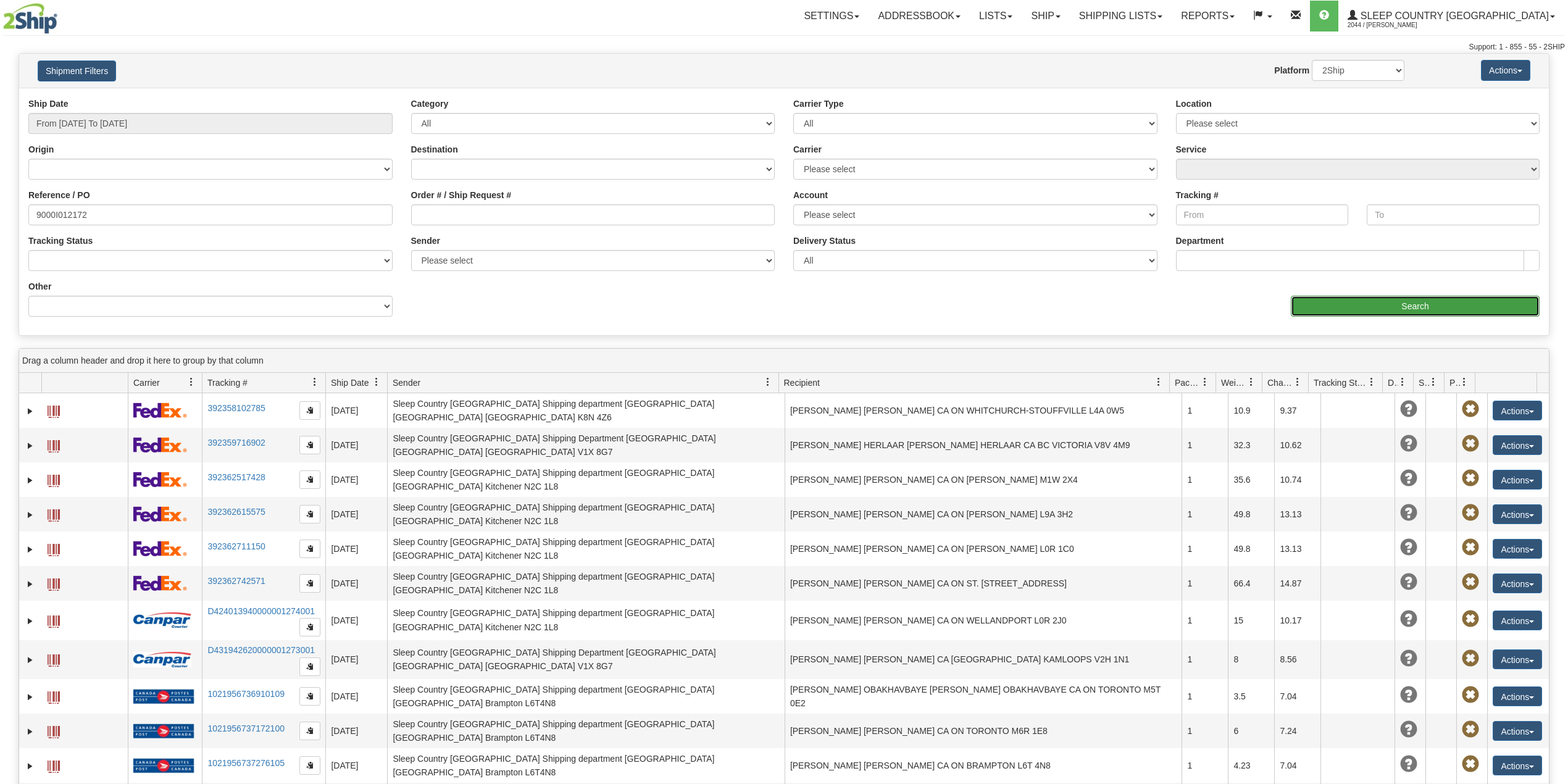
click at [1336, 301] on input "Search" at bounding box center [1415, 306] width 249 height 21
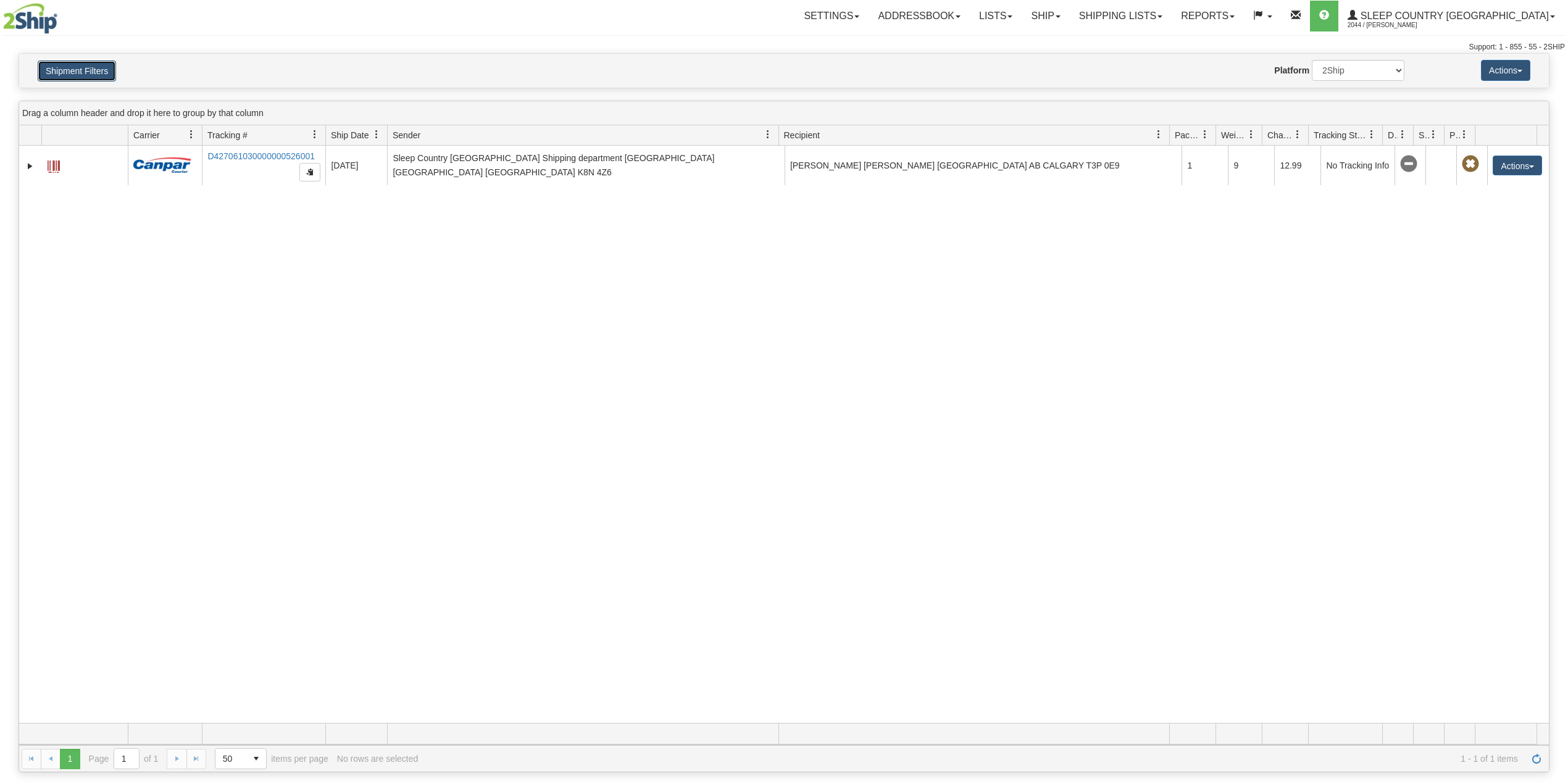
click at [90, 72] on button "Shipment Filters" at bounding box center [77, 71] width 78 height 21
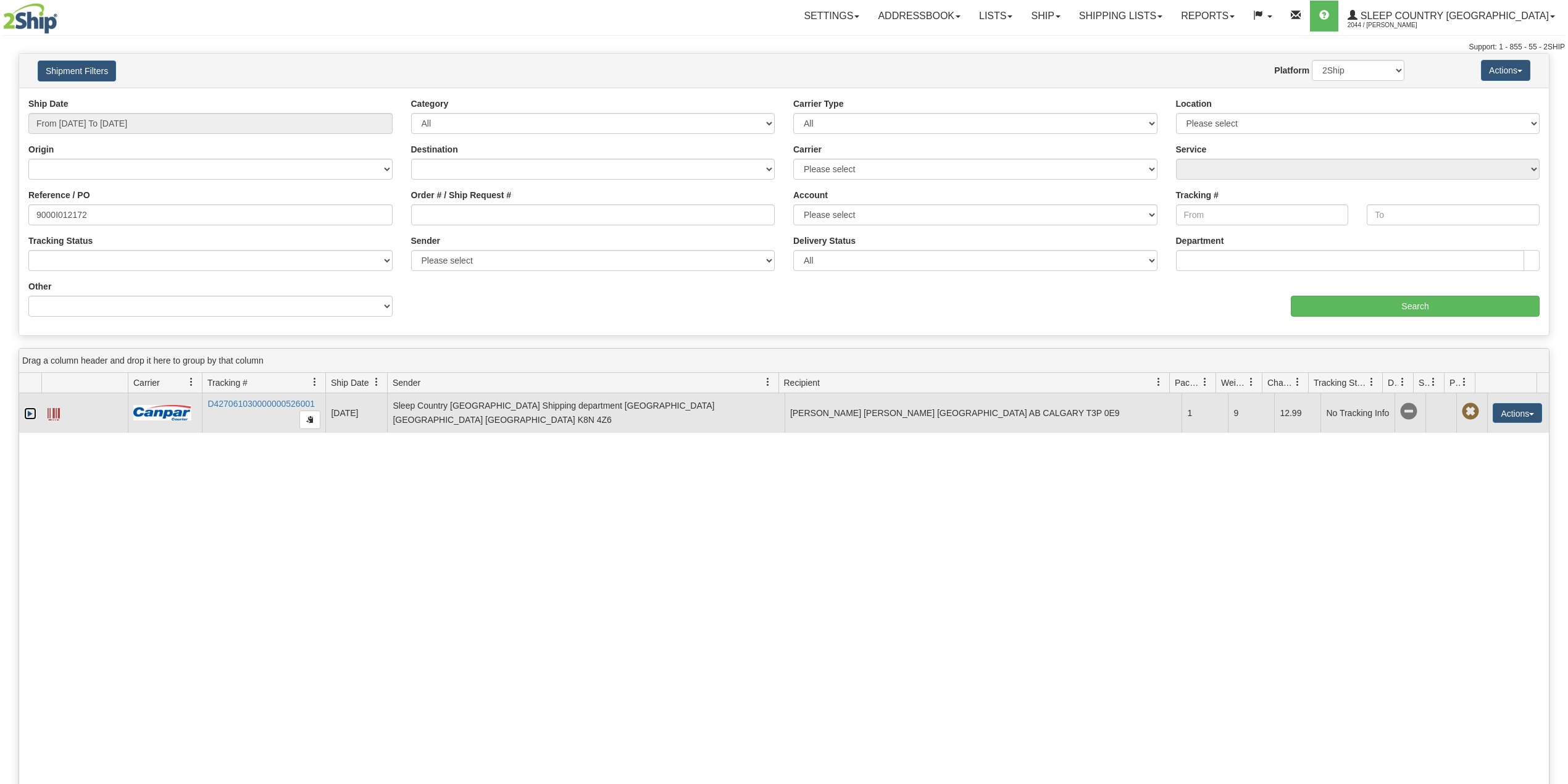
click at [29, 415] on link "Expand" at bounding box center [30, 413] width 13 height 13
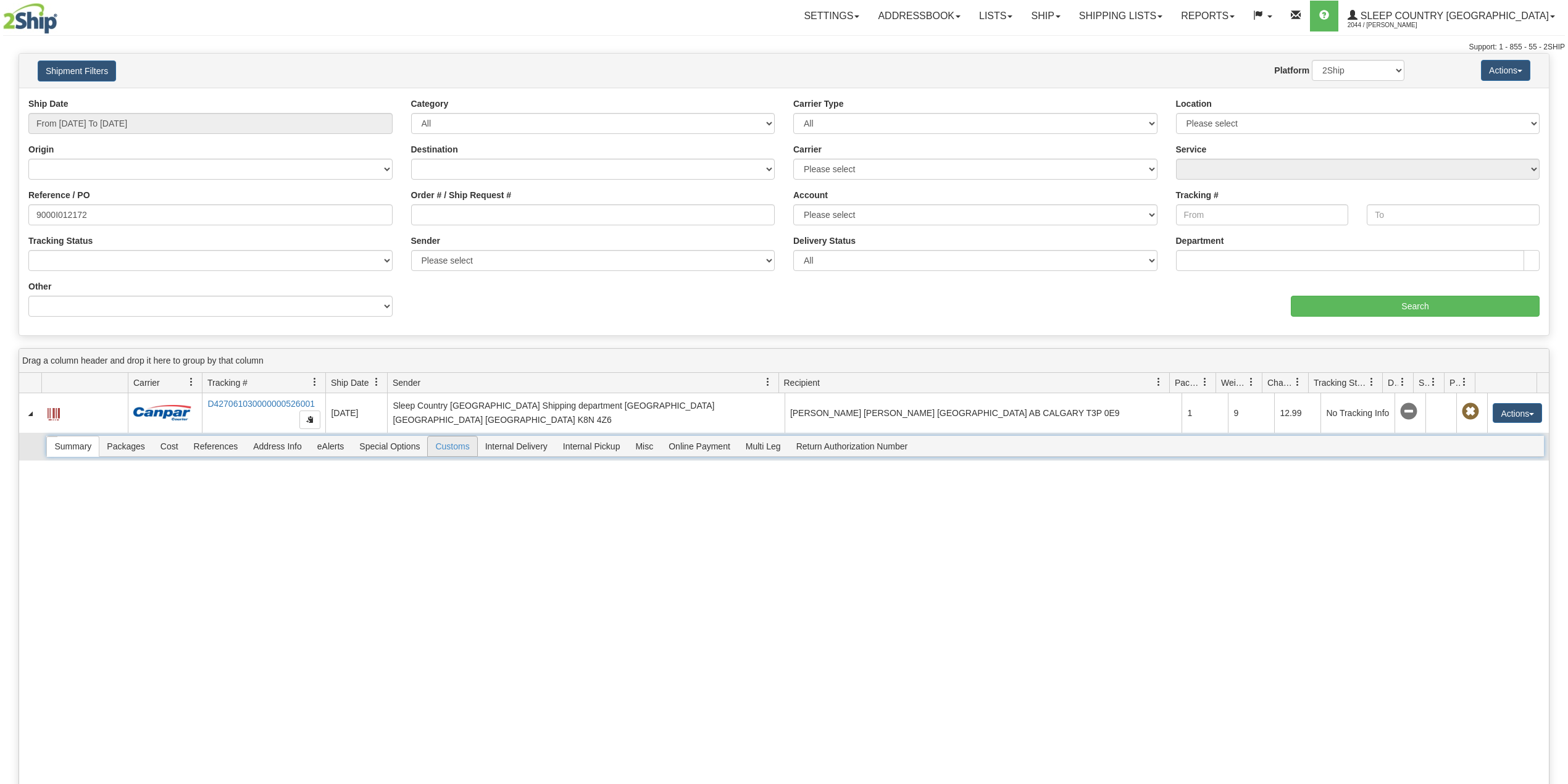
click at [454, 456] on span "Customs" at bounding box center [452, 446] width 49 height 20
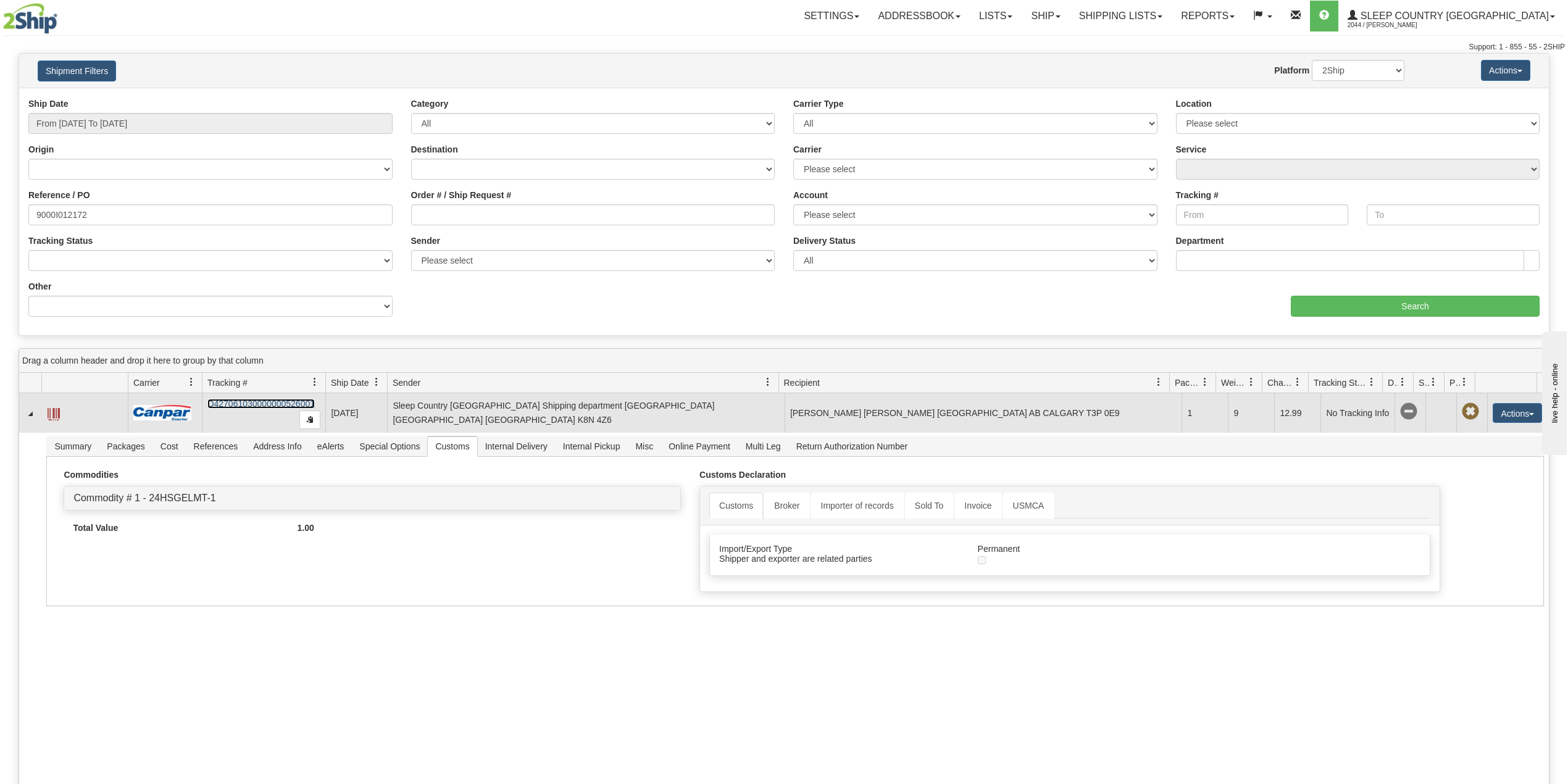
click at [268, 406] on link "D427061030000000526001" at bounding box center [261, 404] width 108 height 10
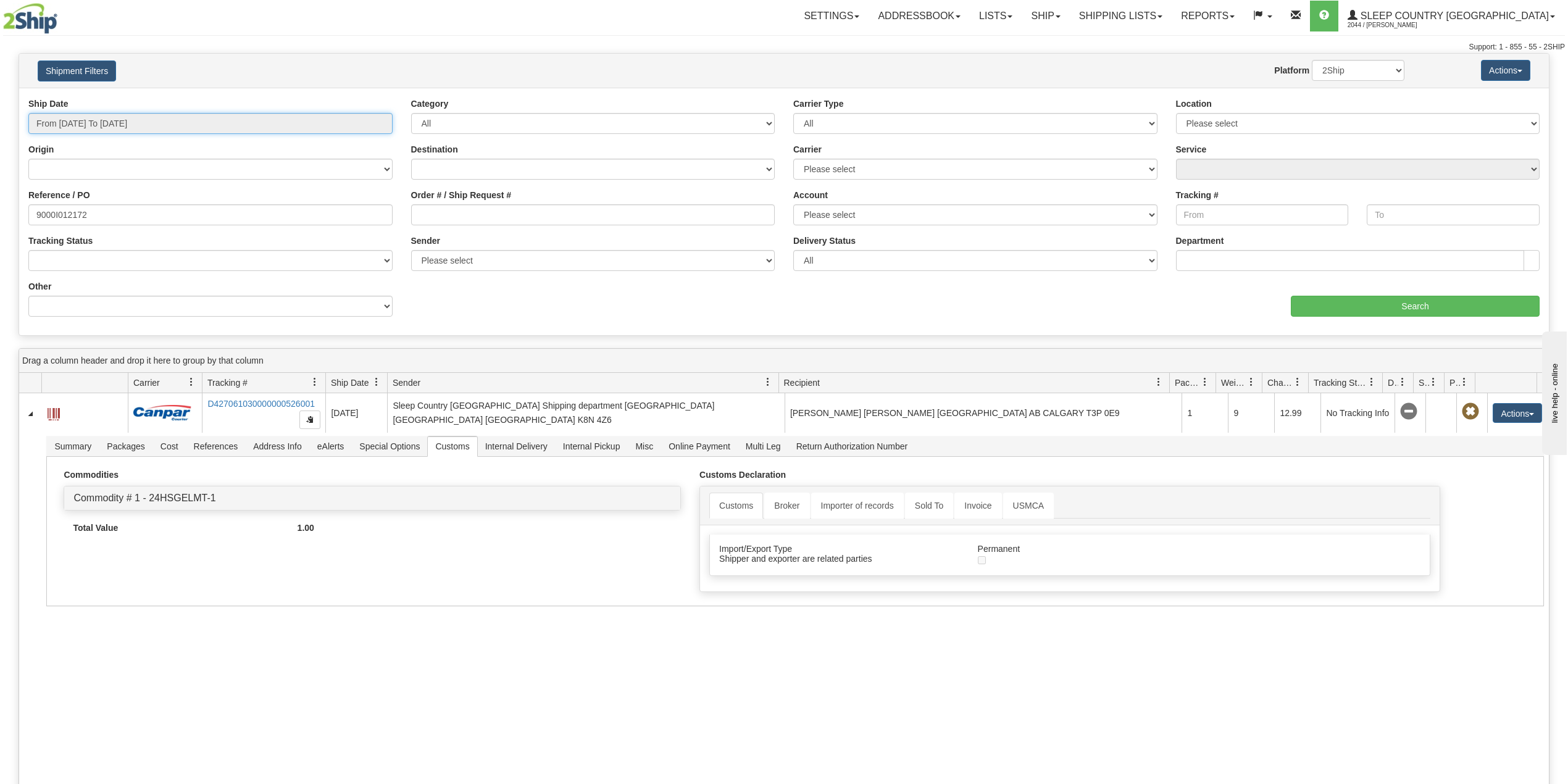
click at [122, 134] on input "From [DATE] To [DATE]" at bounding box center [211, 123] width 365 height 21
click at [85, 211] on li "Last 30 Days" at bounding box center [83, 213] width 99 height 17
click at [62, 220] on input "9000I012172" at bounding box center [211, 215] width 365 height 21
paste input "2H994652"
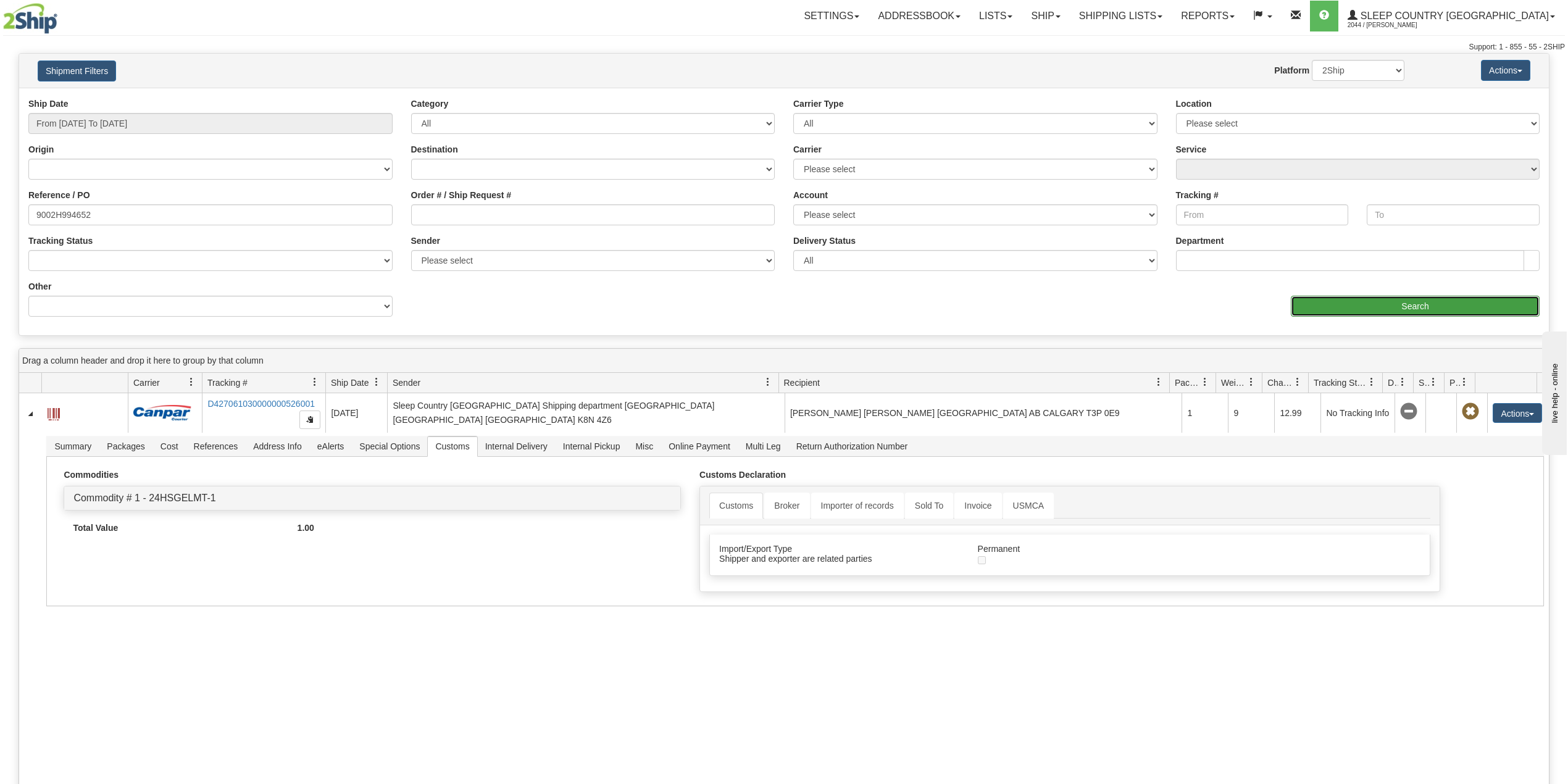
click at [1394, 306] on input "Search" at bounding box center [1415, 306] width 249 height 21
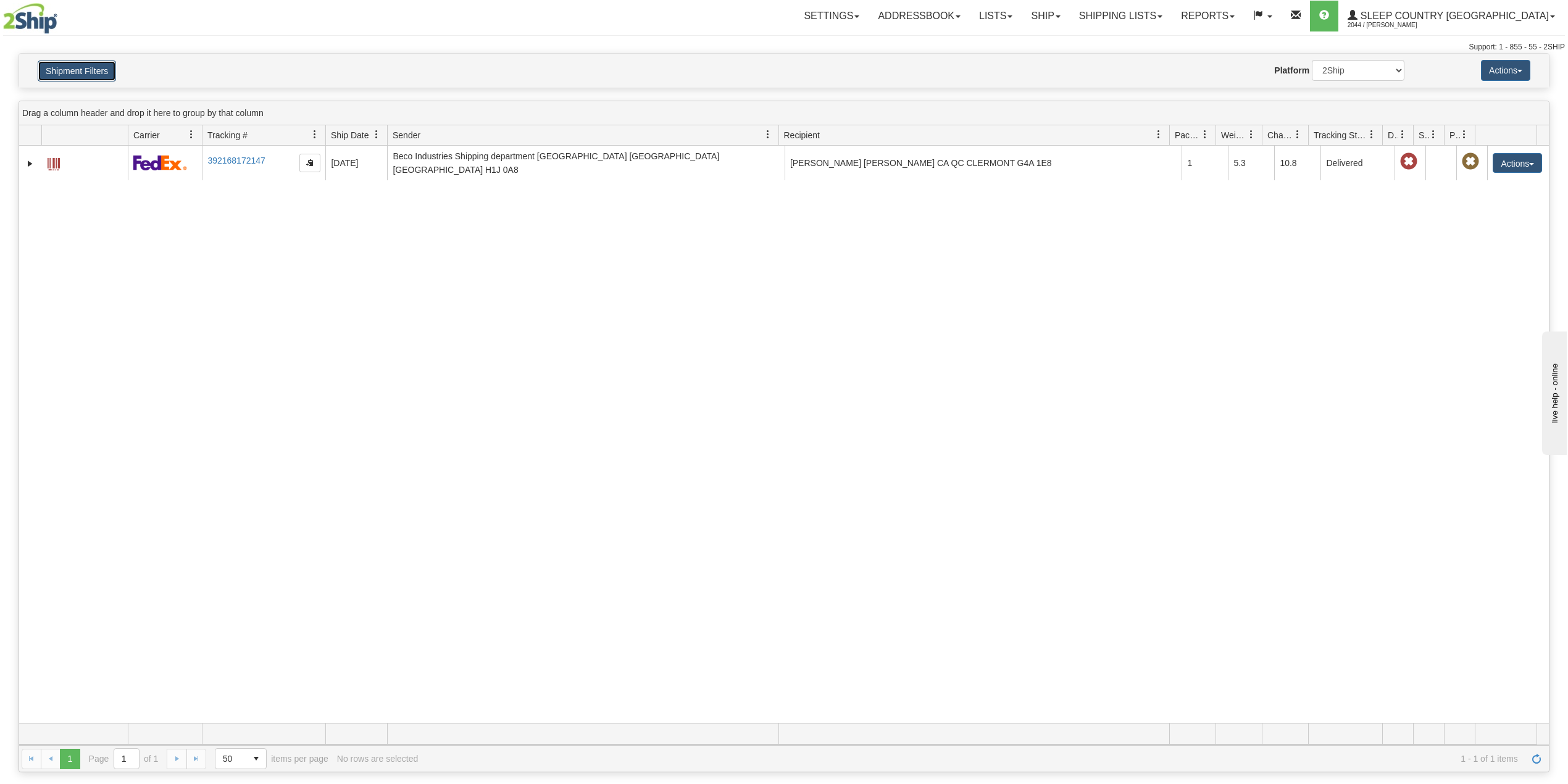
click at [66, 65] on button "Shipment Filters" at bounding box center [77, 71] width 78 height 21
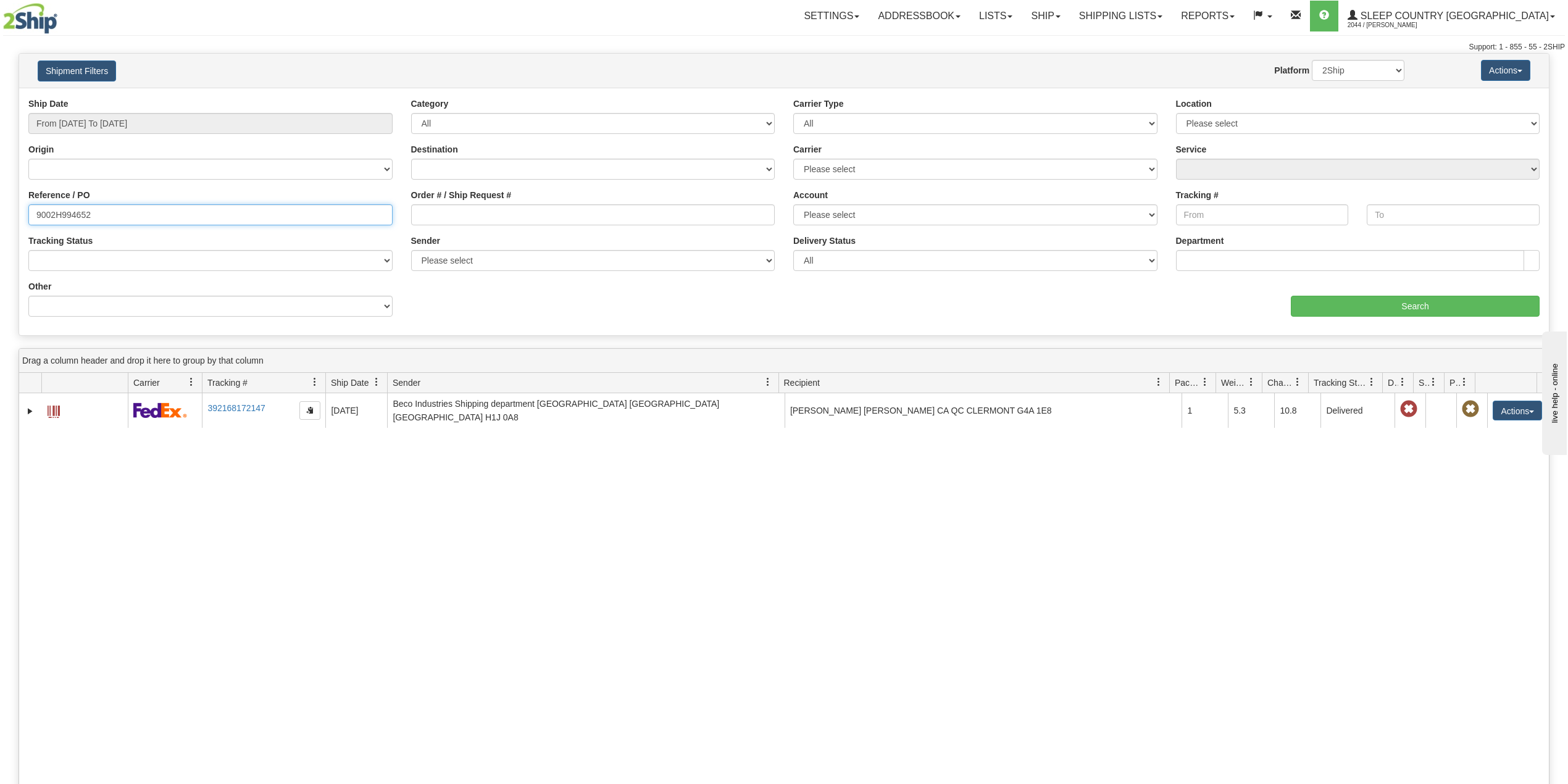
click at [66, 211] on input "9002H994652" at bounding box center [211, 215] width 365 height 21
paste input "0I002869"
type input "9000I002869"
click at [1352, 301] on input "Search" at bounding box center [1415, 306] width 249 height 21
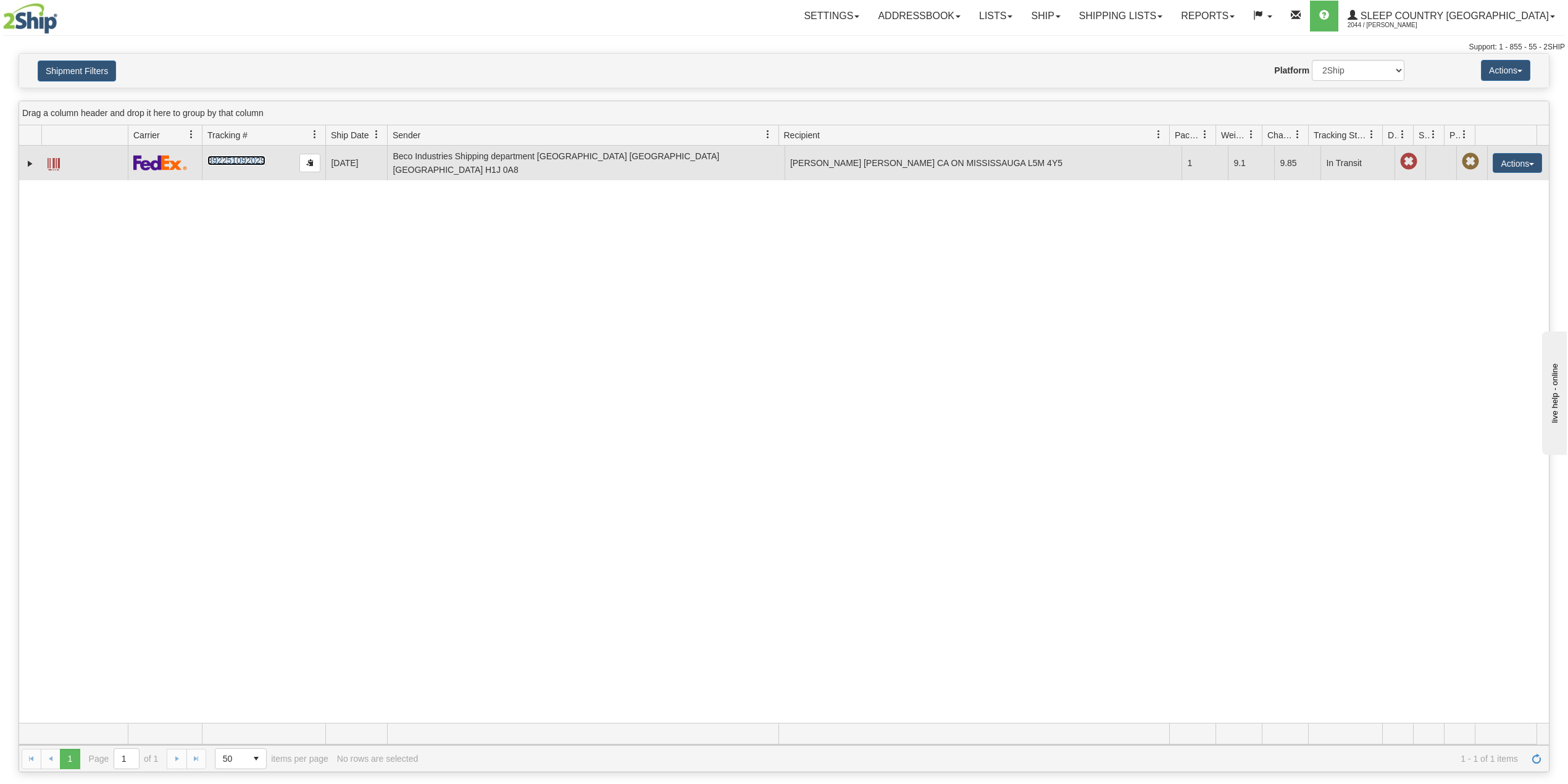
click at [248, 162] on link "392251092029" at bounding box center [236, 160] width 57 height 10
